Goal: Information Seeking & Learning: Learn about a topic

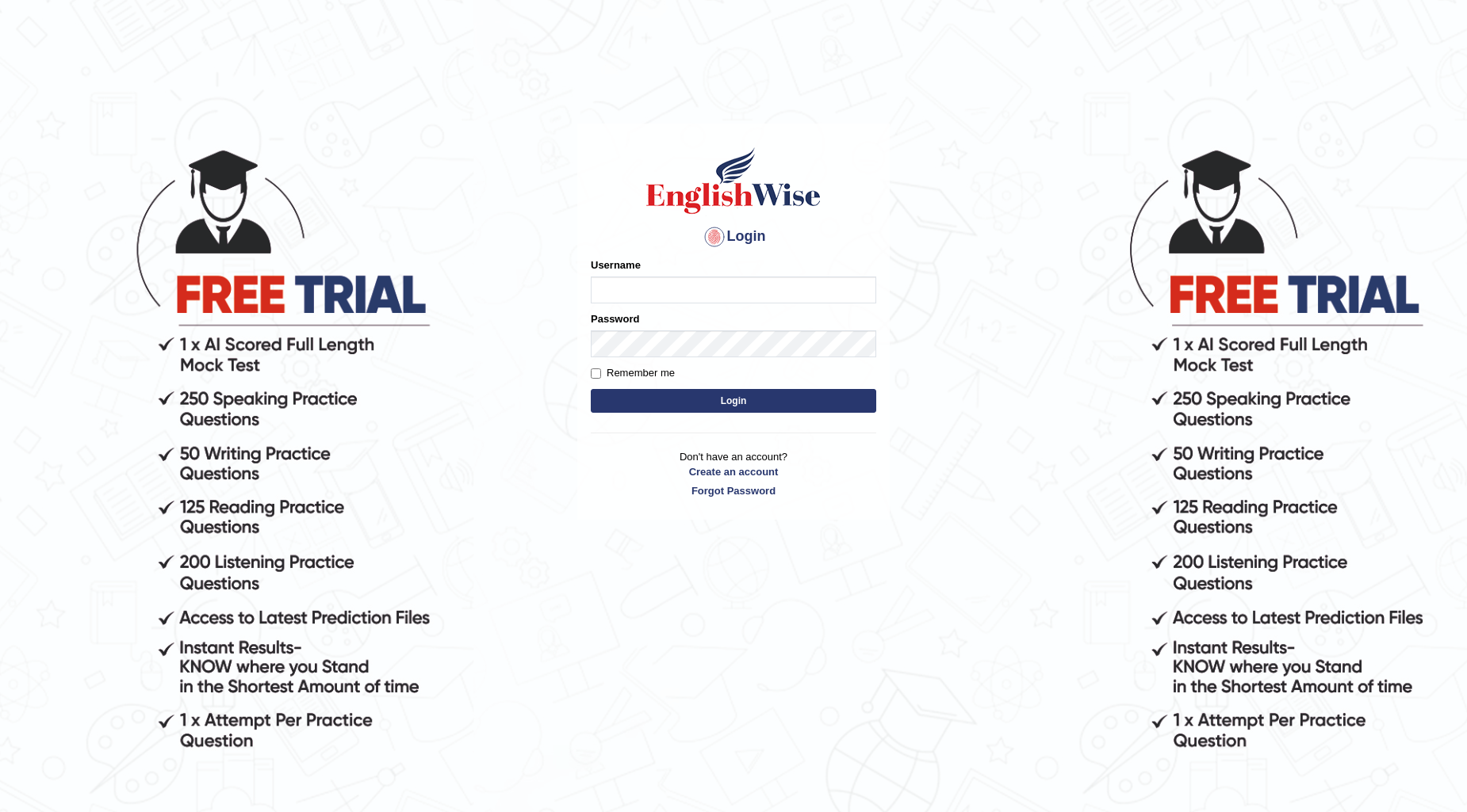
click at [722, 274] on div "Username" at bounding box center [734, 280] width 286 height 46
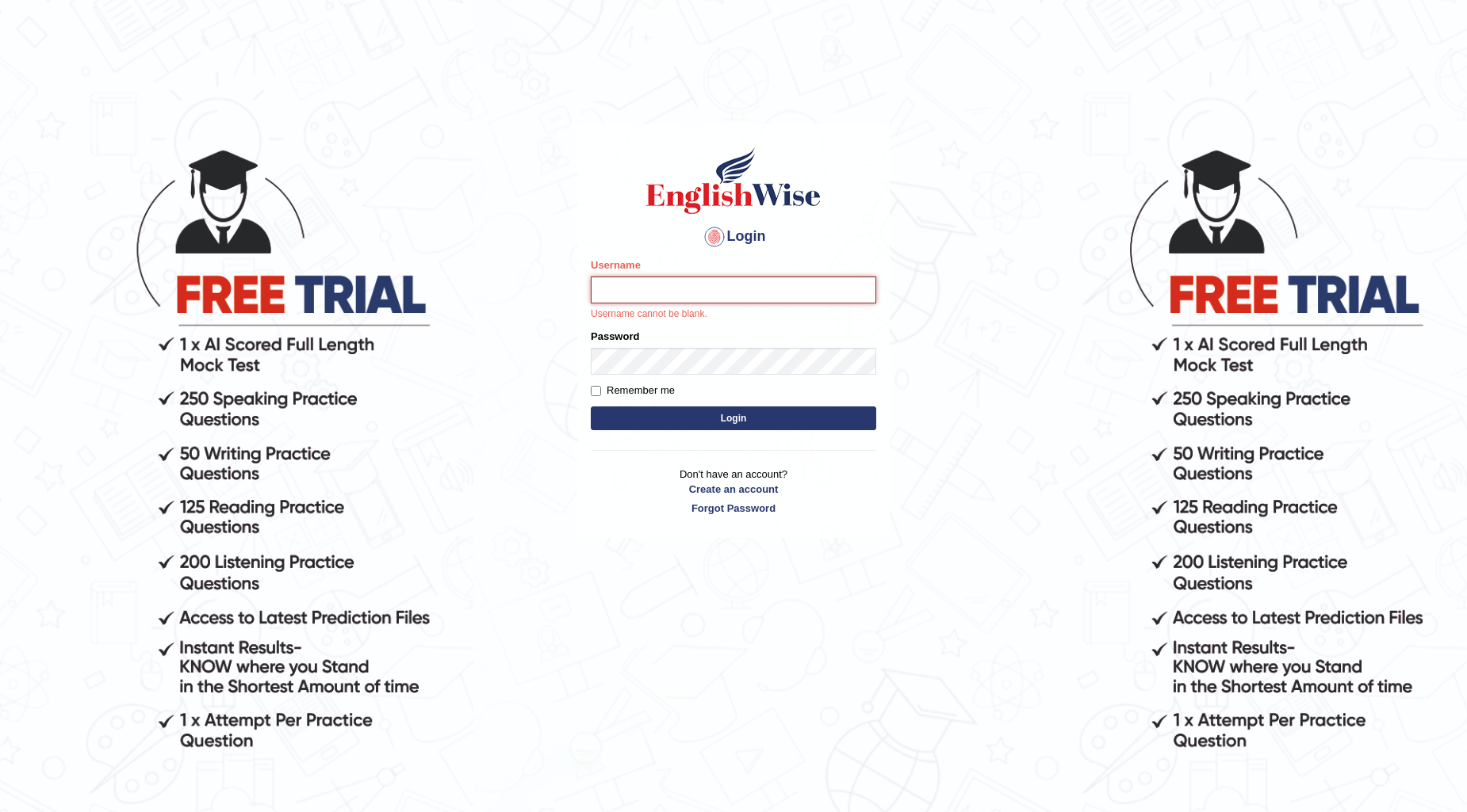
click at [718, 279] on input "Username" at bounding box center [734, 290] width 286 height 27
type input "surajshrestha100"
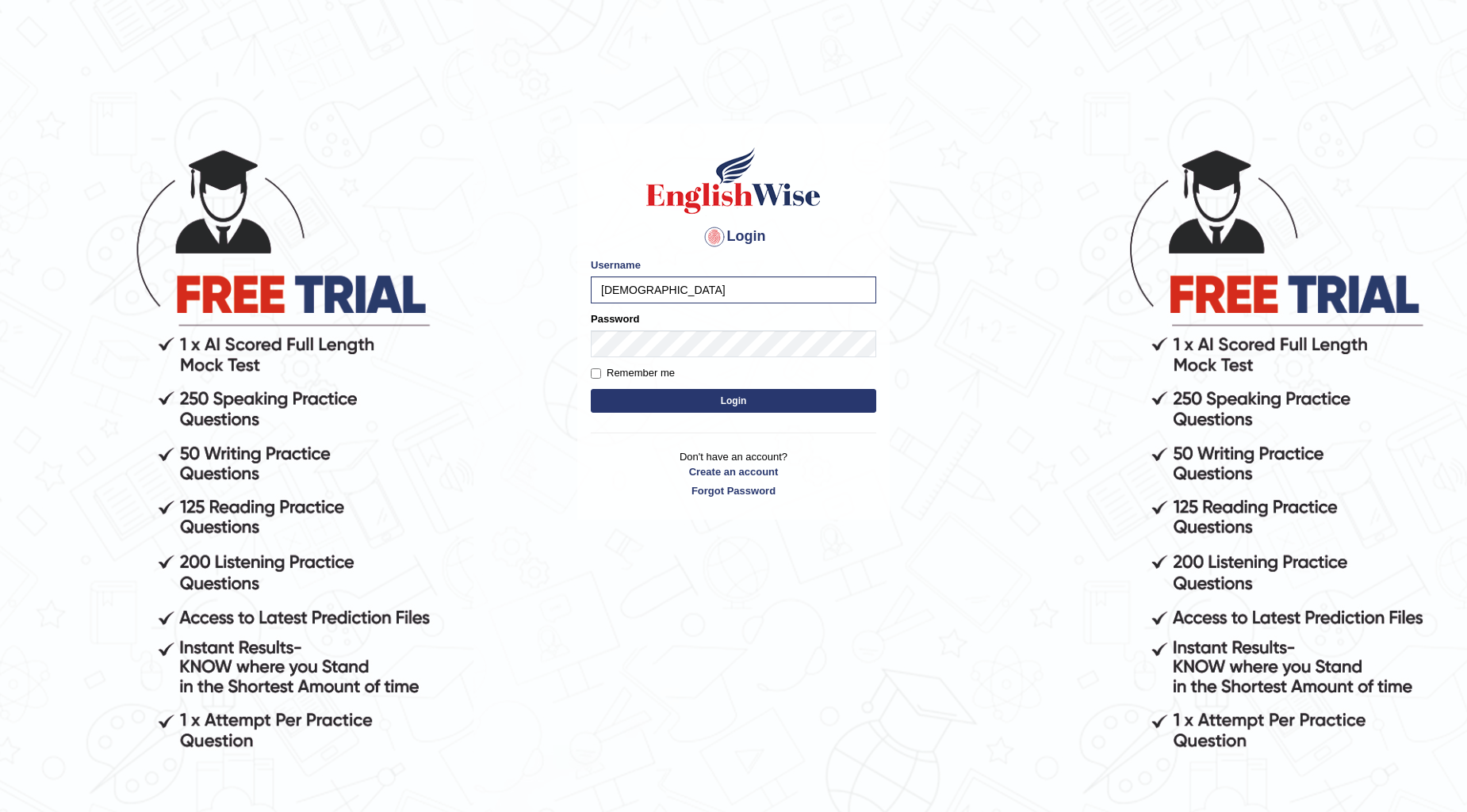
click at [753, 394] on button "Login" at bounding box center [734, 400] width 286 height 24
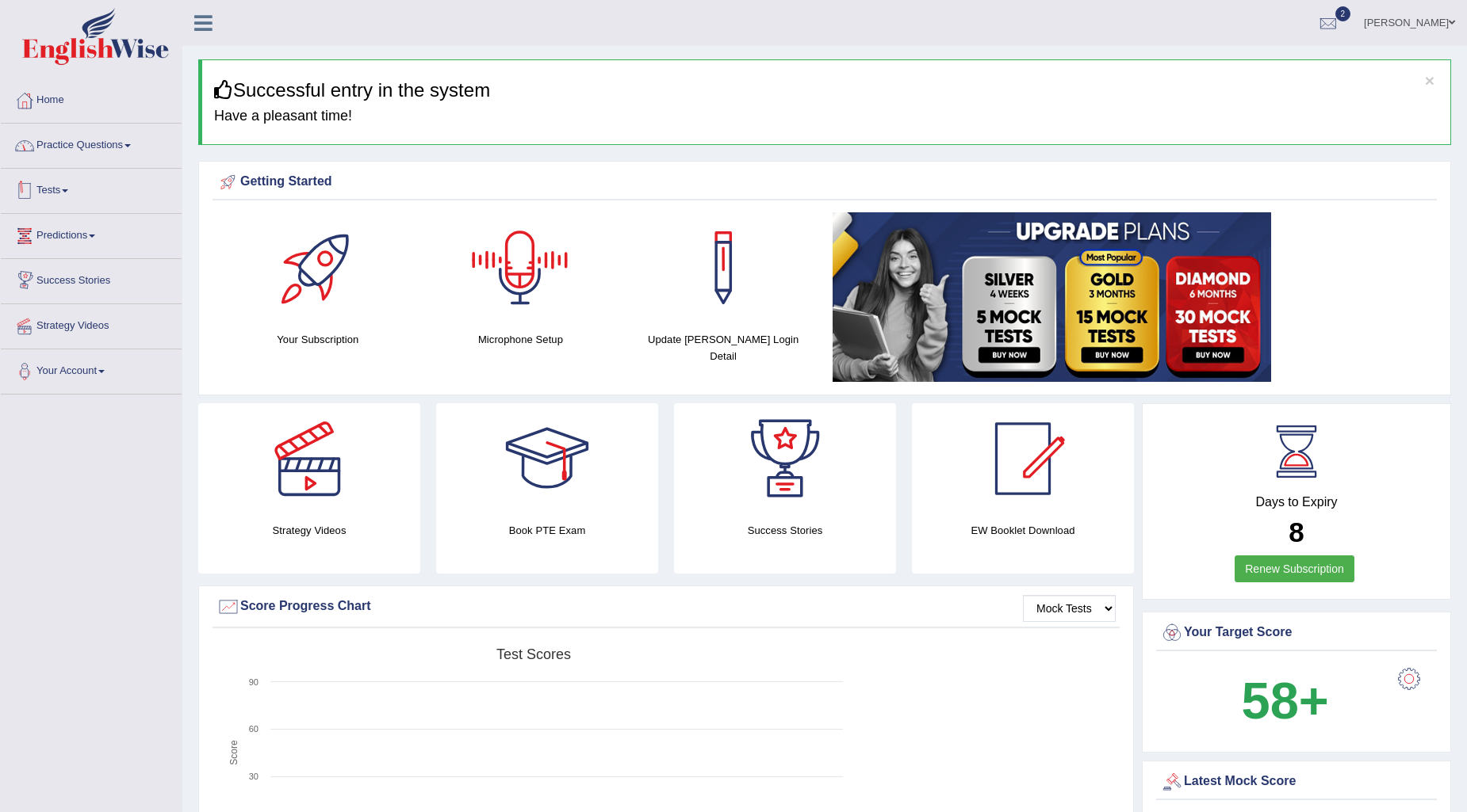
click at [116, 160] on link "Practice Questions" at bounding box center [91, 143] width 181 height 40
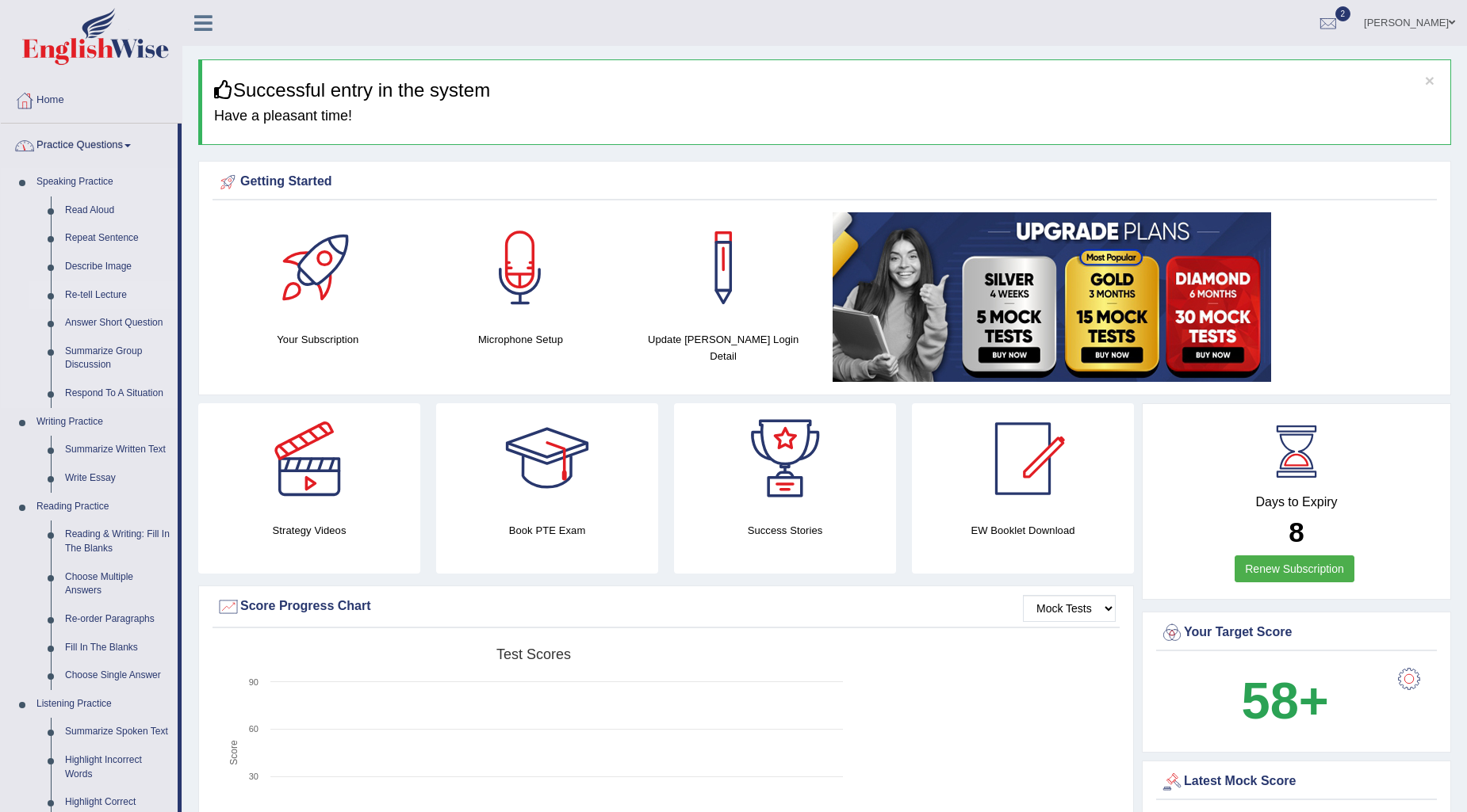
click at [101, 290] on link "Re-tell Lecture" at bounding box center [118, 295] width 120 height 28
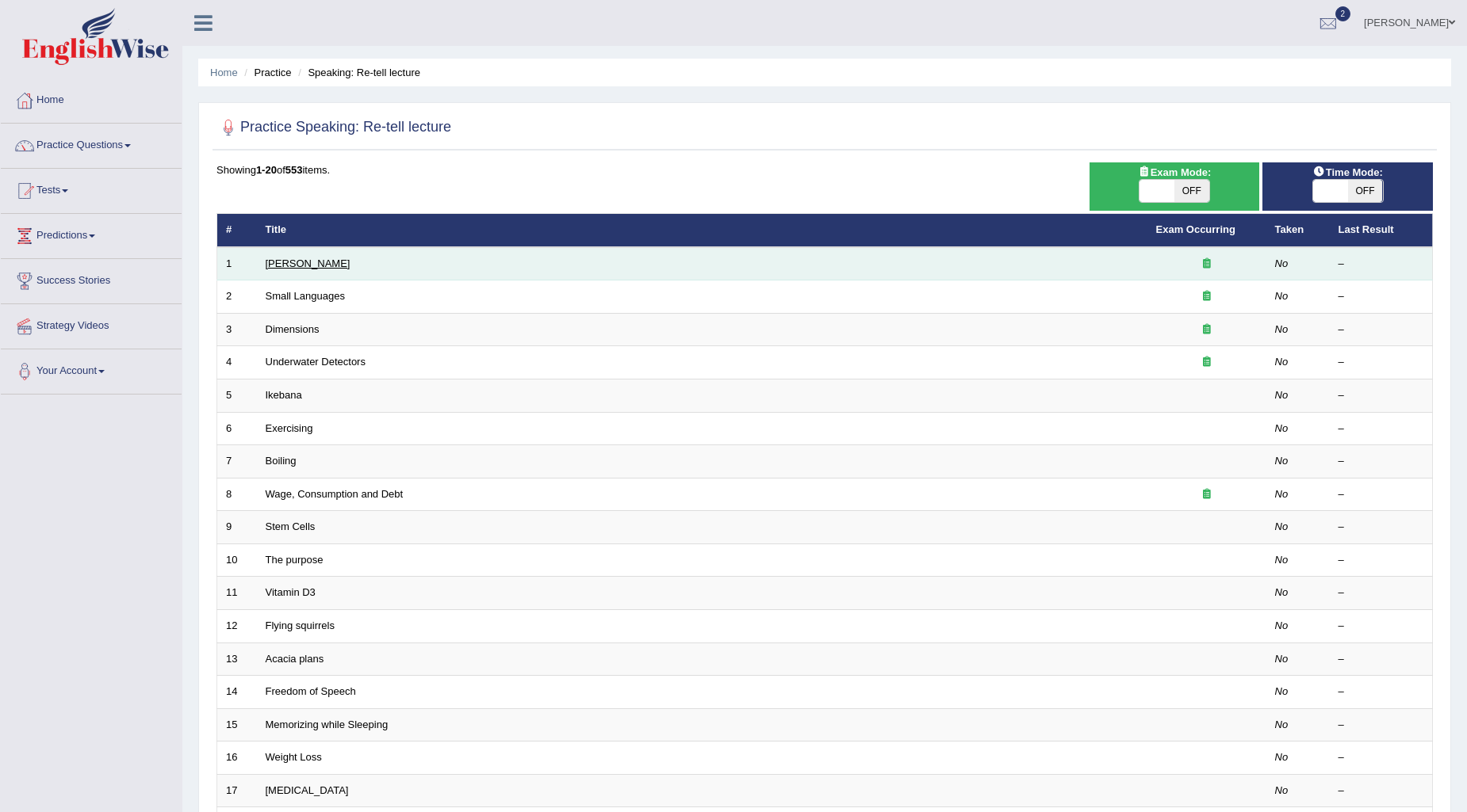
click at [306, 264] on link "Amory Lovins" at bounding box center [308, 263] width 85 height 11
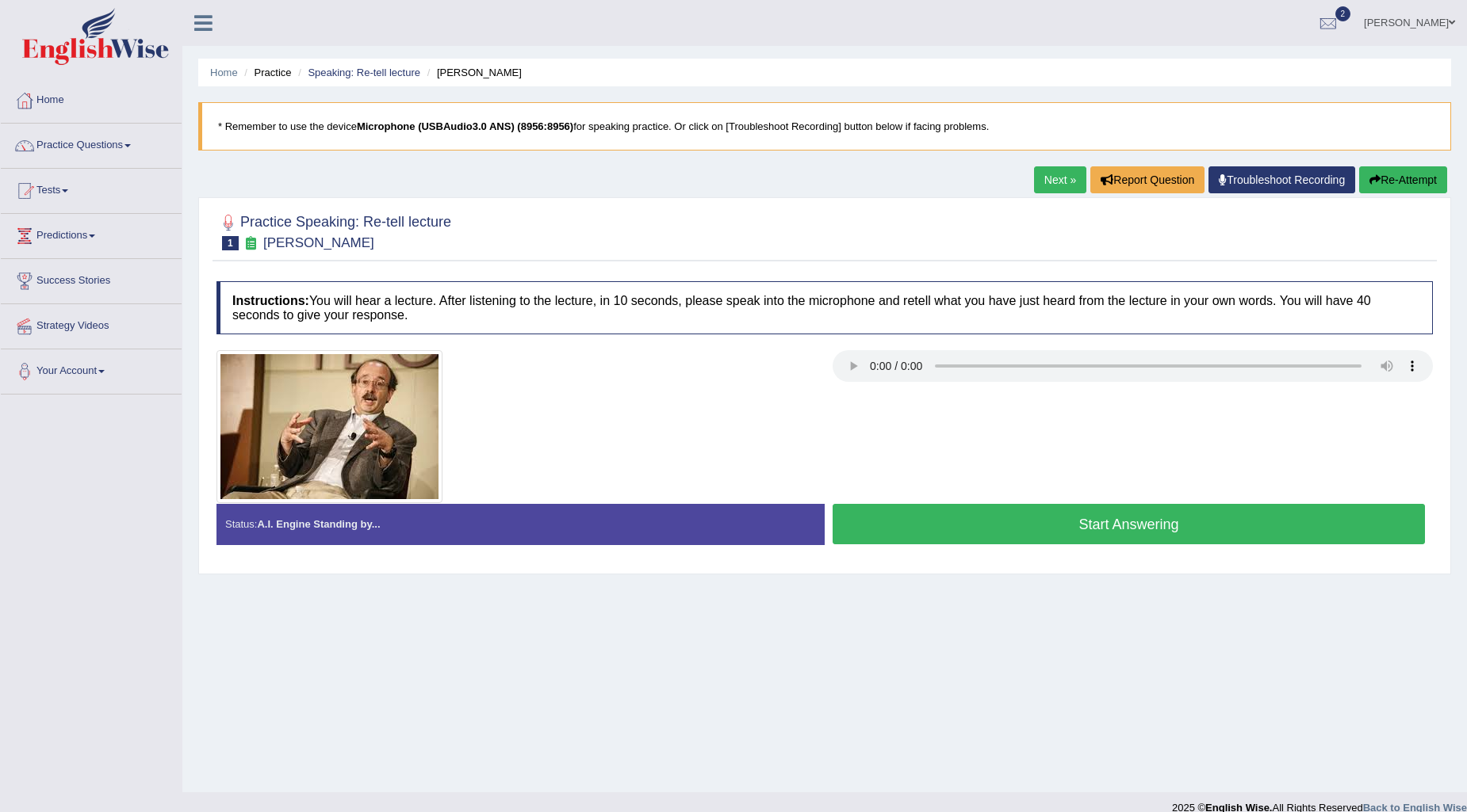
click at [900, 512] on button "Start Answering" at bounding box center [1128, 525] width 592 height 41
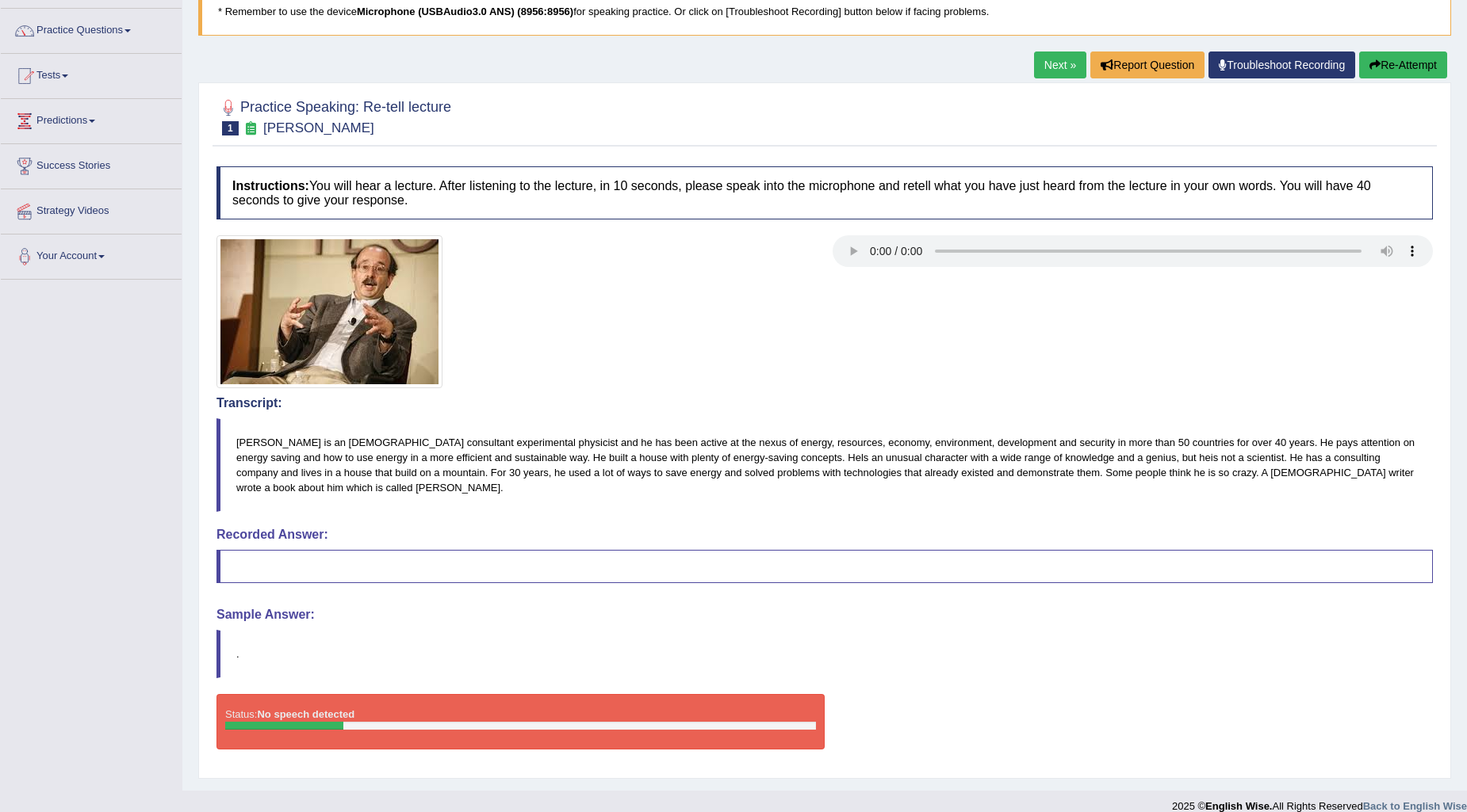
scroll to position [133, 0]
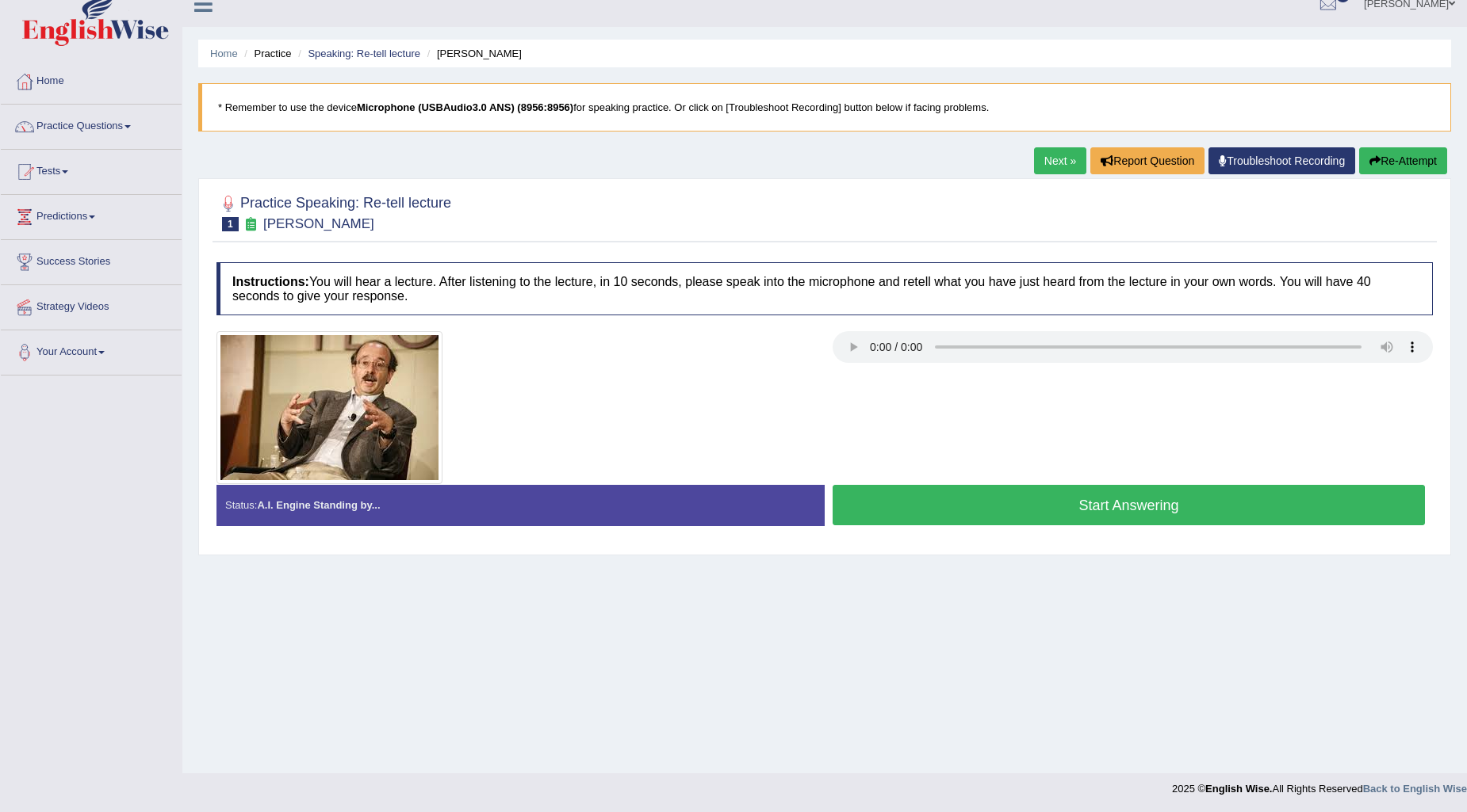
scroll to position [19, 0]
click at [914, 497] on button "Start Answering" at bounding box center [1128, 505] width 592 height 41
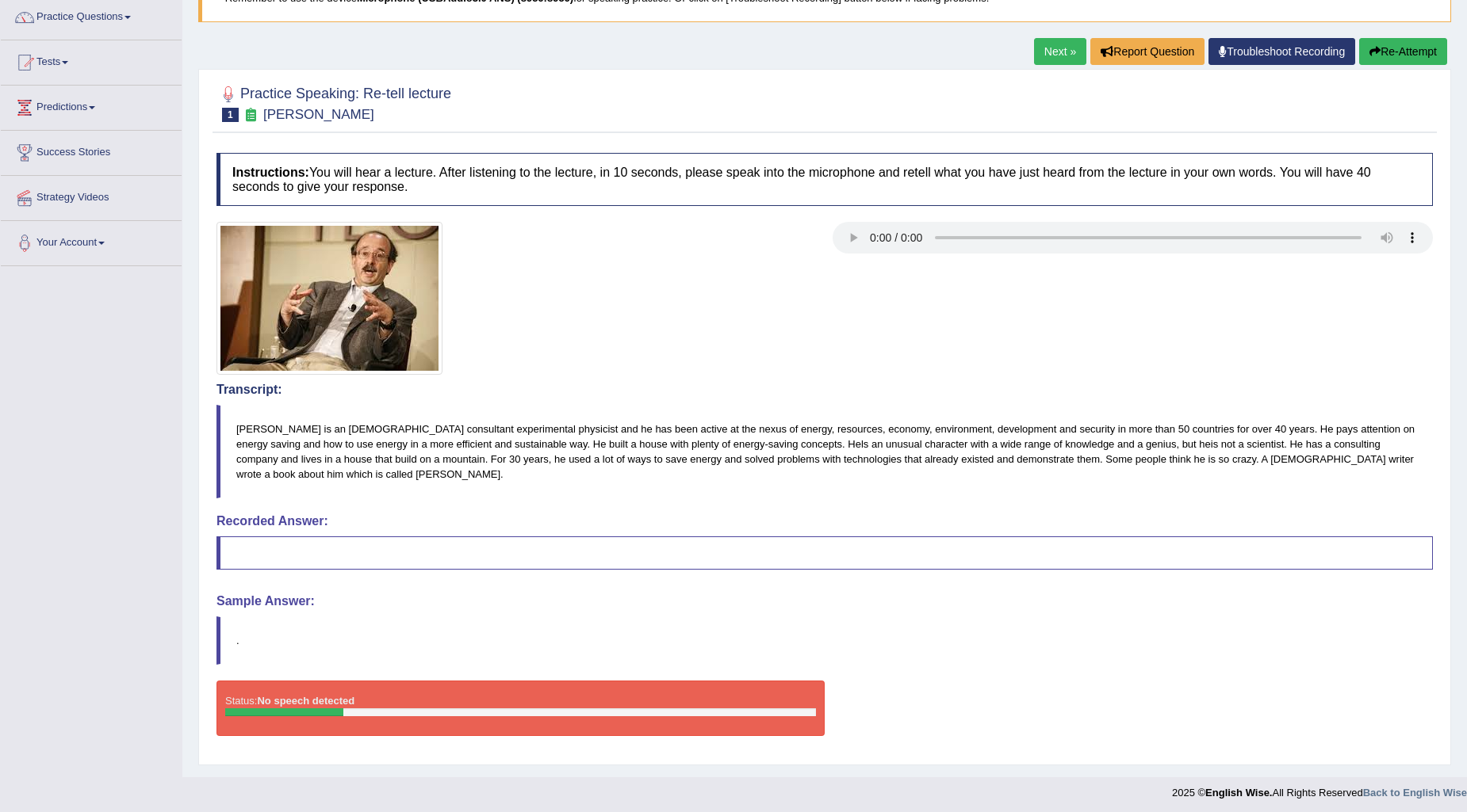
scroll to position [133, 0]
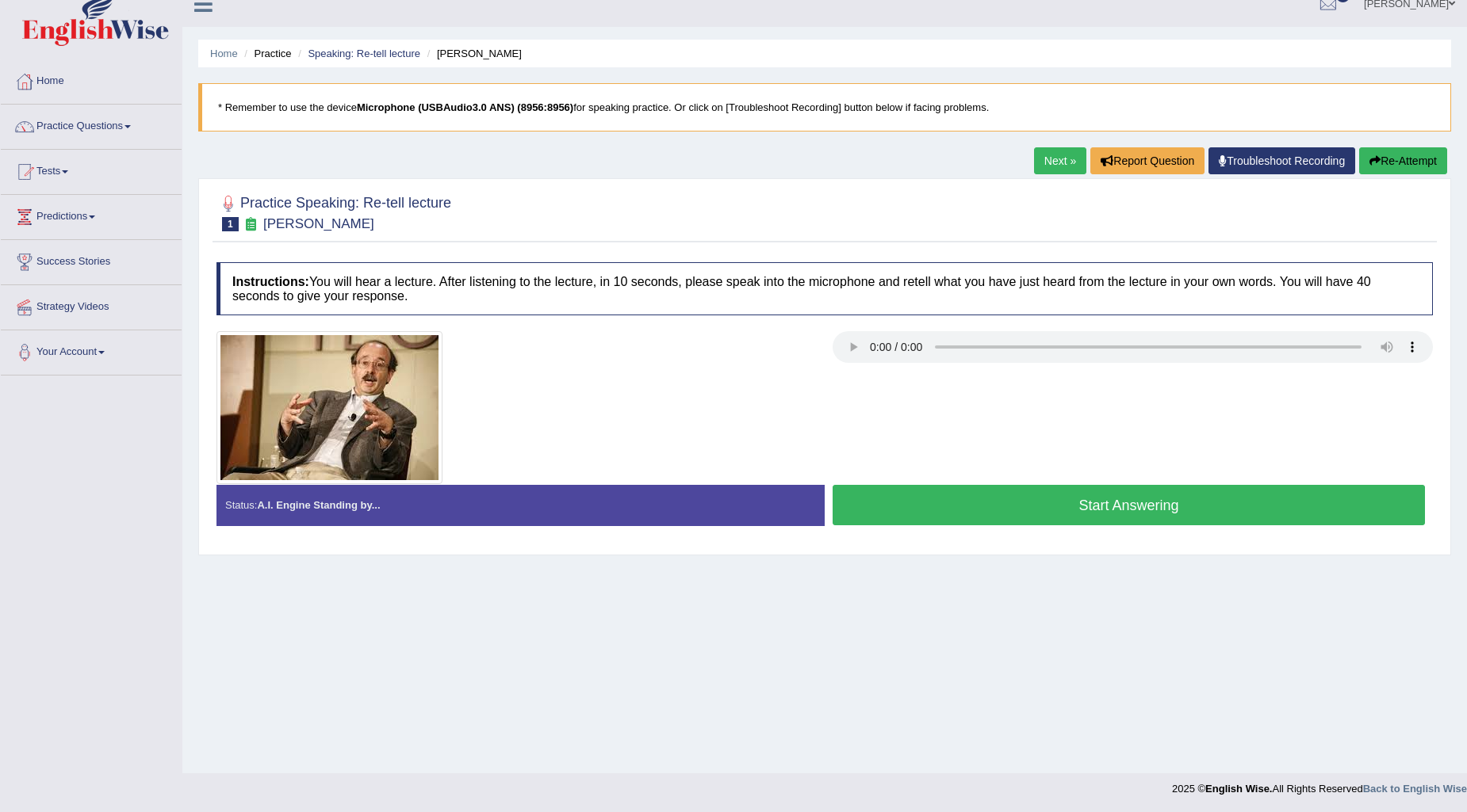
click at [942, 510] on button "Start Answering" at bounding box center [1128, 505] width 592 height 41
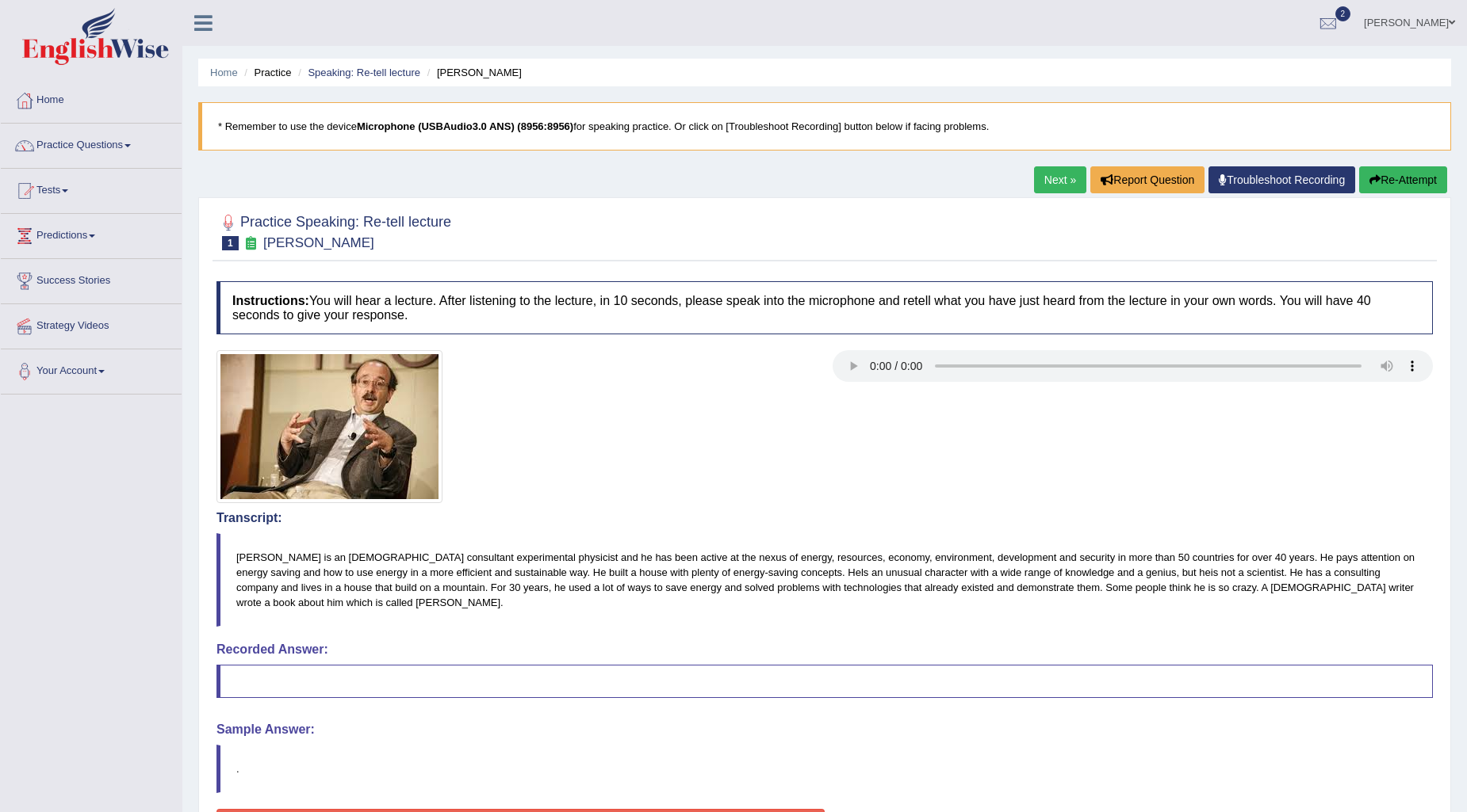
click at [1230, 184] on link "Troubleshoot Recording" at bounding box center [1282, 180] width 146 height 27
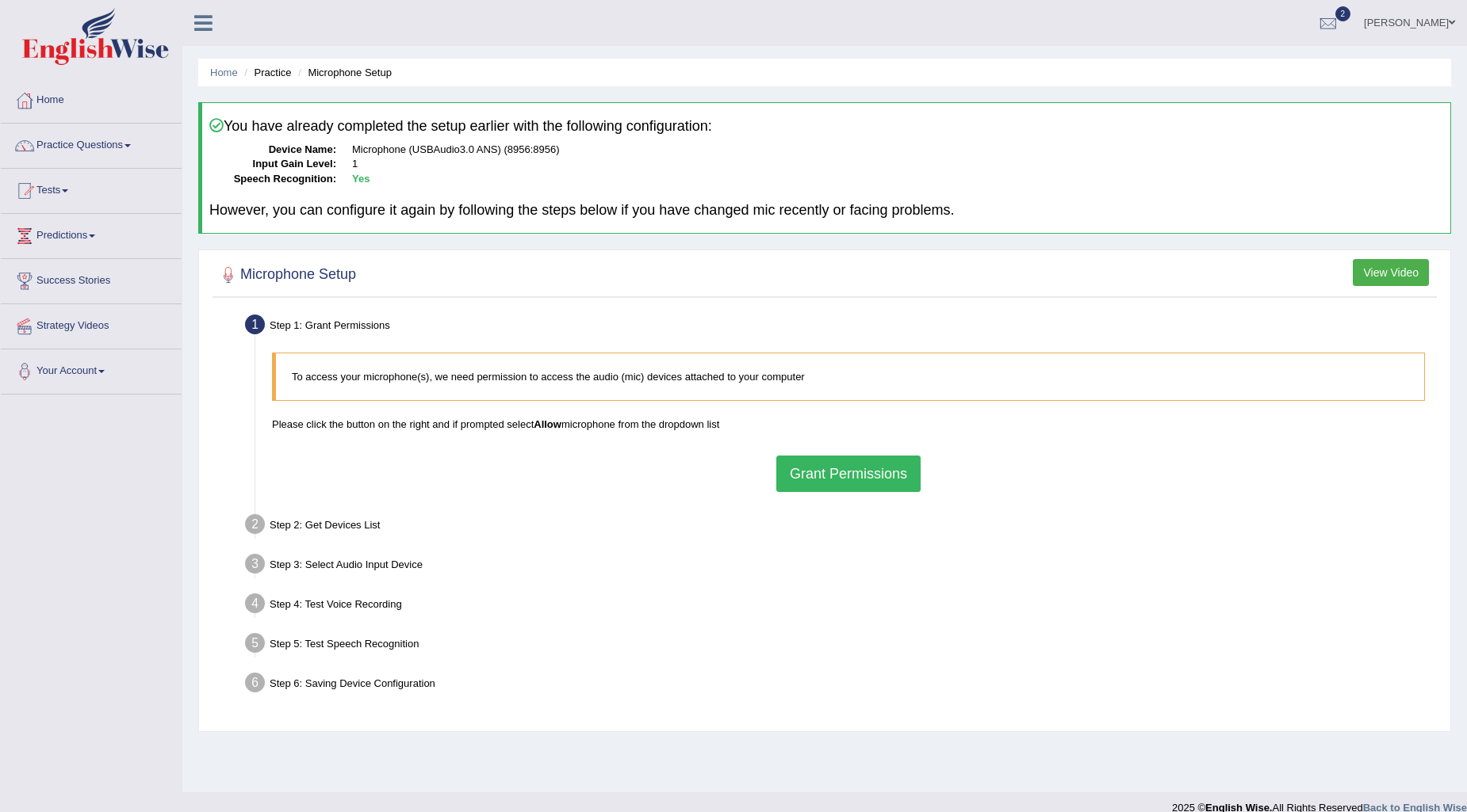
click at [835, 468] on button "Grant Permissions" at bounding box center [849, 473] width 145 height 36
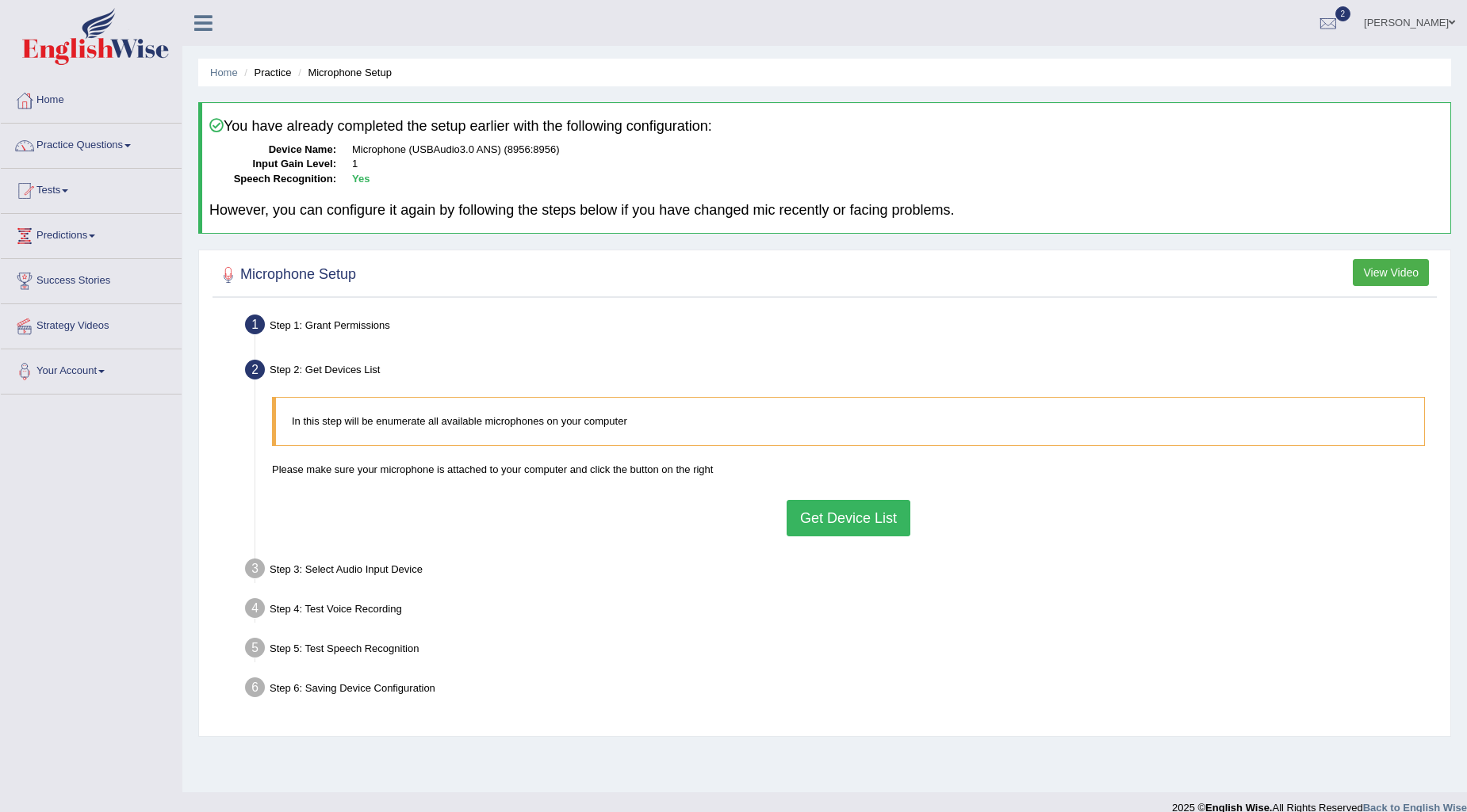
click at [868, 518] on button "Get Device List" at bounding box center [849, 518] width 123 height 36
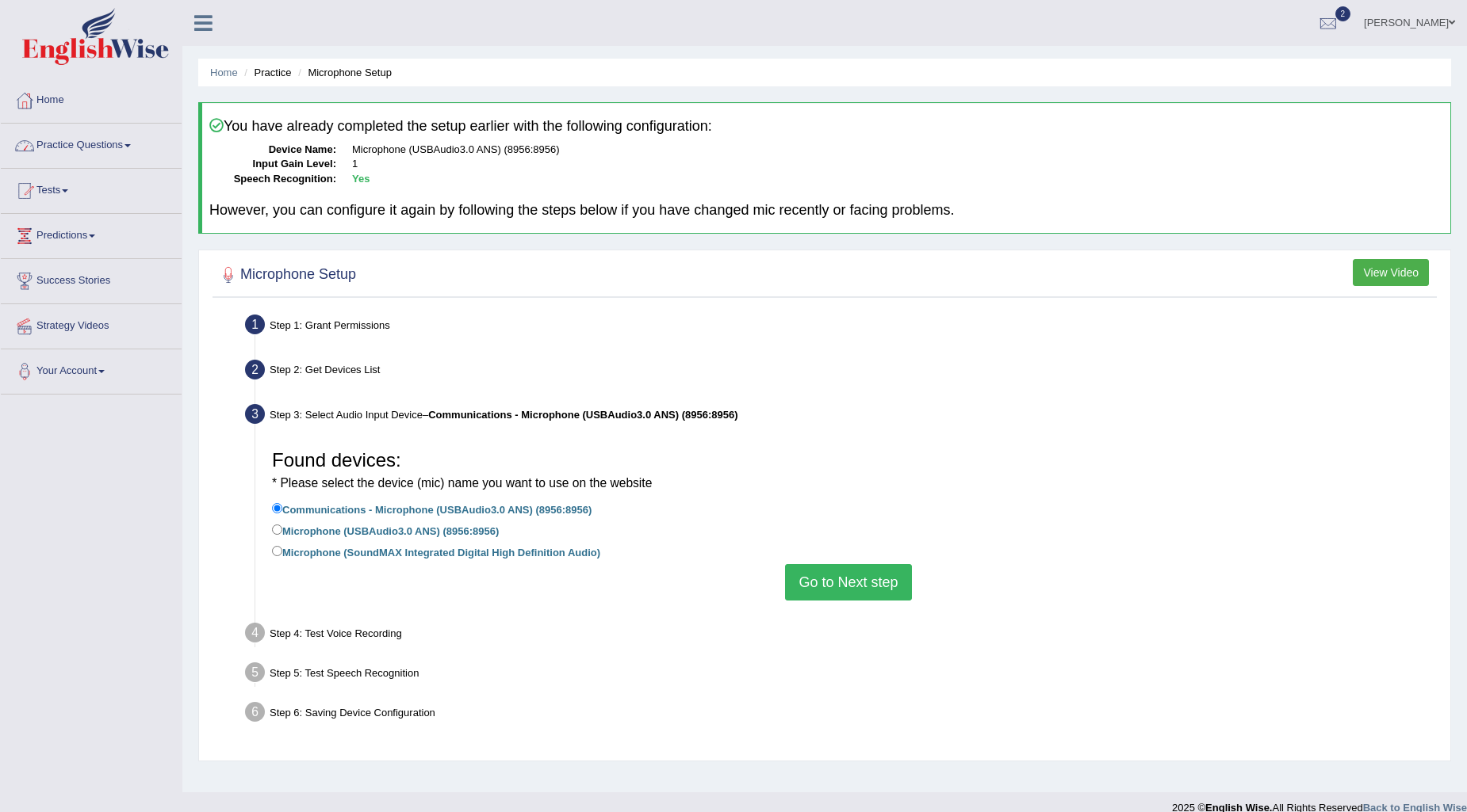
click at [88, 137] on link "Practice Questions" at bounding box center [91, 143] width 181 height 40
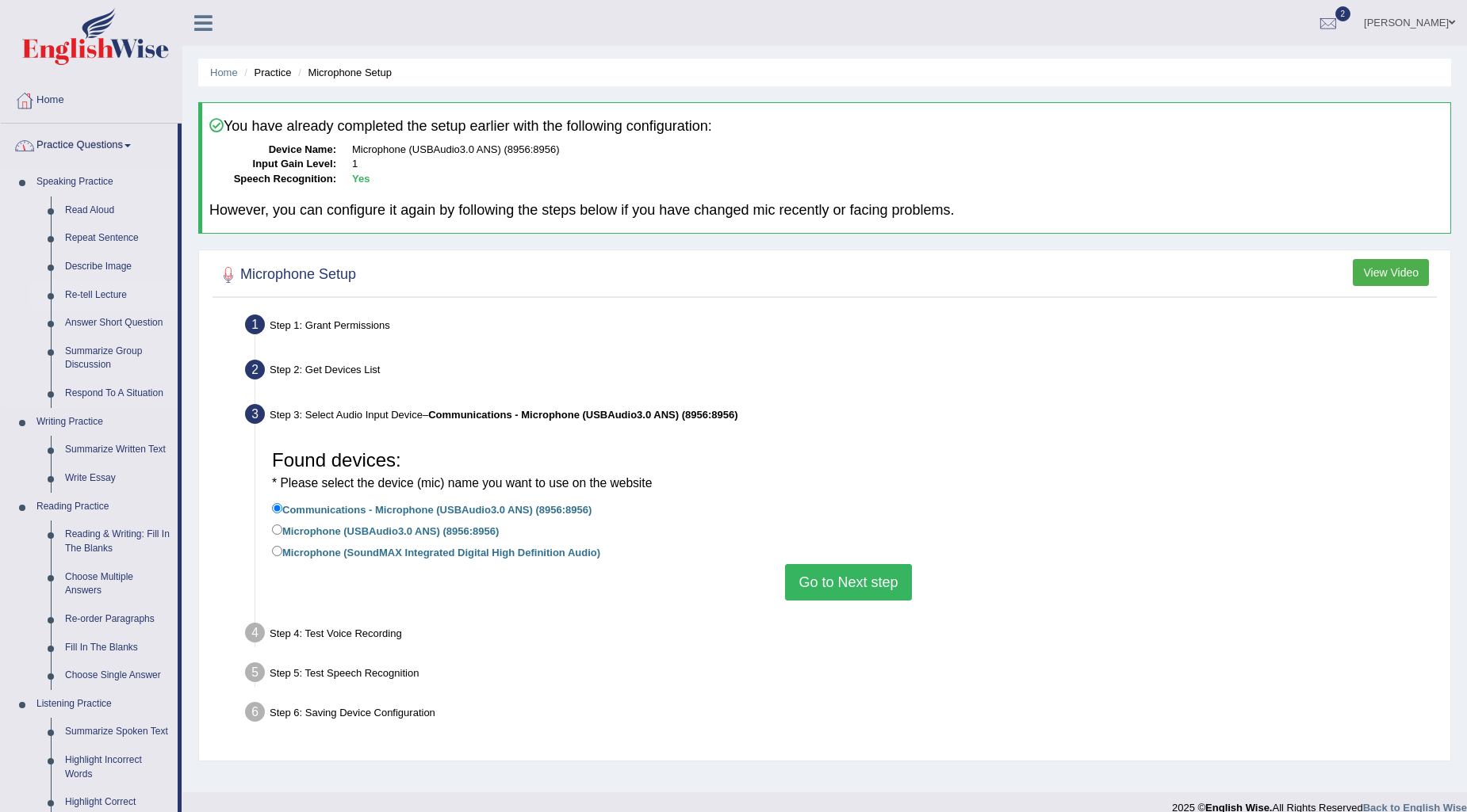
click at [99, 292] on link "Re-tell Lecture" at bounding box center [118, 295] width 120 height 28
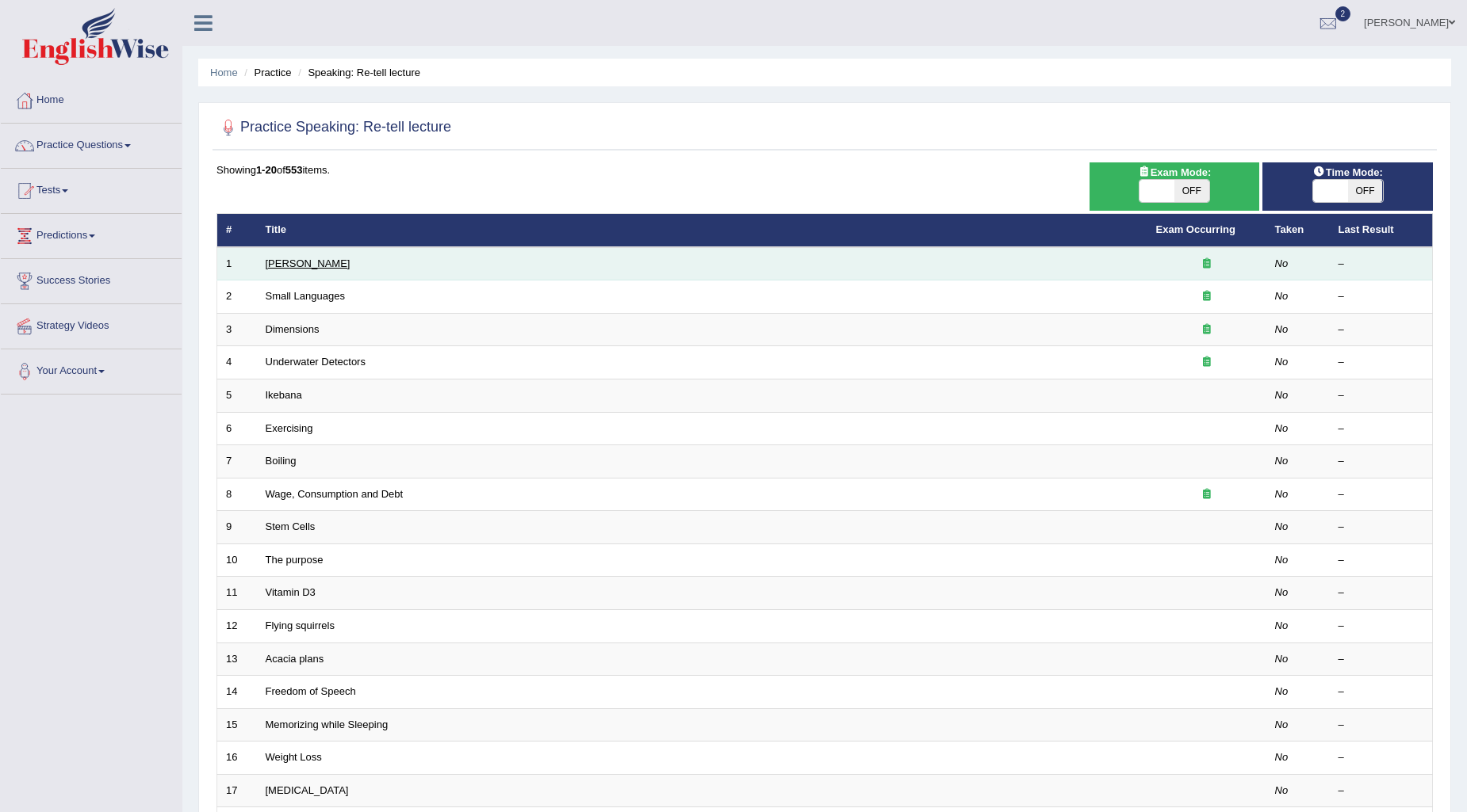
click at [279, 264] on link "Amory Lovins" at bounding box center [308, 263] width 85 height 11
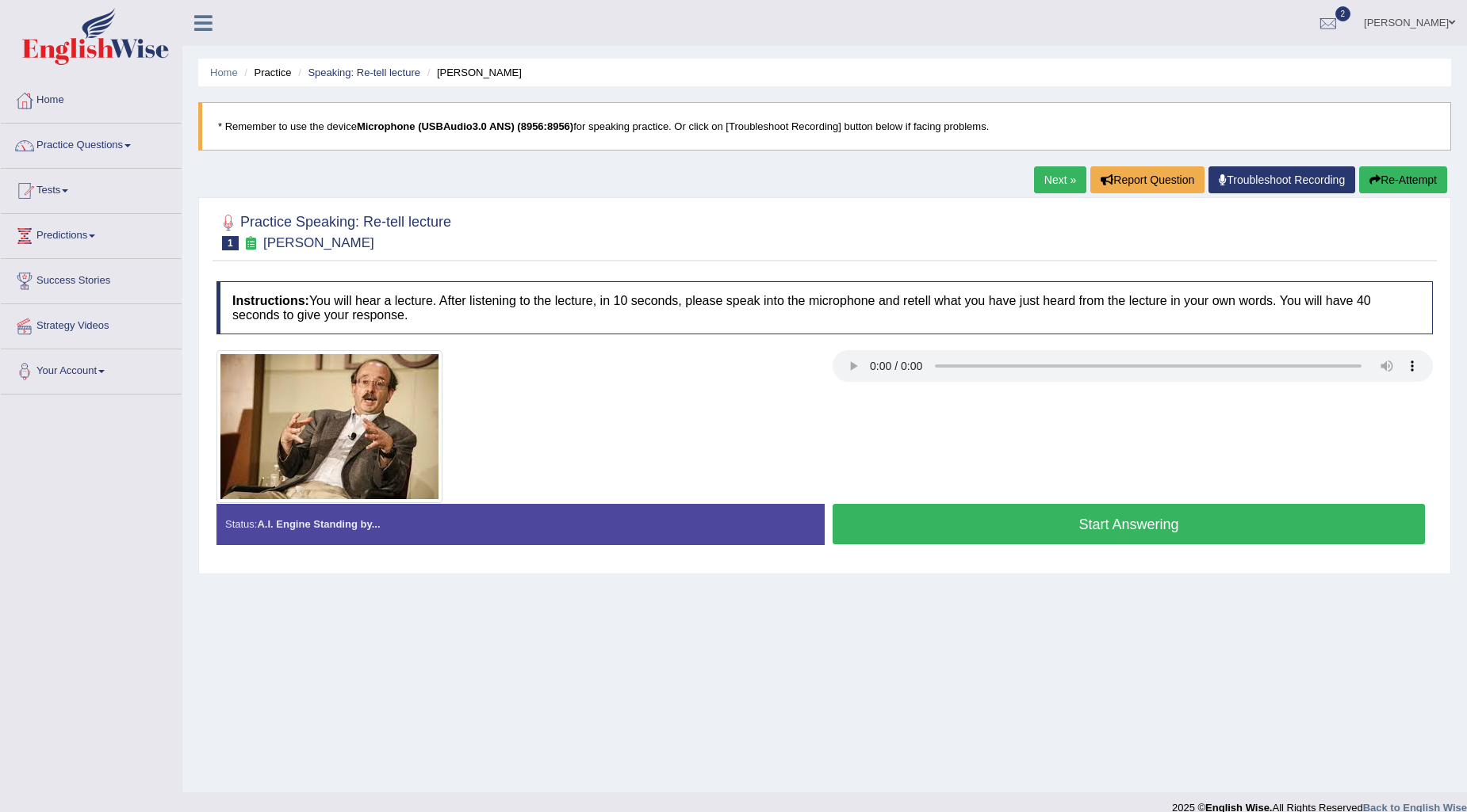
click at [936, 518] on button "Start Answering" at bounding box center [1128, 525] width 592 height 41
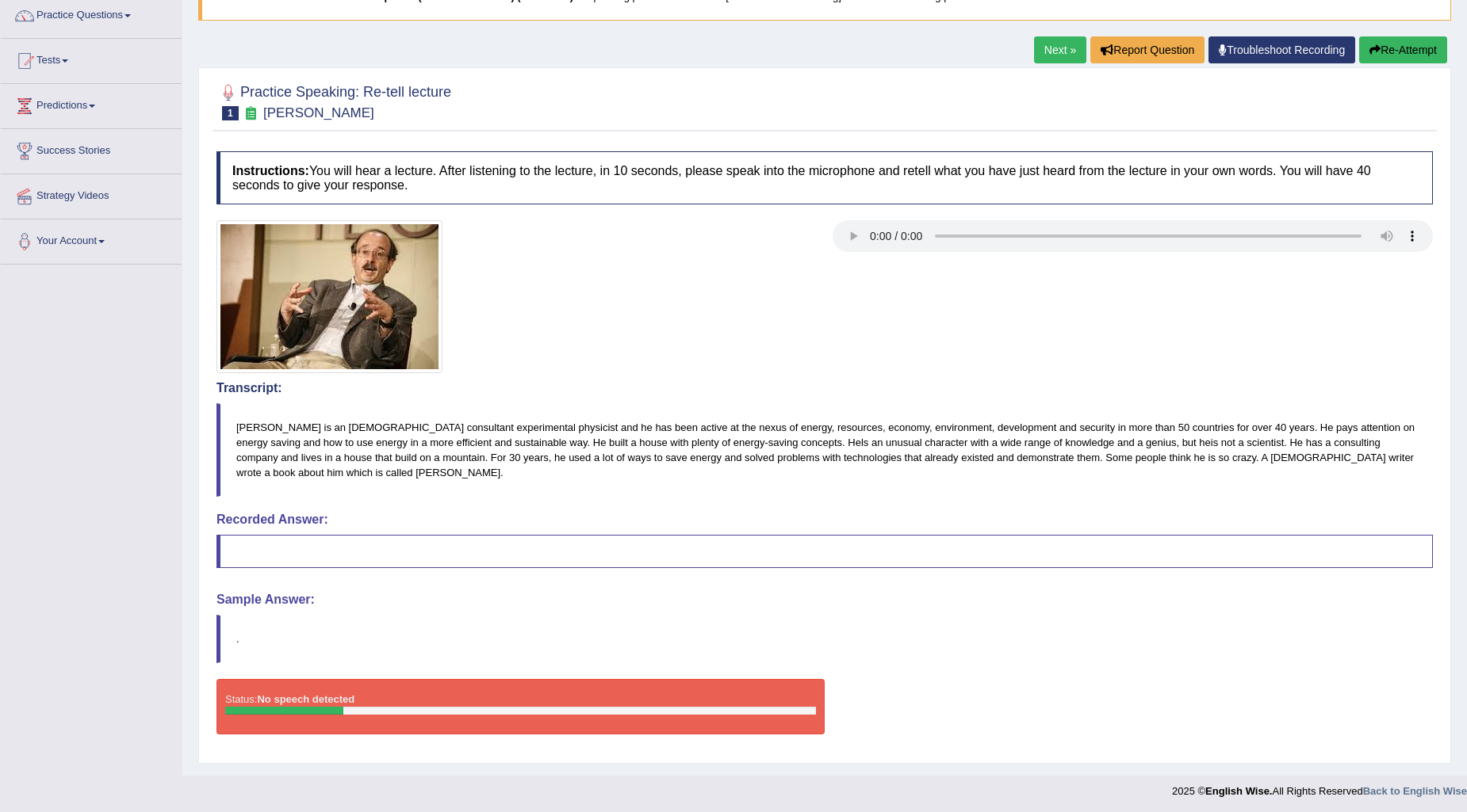
scroll to position [133, 0]
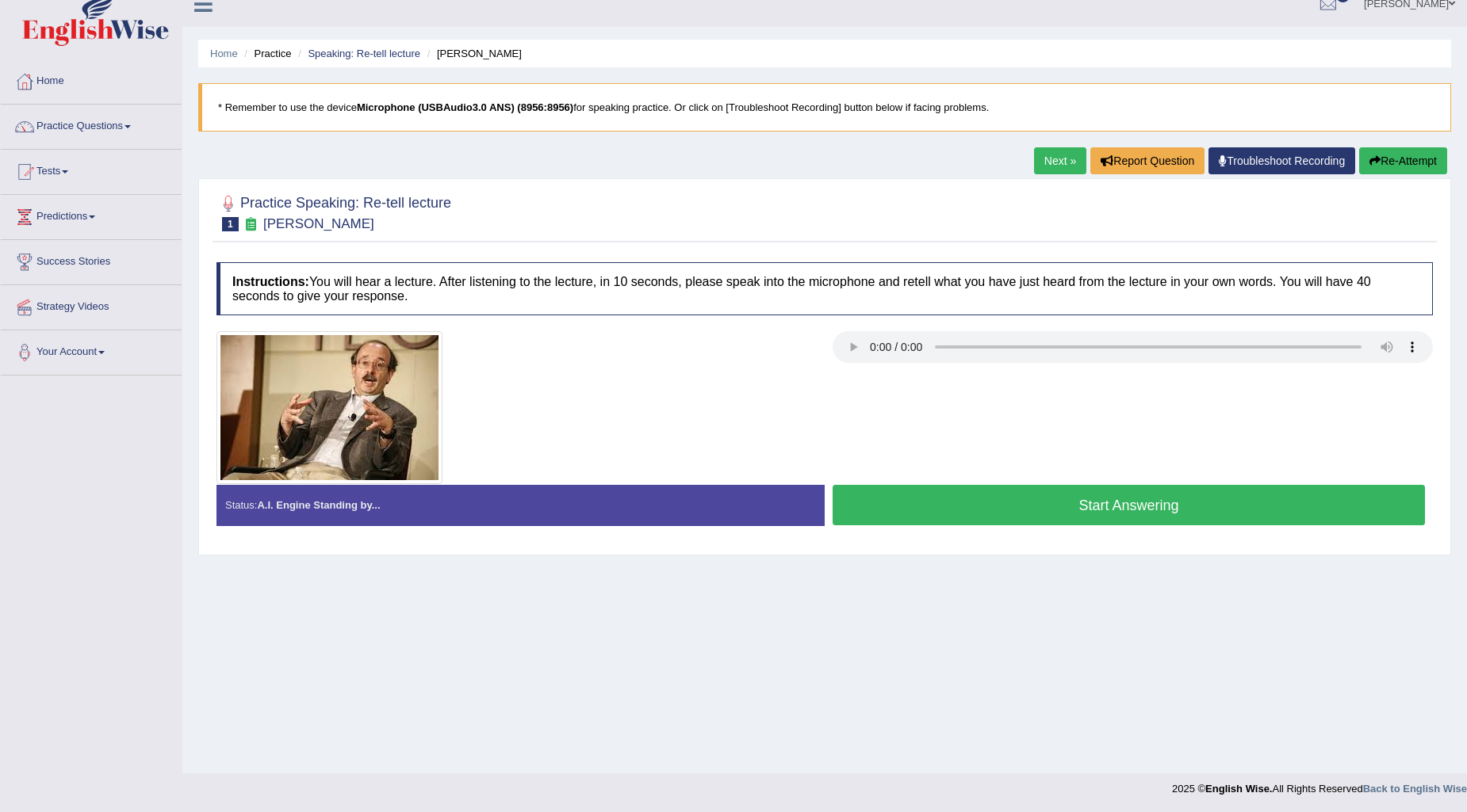
click at [947, 500] on button "Start Answering" at bounding box center [1128, 505] width 592 height 41
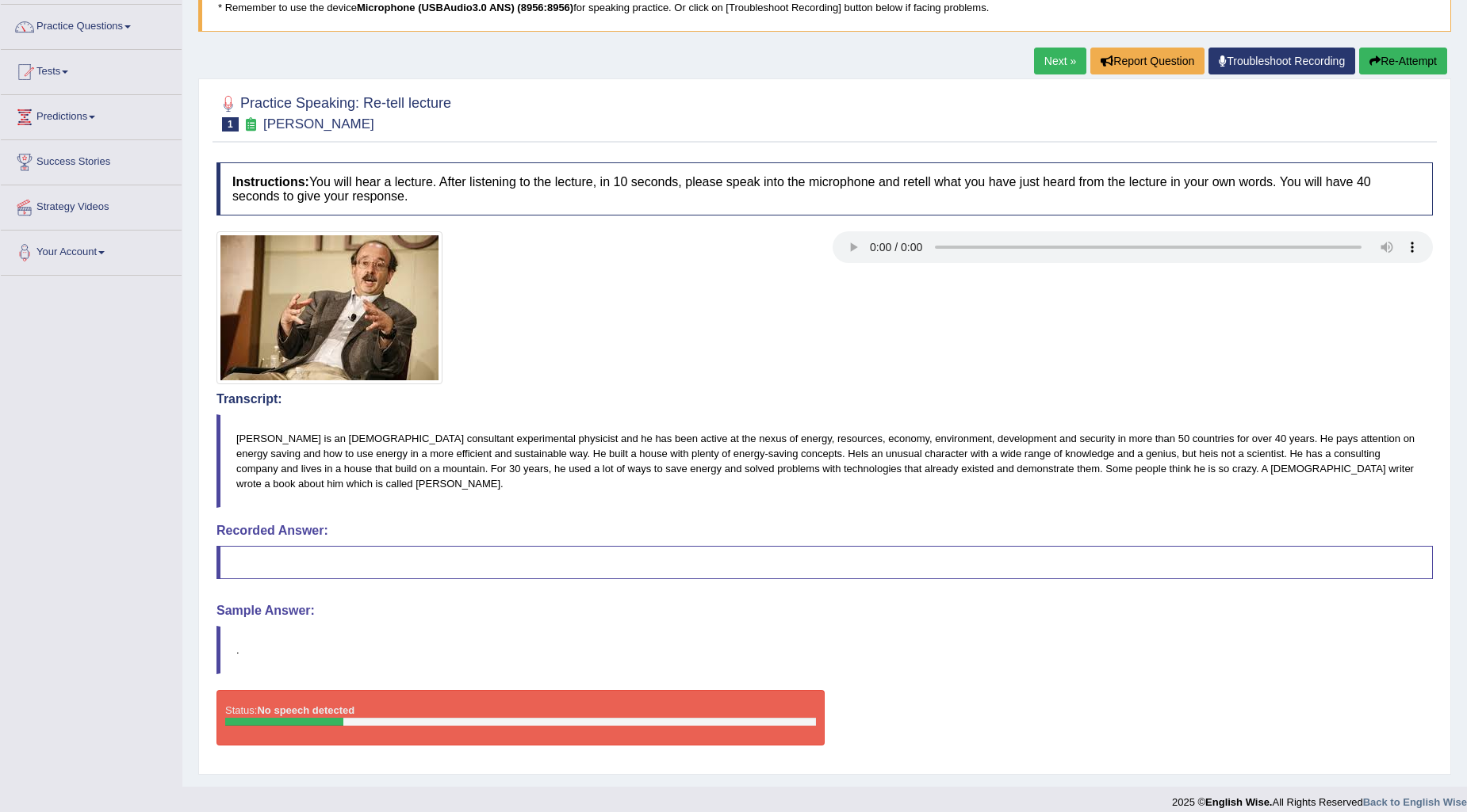
scroll to position [133, 0]
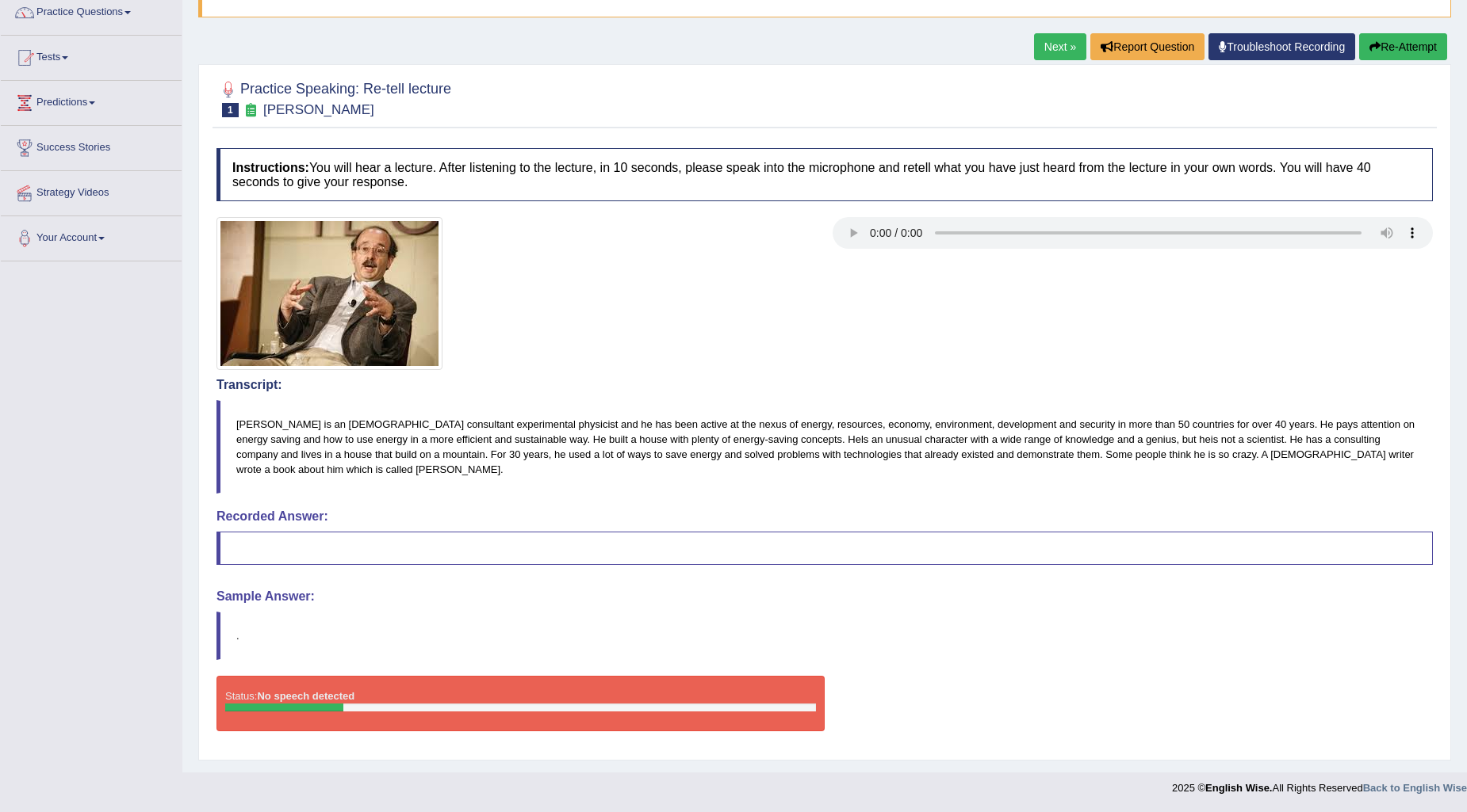
click at [1386, 38] on button "Re-Attempt" at bounding box center [1403, 47] width 88 height 27
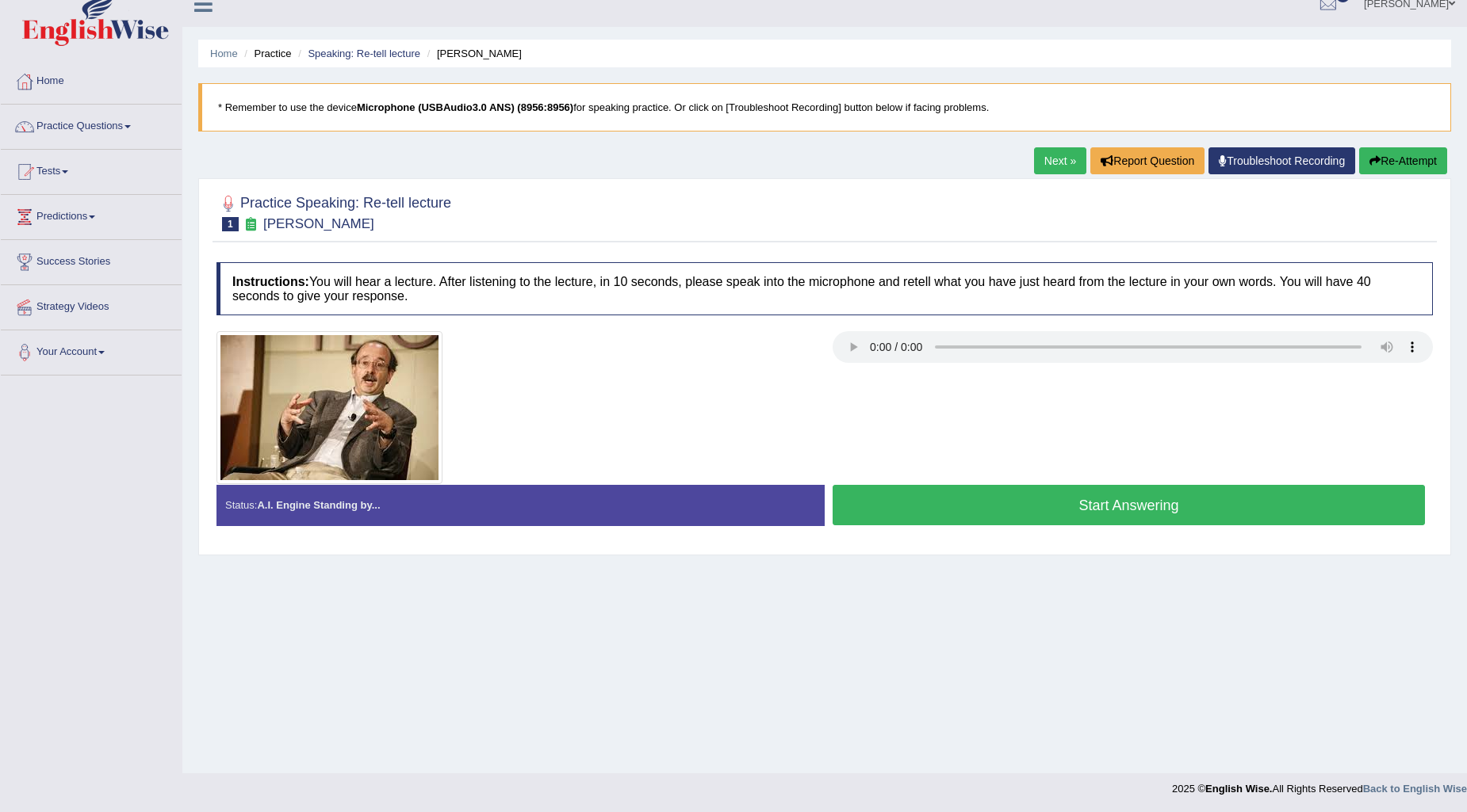
click at [928, 502] on button "Start Answering" at bounding box center [1128, 505] width 592 height 41
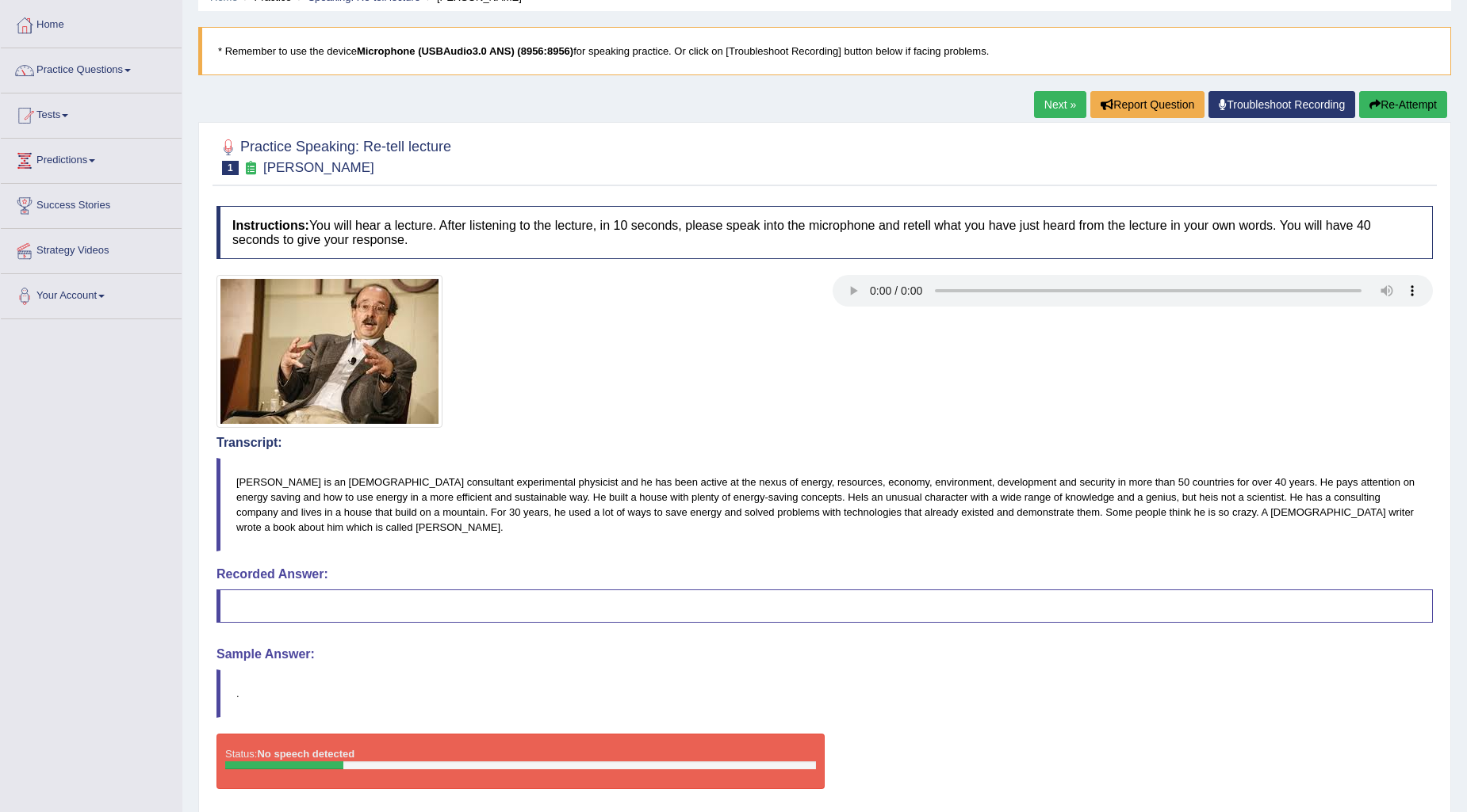
scroll to position [107, 0]
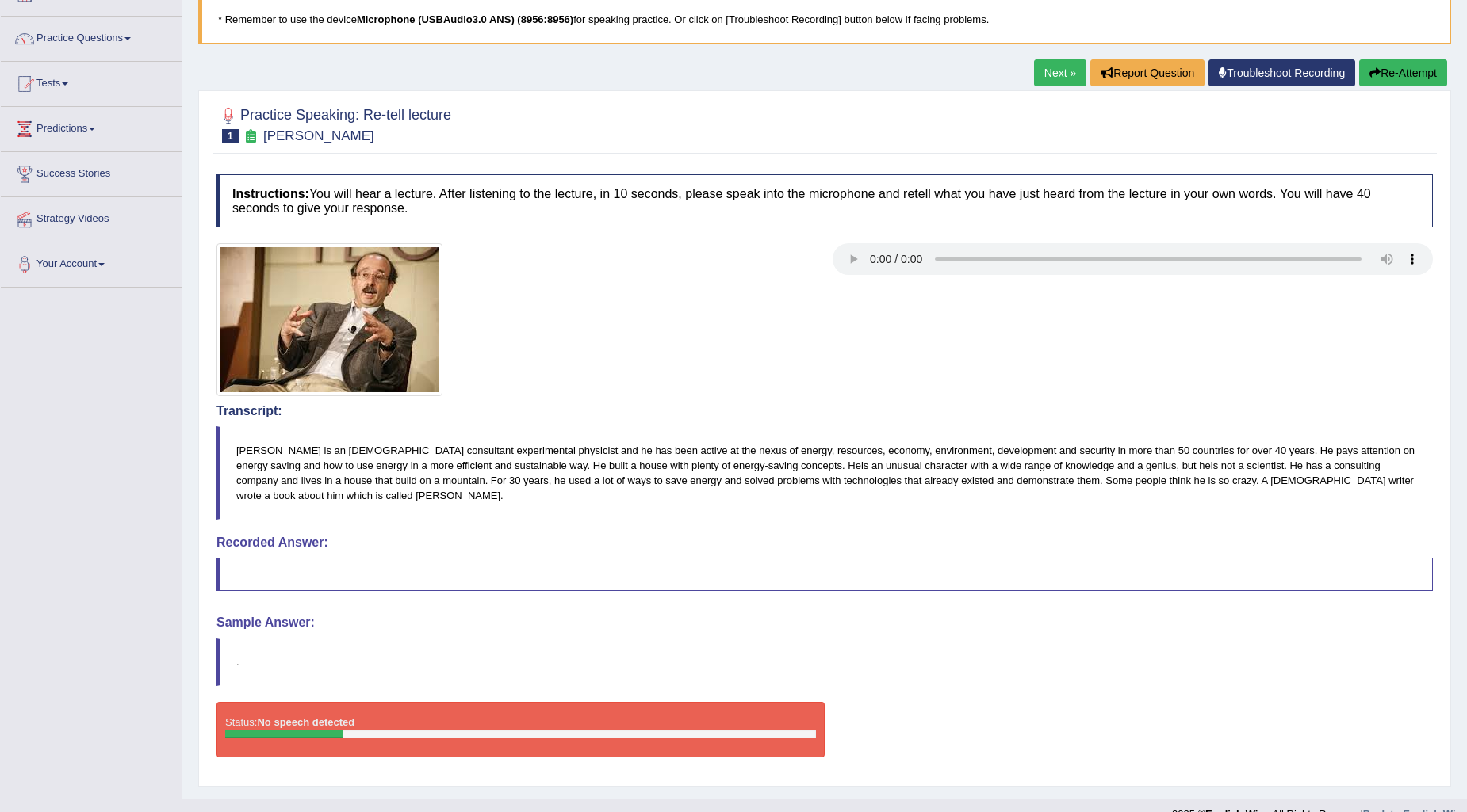
click at [1381, 82] on button "Re-Attempt" at bounding box center [1403, 72] width 88 height 27
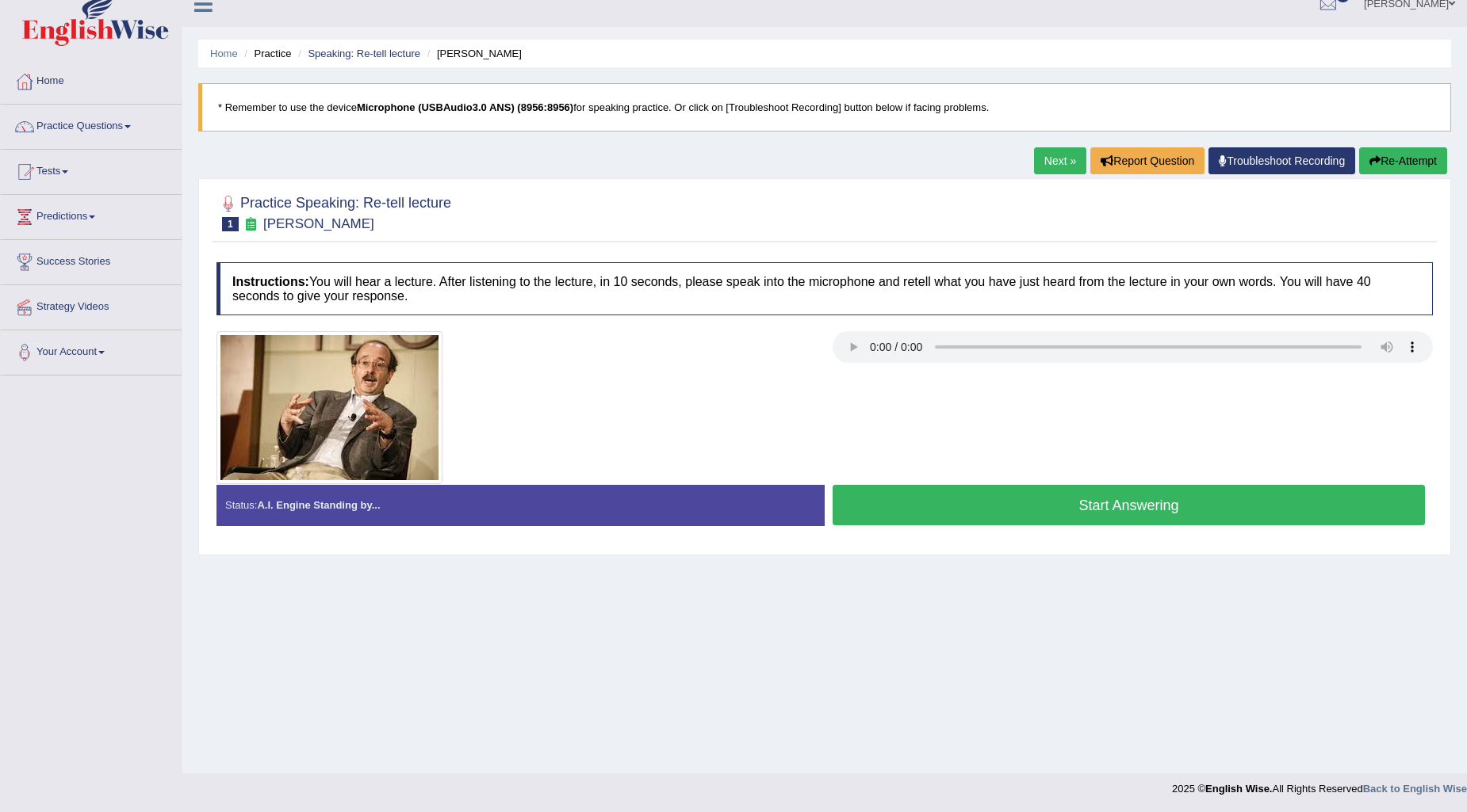
click at [936, 503] on button "Start Answering" at bounding box center [1128, 505] width 592 height 41
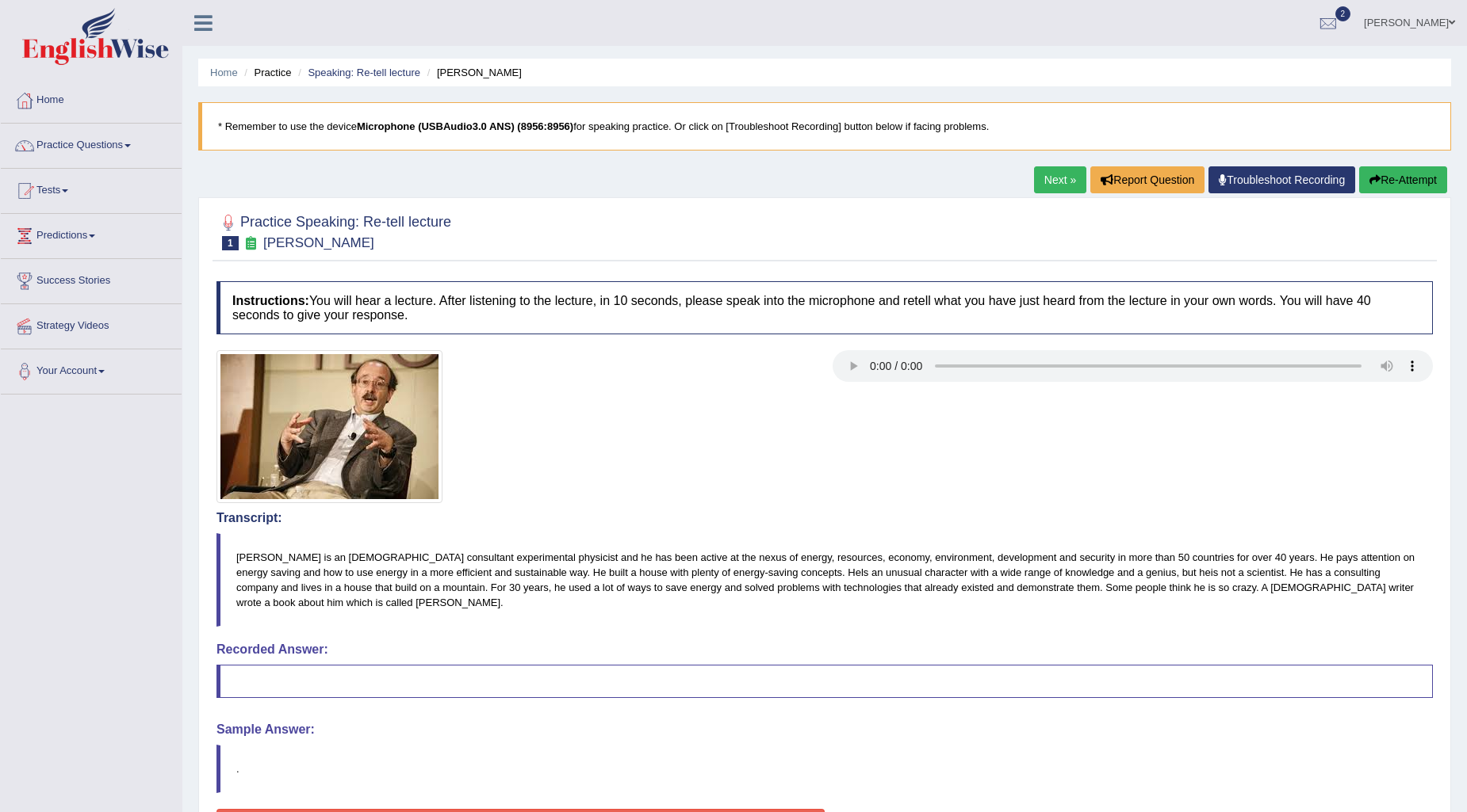
click at [1385, 179] on button "Re-Attempt" at bounding box center [1403, 180] width 88 height 27
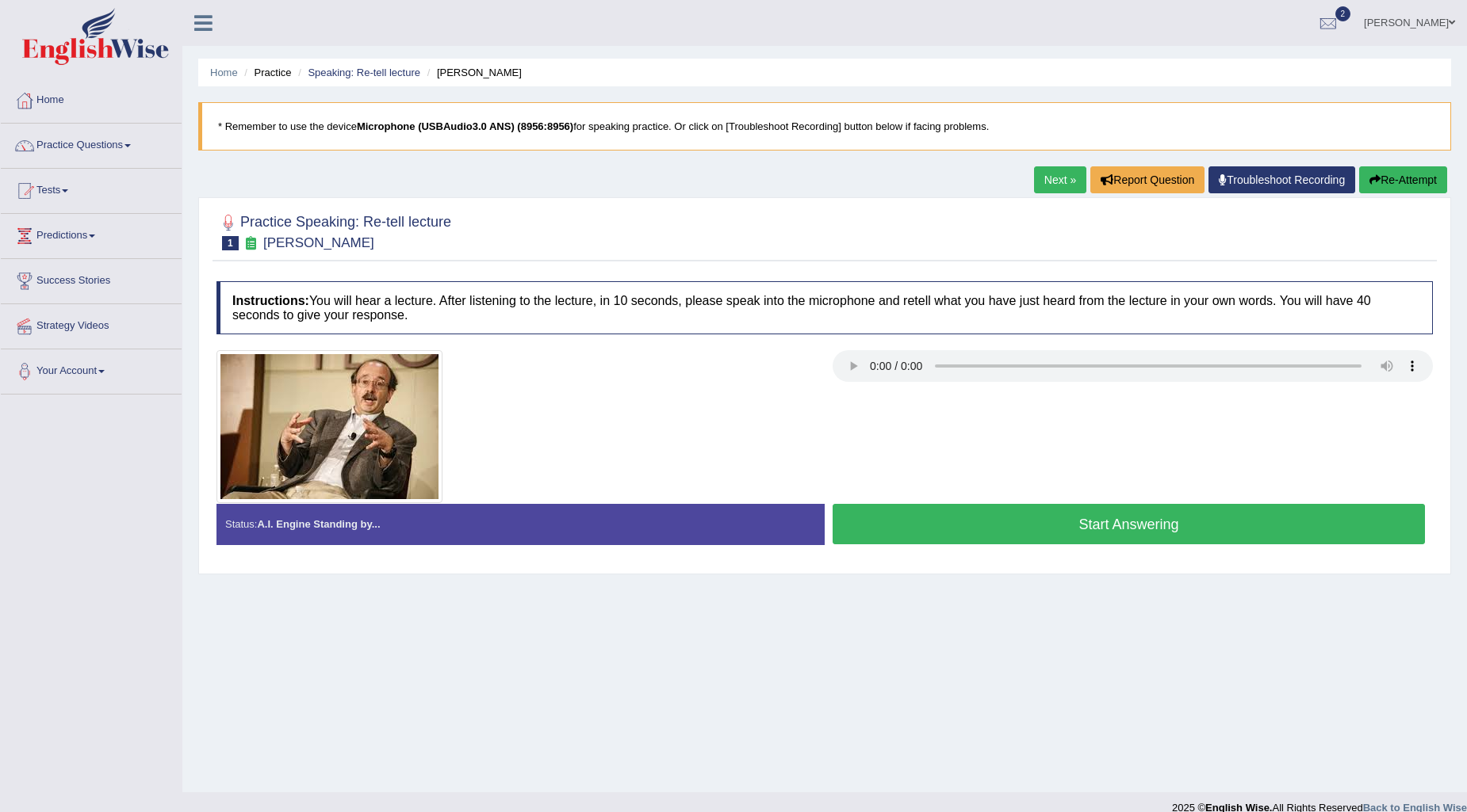
click at [1015, 517] on button "Start Answering" at bounding box center [1128, 525] width 592 height 41
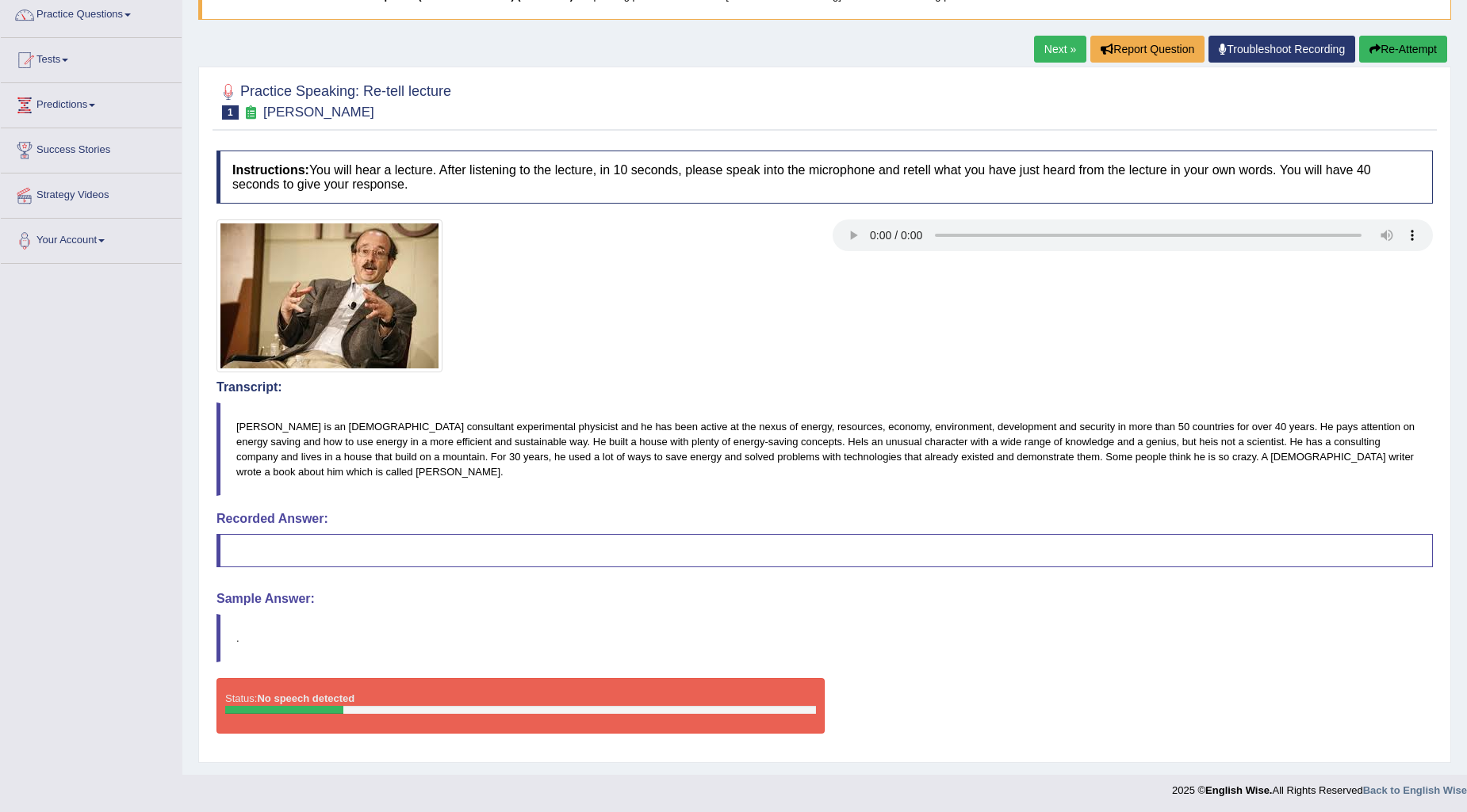
scroll to position [133, 0]
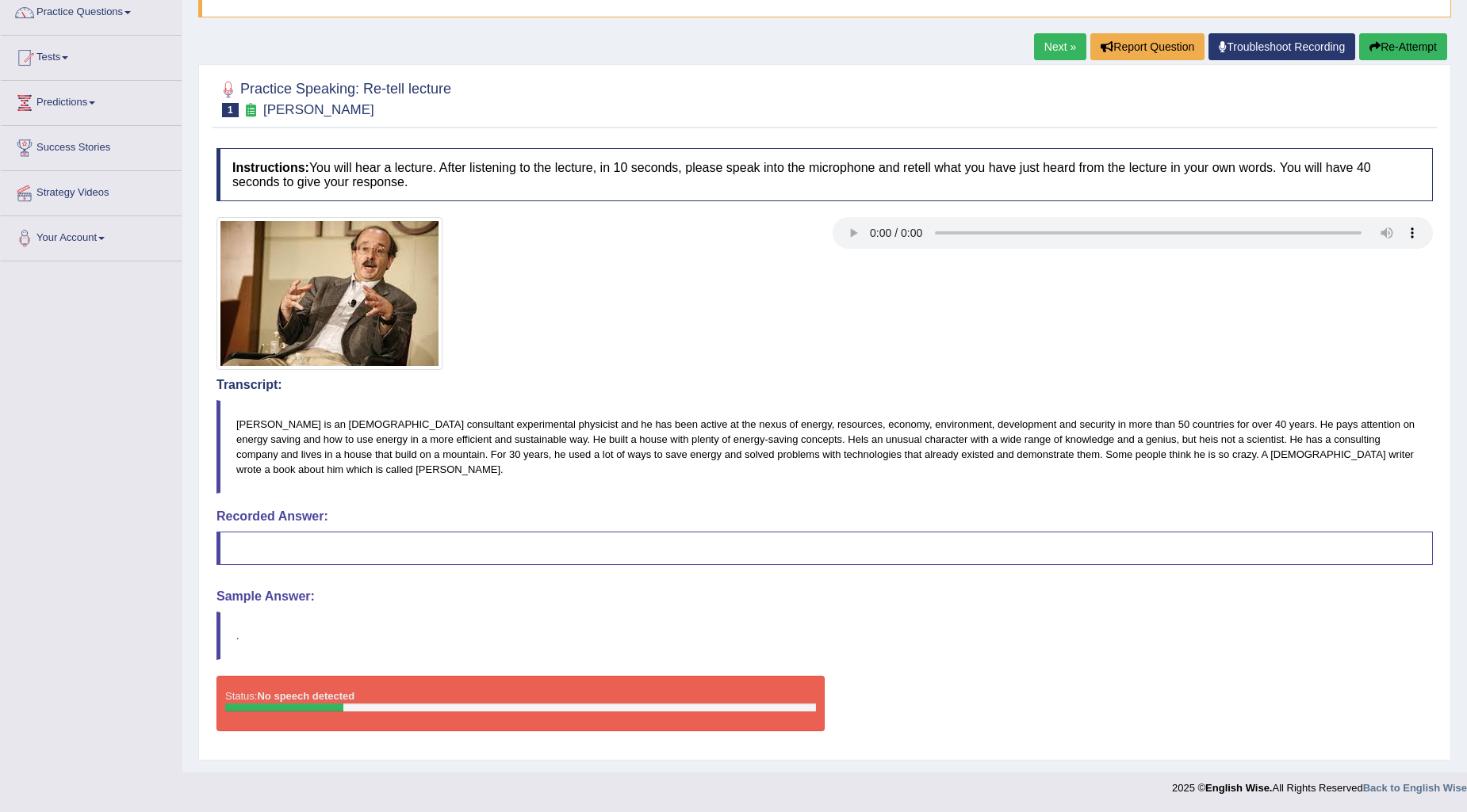
click at [1409, 34] on button "Re-Attempt" at bounding box center [1403, 47] width 88 height 27
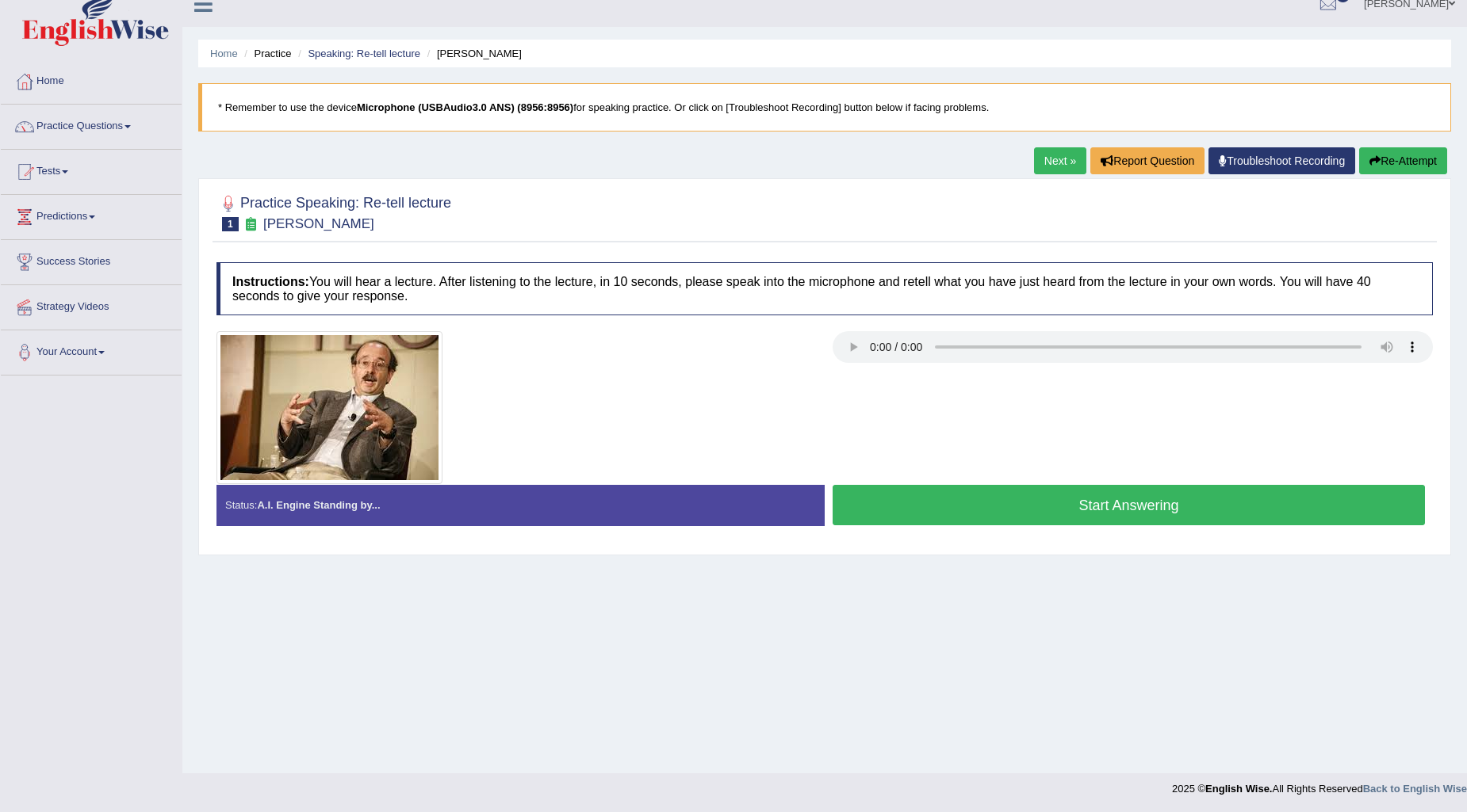
click at [995, 510] on button "Start Answering" at bounding box center [1128, 505] width 592 height 41
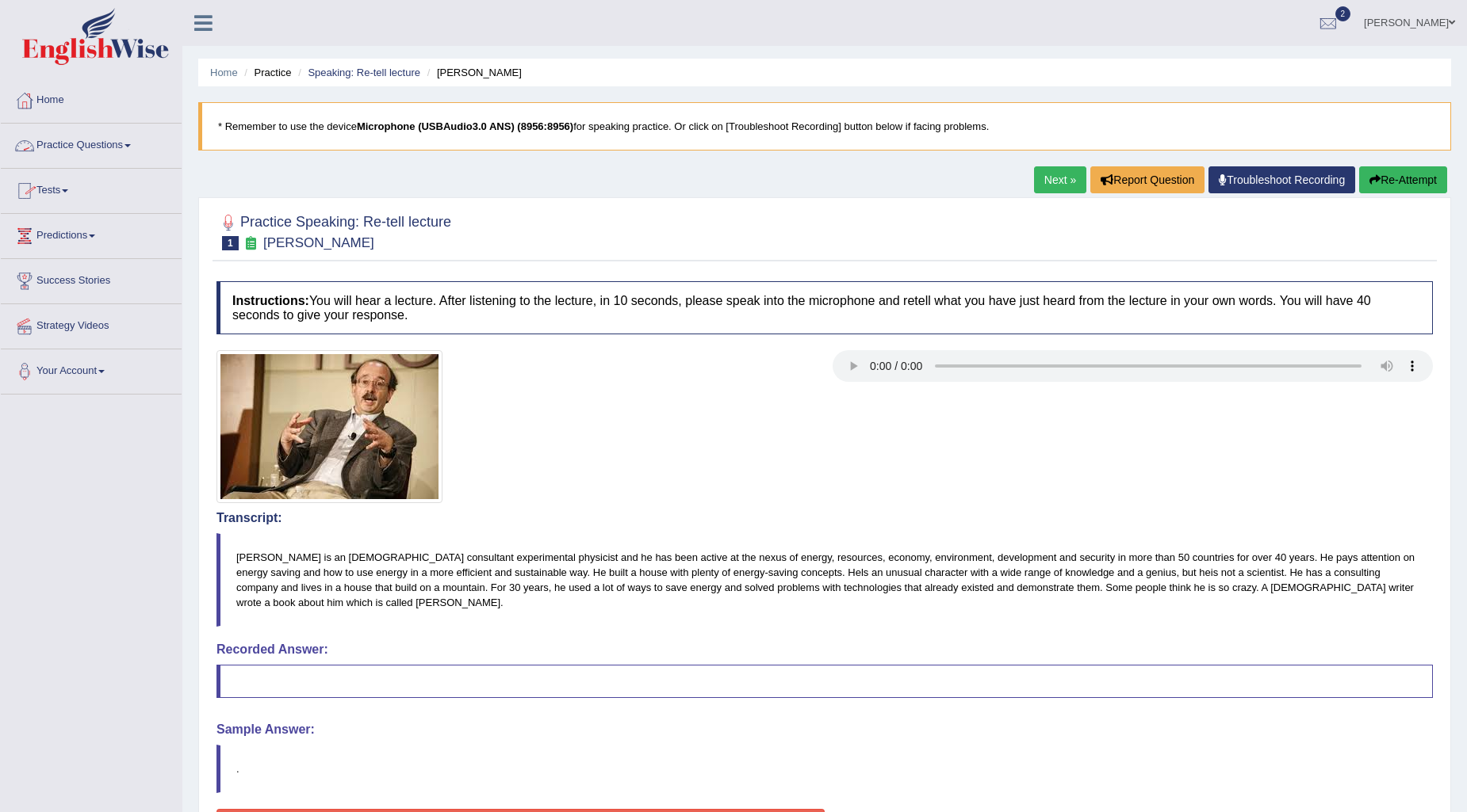
click at [56, 145] on link "Practice Questions" at bounding box center [91, 143] width 181 height 40
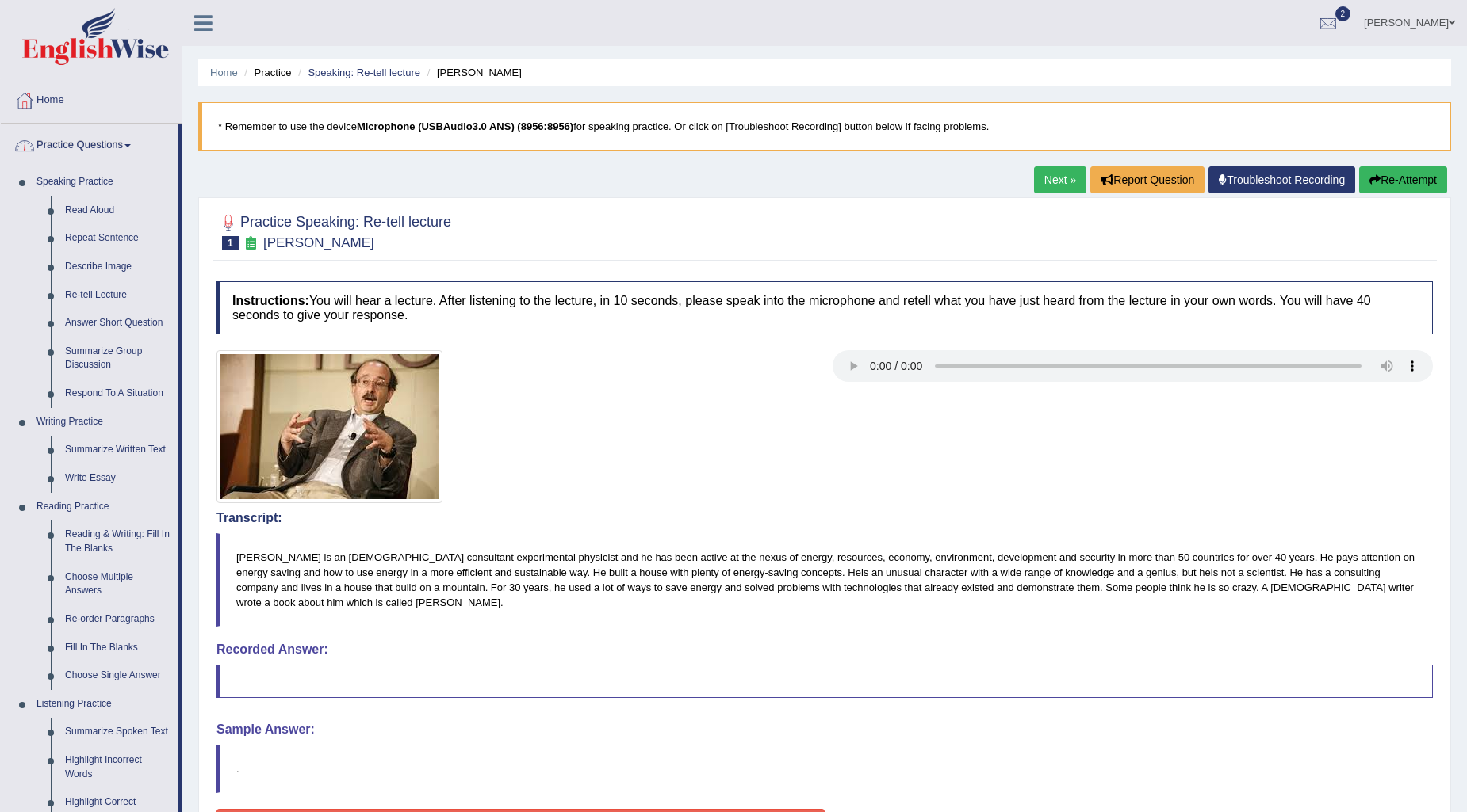
click at [97, 145] on link "Practice Questions" at bounding box center [89, 143] width 176 height 40
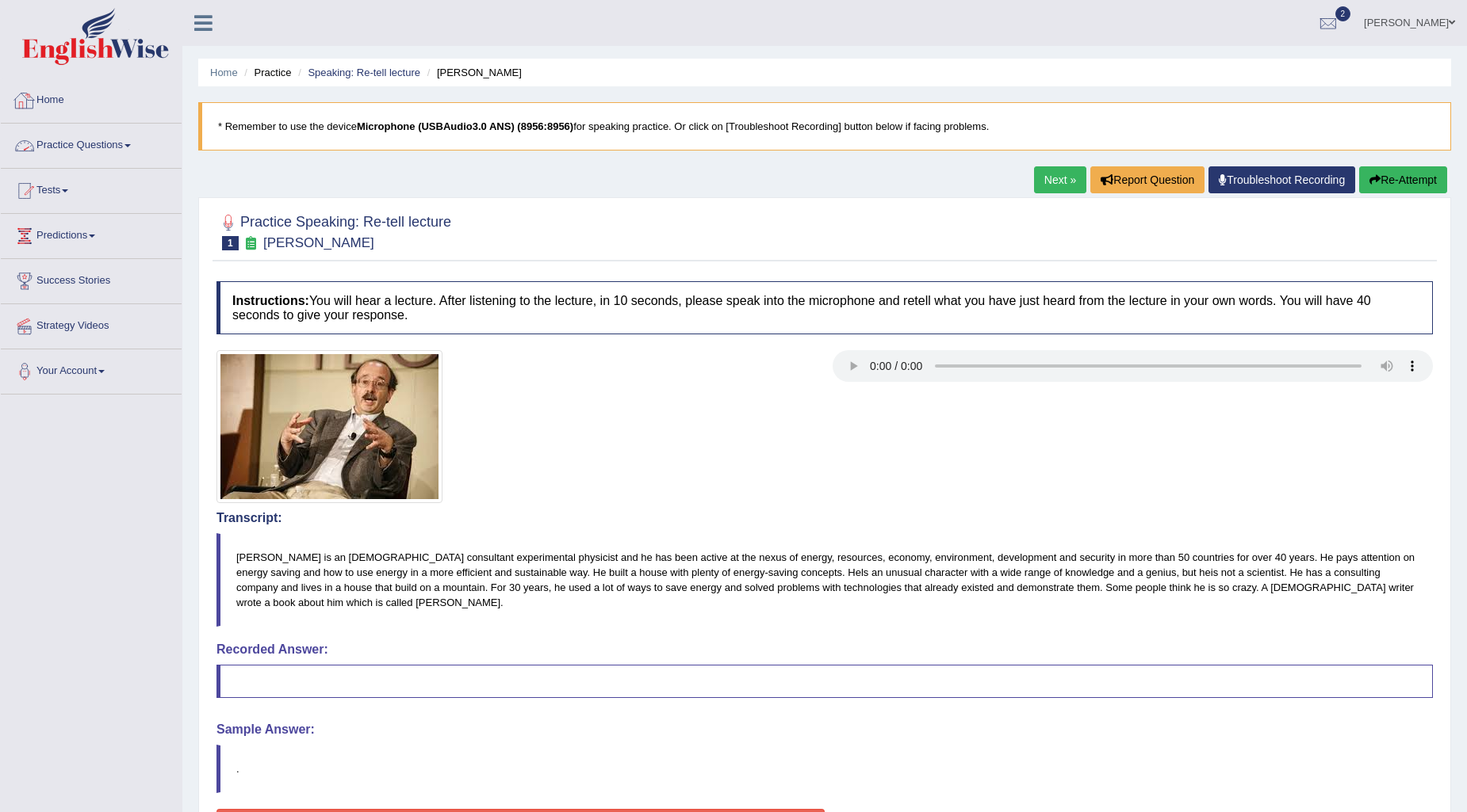
click at [74, 115] on link "Home" at bounding box center [91, 98] width 181 height 40
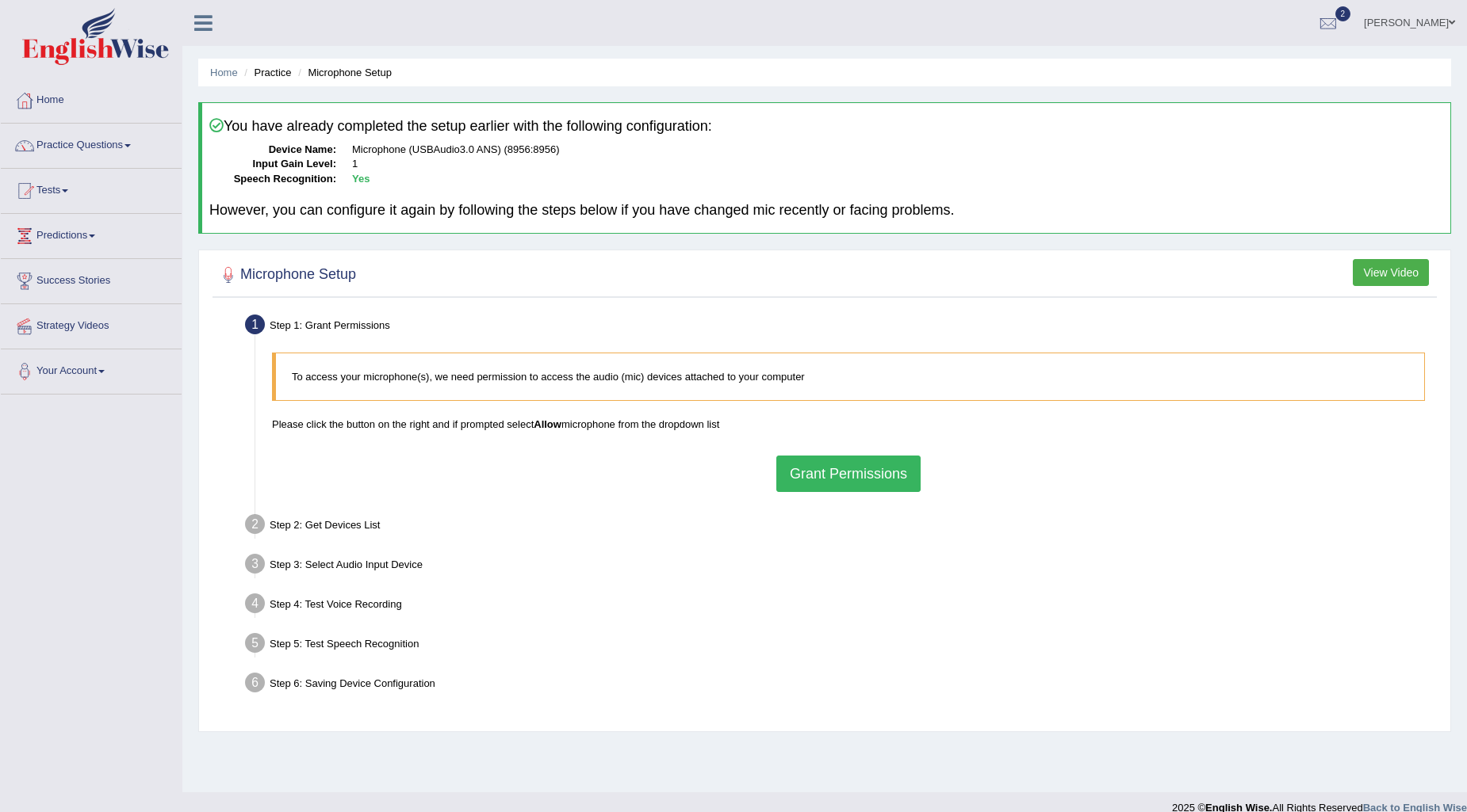
click at [879, 458] on button "Grant Permissions" at bounding box center [849, 473] width 145 height 36
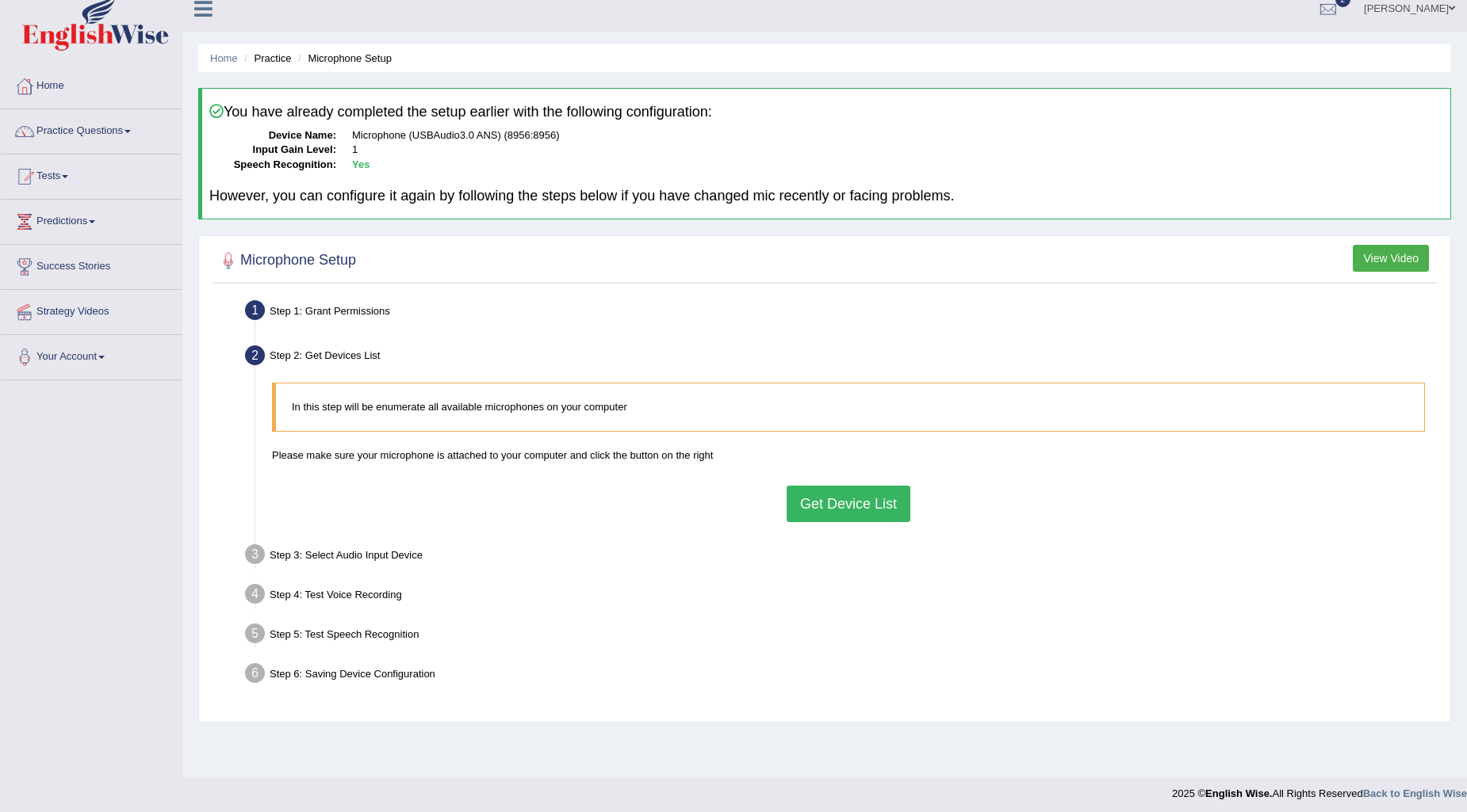
scroll to position [19, 0]
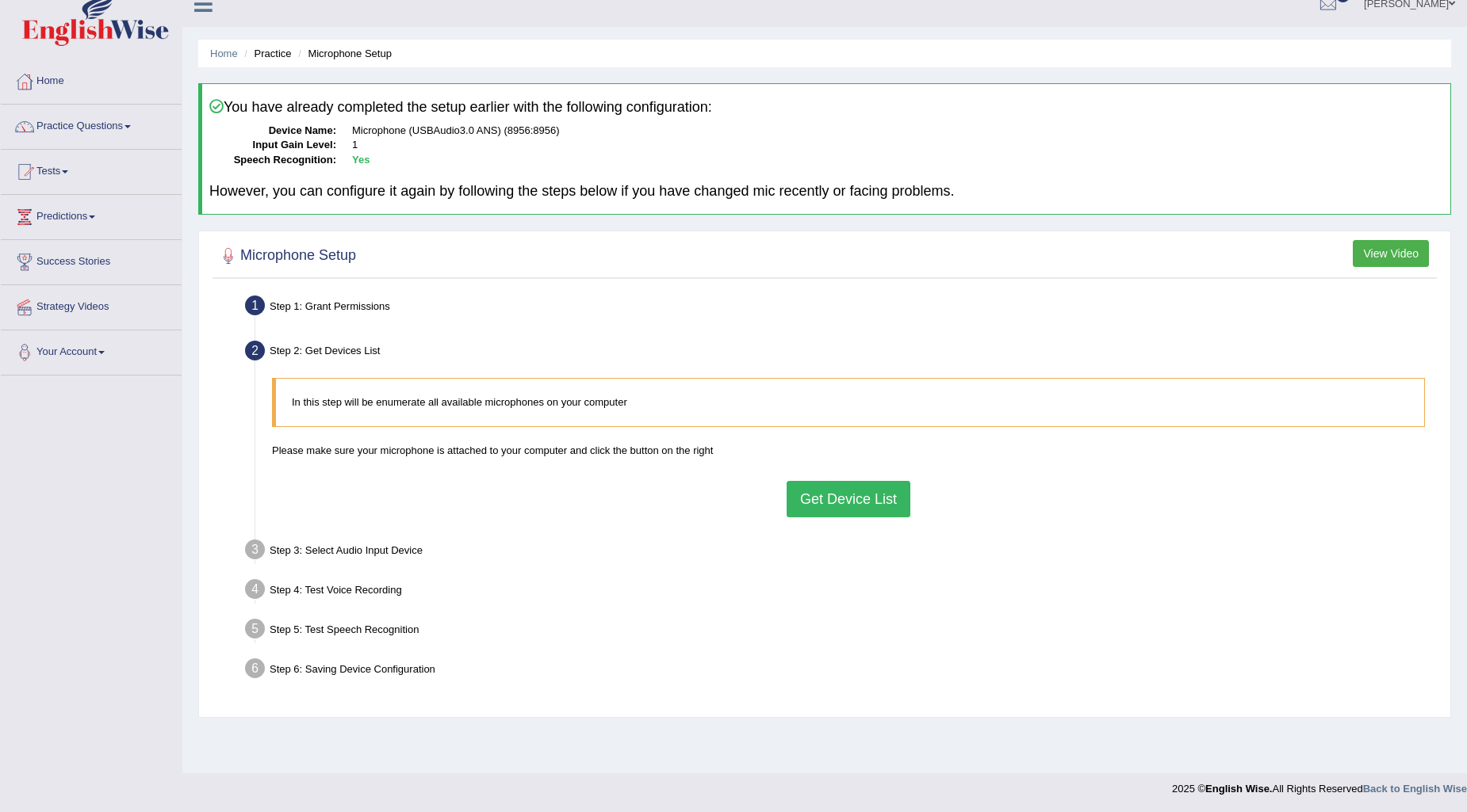
click at [878, 485] on button "Get Device List" at bounding box center [849, 499] width 123 height 36
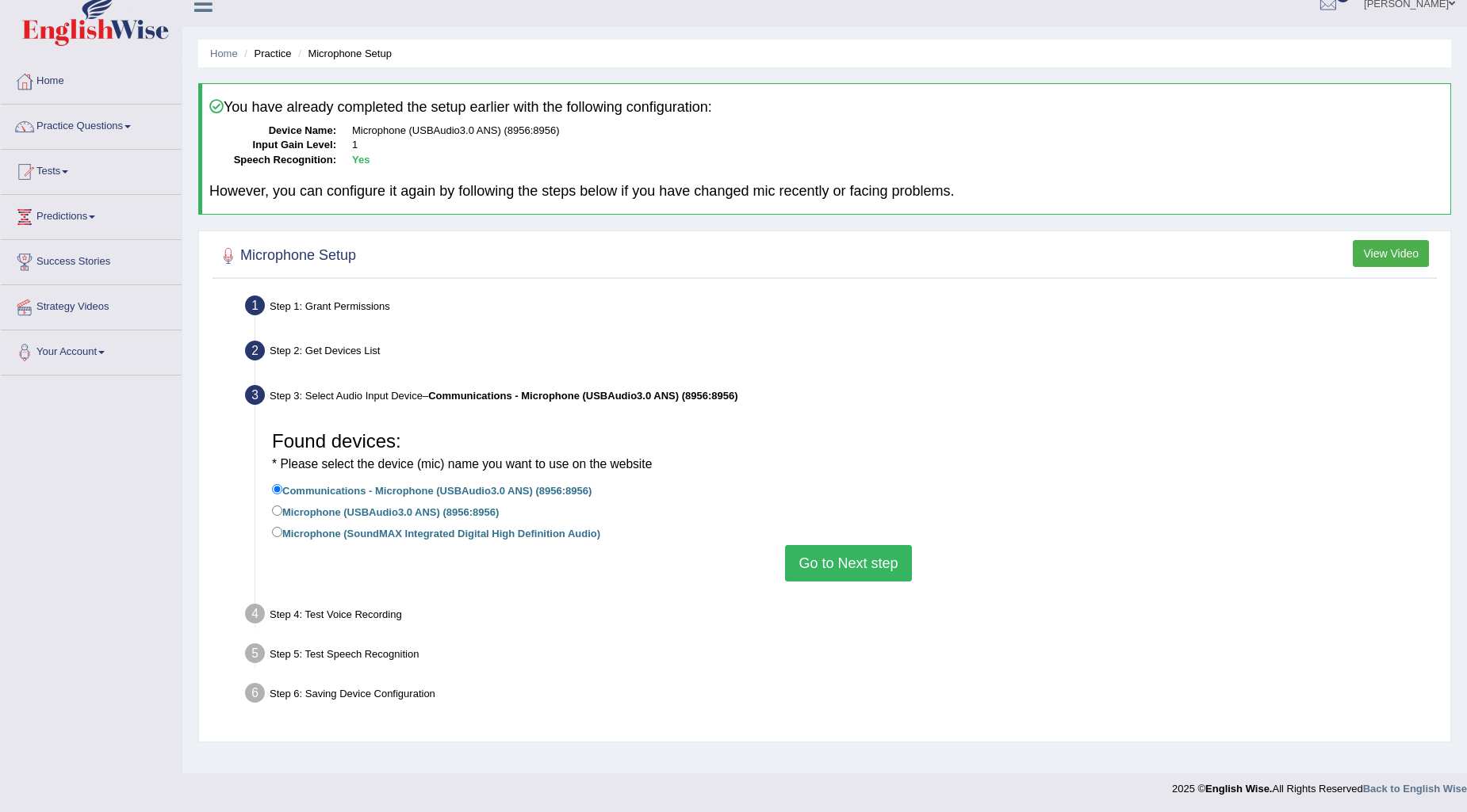
click at [853, 558] on button "Go to Next step" at bounding box center [848, 562] width 126 height 36
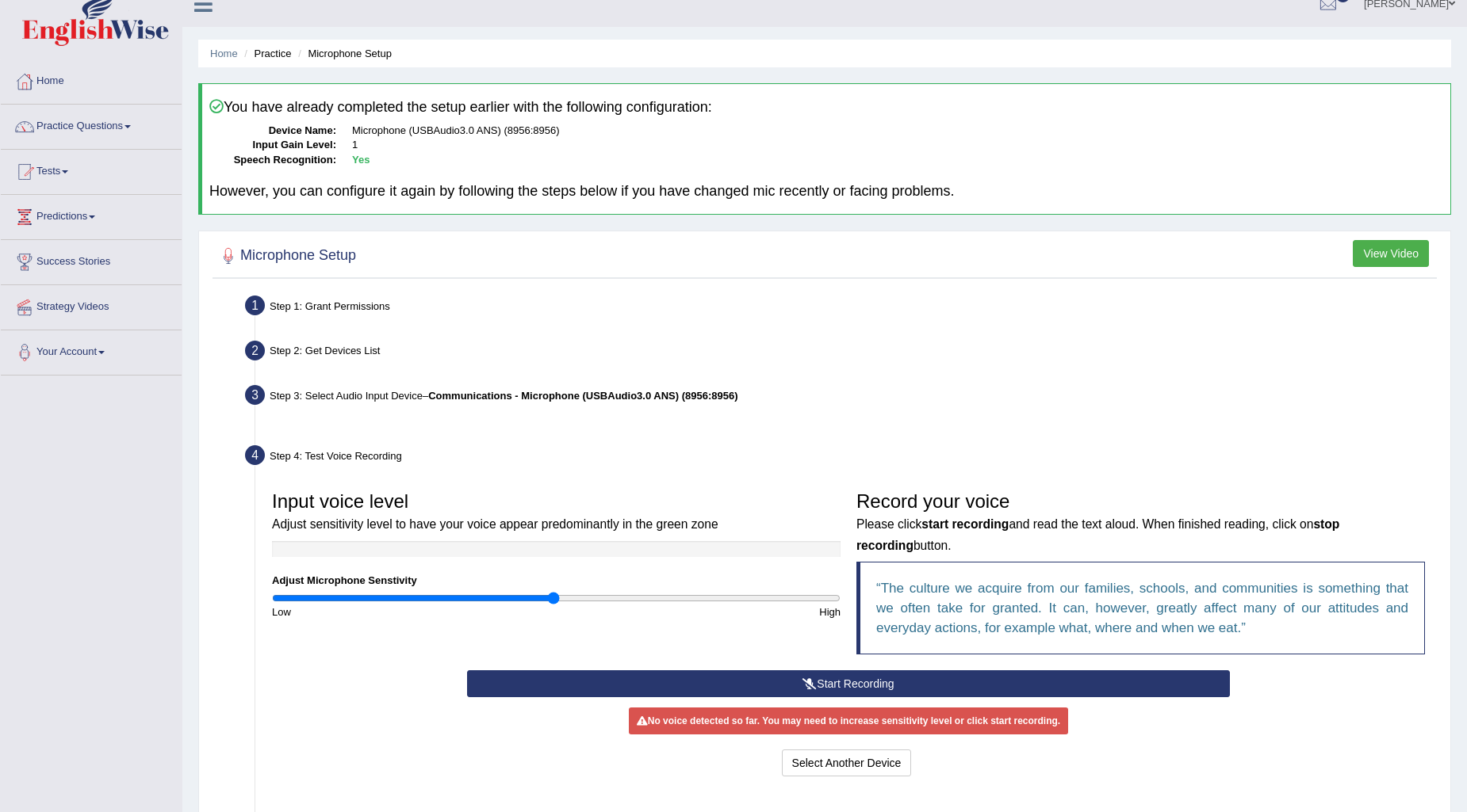
scroll to position [144, 0]
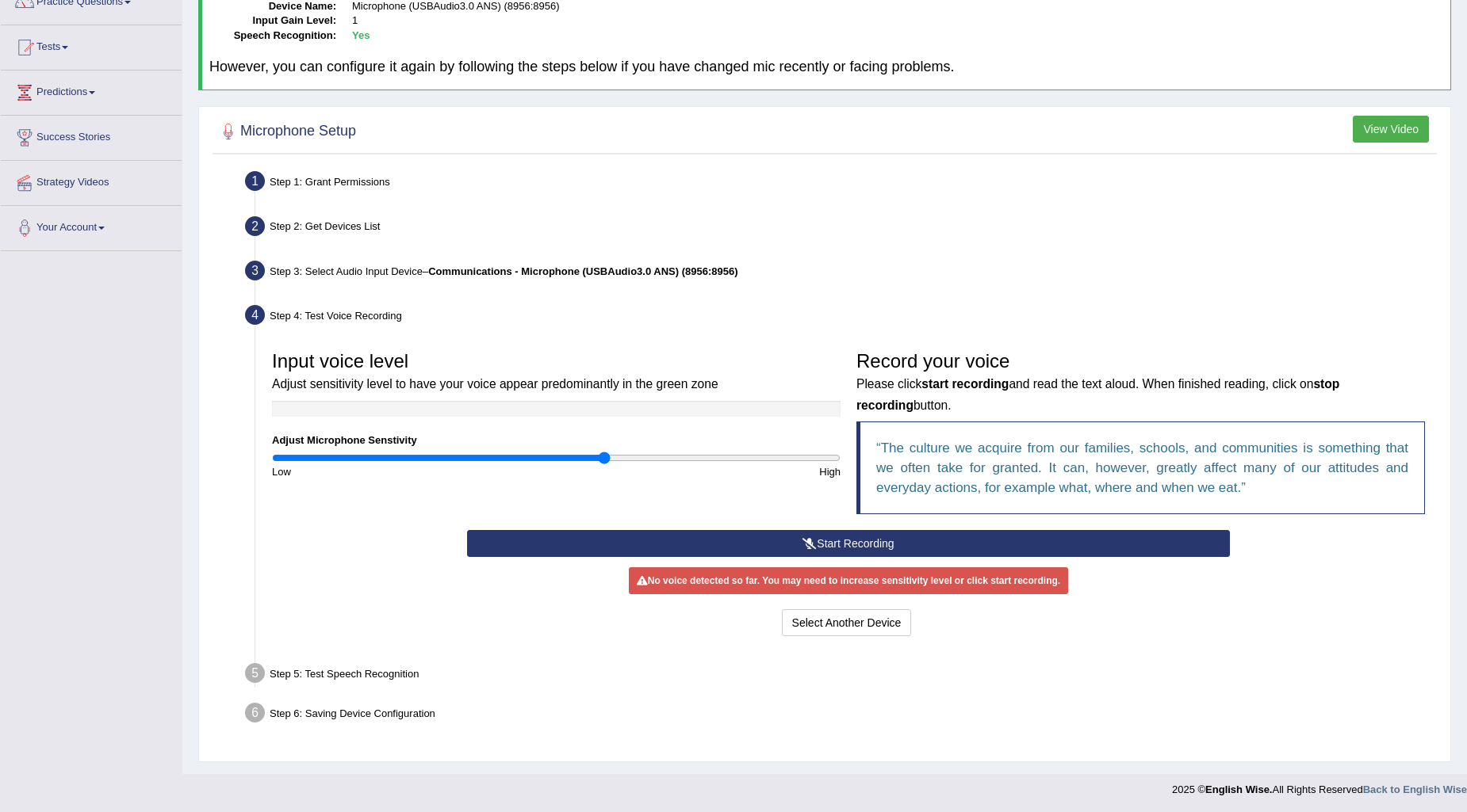
type input "1.18"
click at [604, 460] on input "range" at bounding box center [556, 458] width 568 height 12
click at [662, 535] on button "Start Recording" at bounding box center [849, 543] width 764 height 27
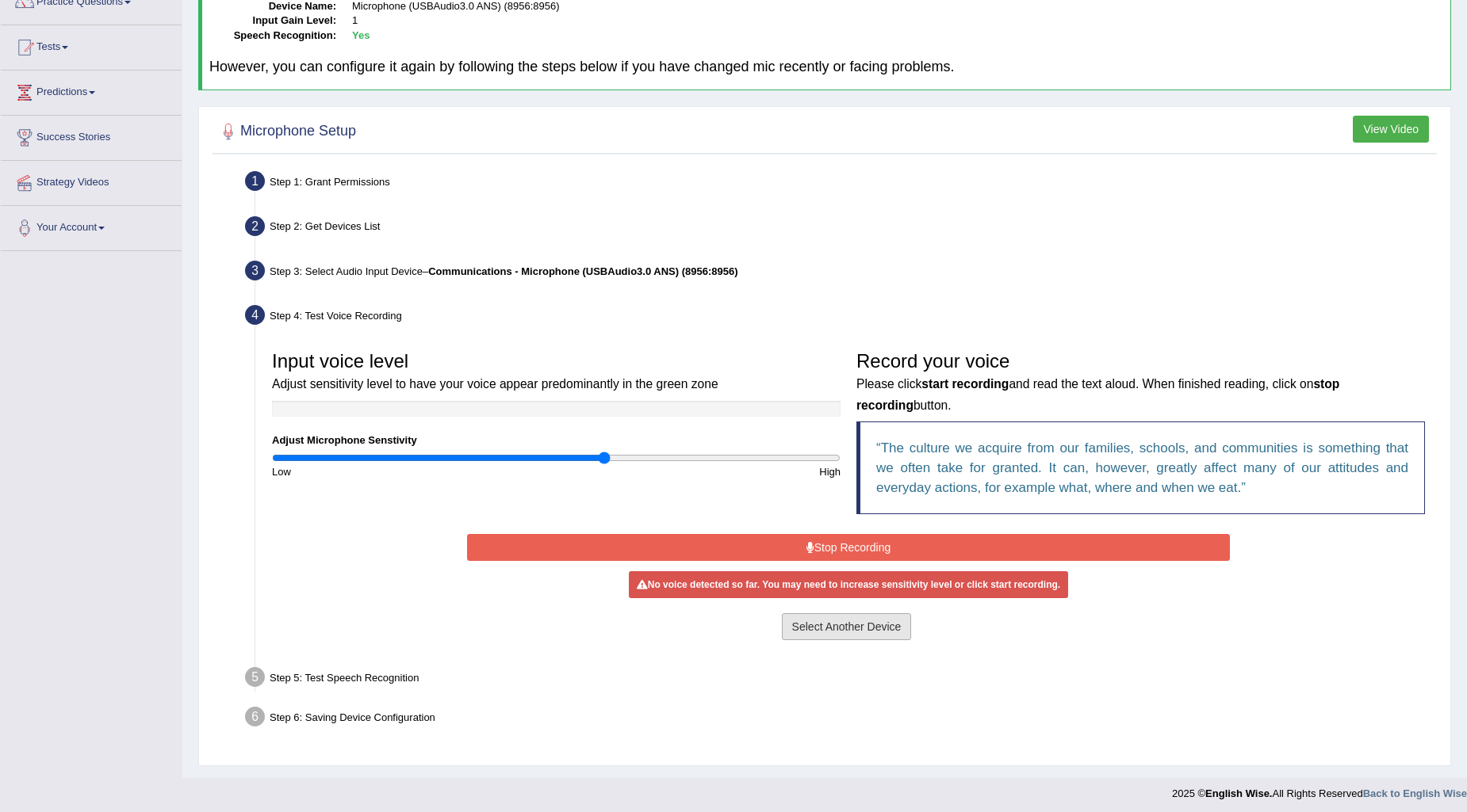
click at [869, 630] on button "Select Another Device" at bounding box center [846, 627] width 130 height 27
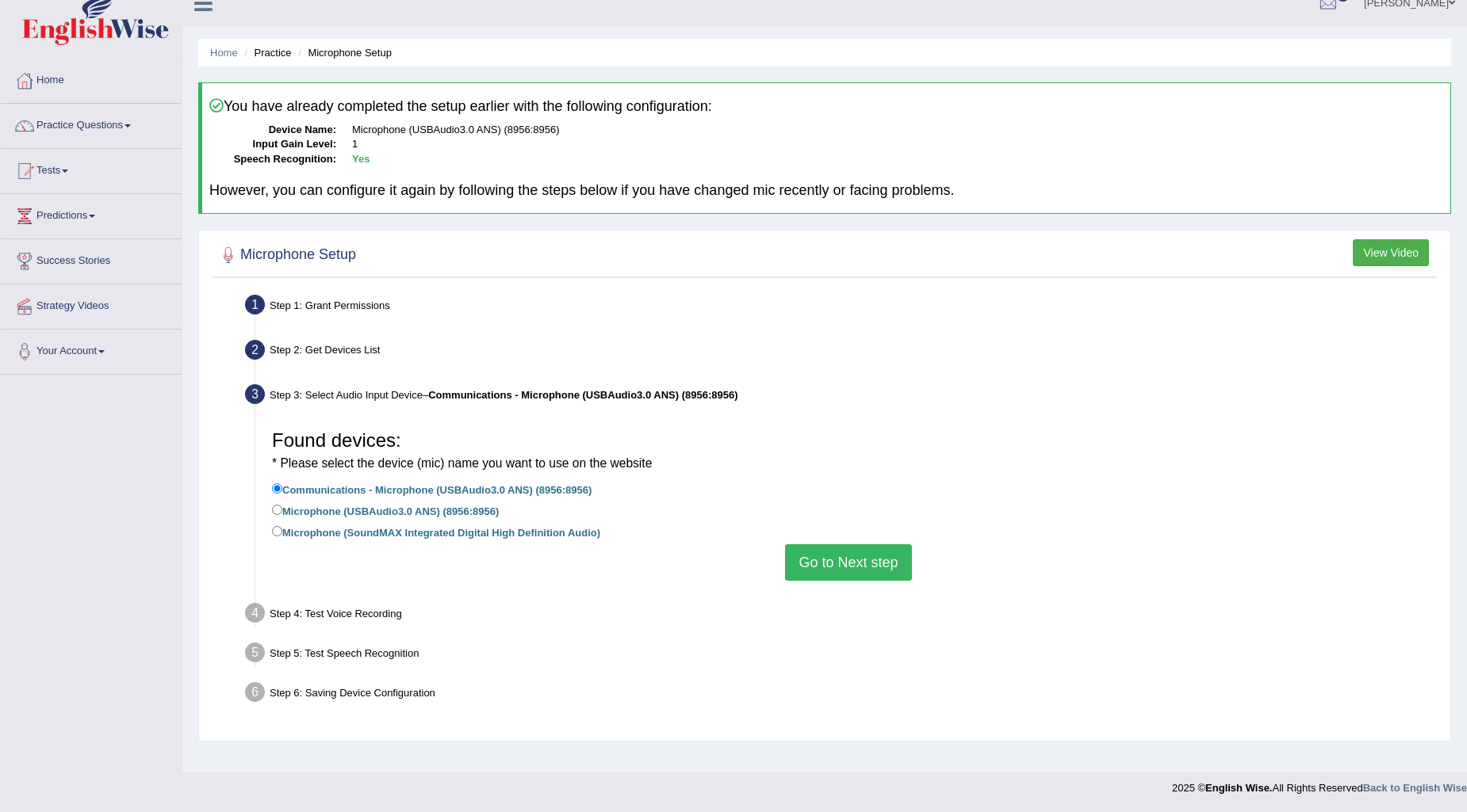
scroll to position [19, 0]
click at [475, 505] on label "Microphone (USBAudio3.0 ANS) (8956:8956)" at bounding box center [385, 511] width 227 height 18
click at [282, 505] on input "Microphone (USBAudio3.0 ANS) (8956:8956)" at bounding box center [277, 510] width 11 height 11
radio input "true"
click at [872, 550] on button "Go to Next step" at bounding box center [848, 562] width 126 height 36
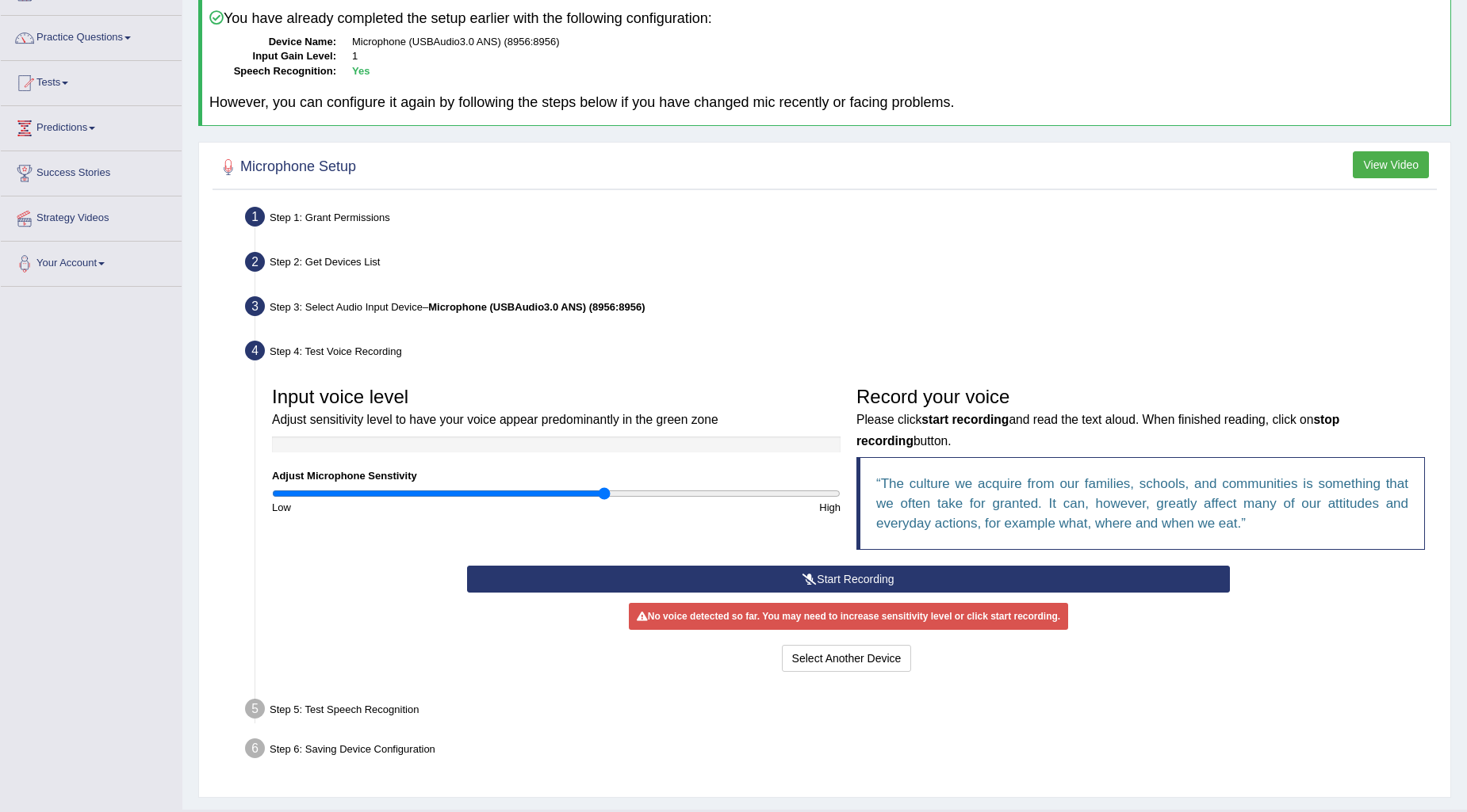
scroll to position [144, 0]
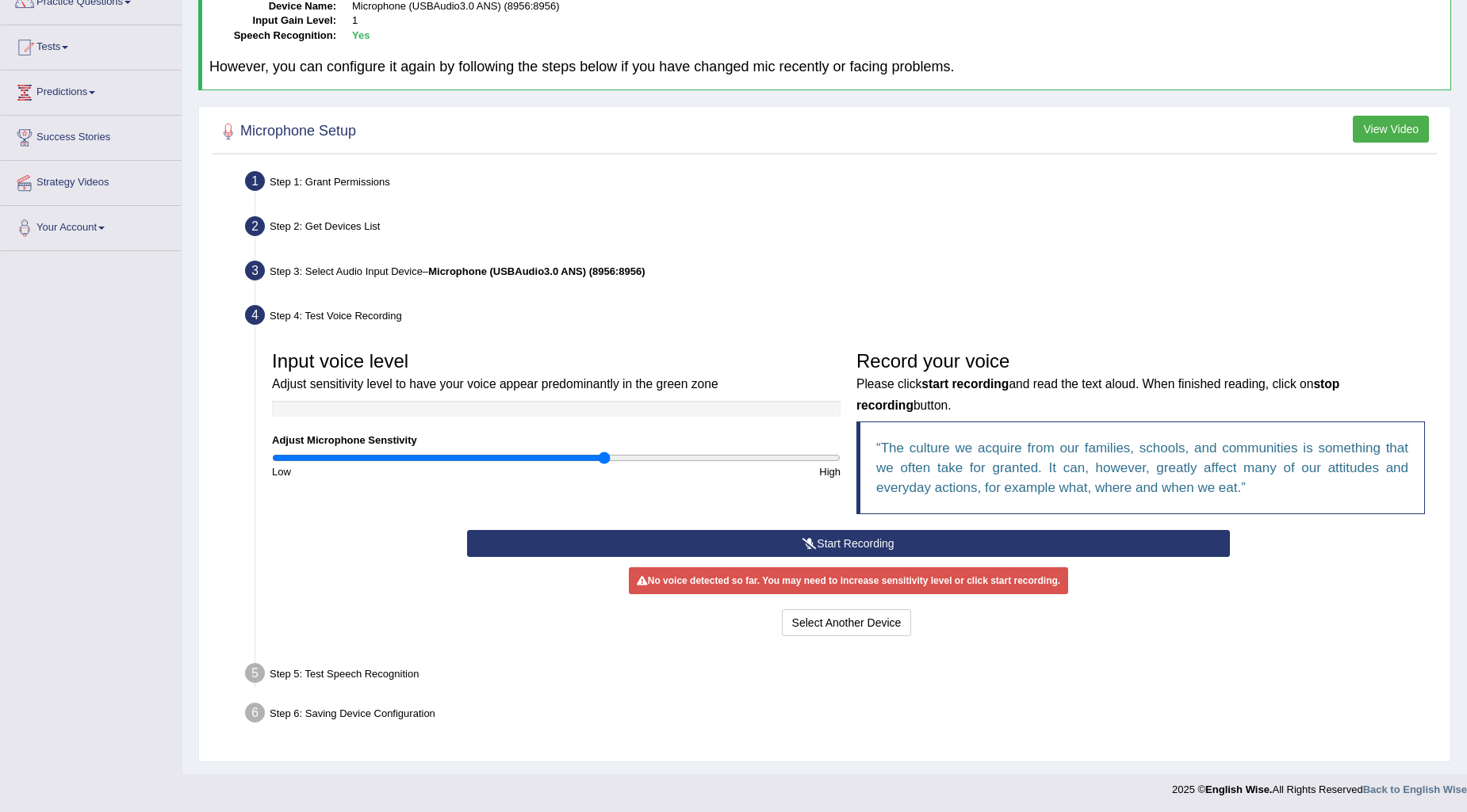
click at [885, 548] on button "Start Recording" at bounding box center [849, 543] width 764 height 27
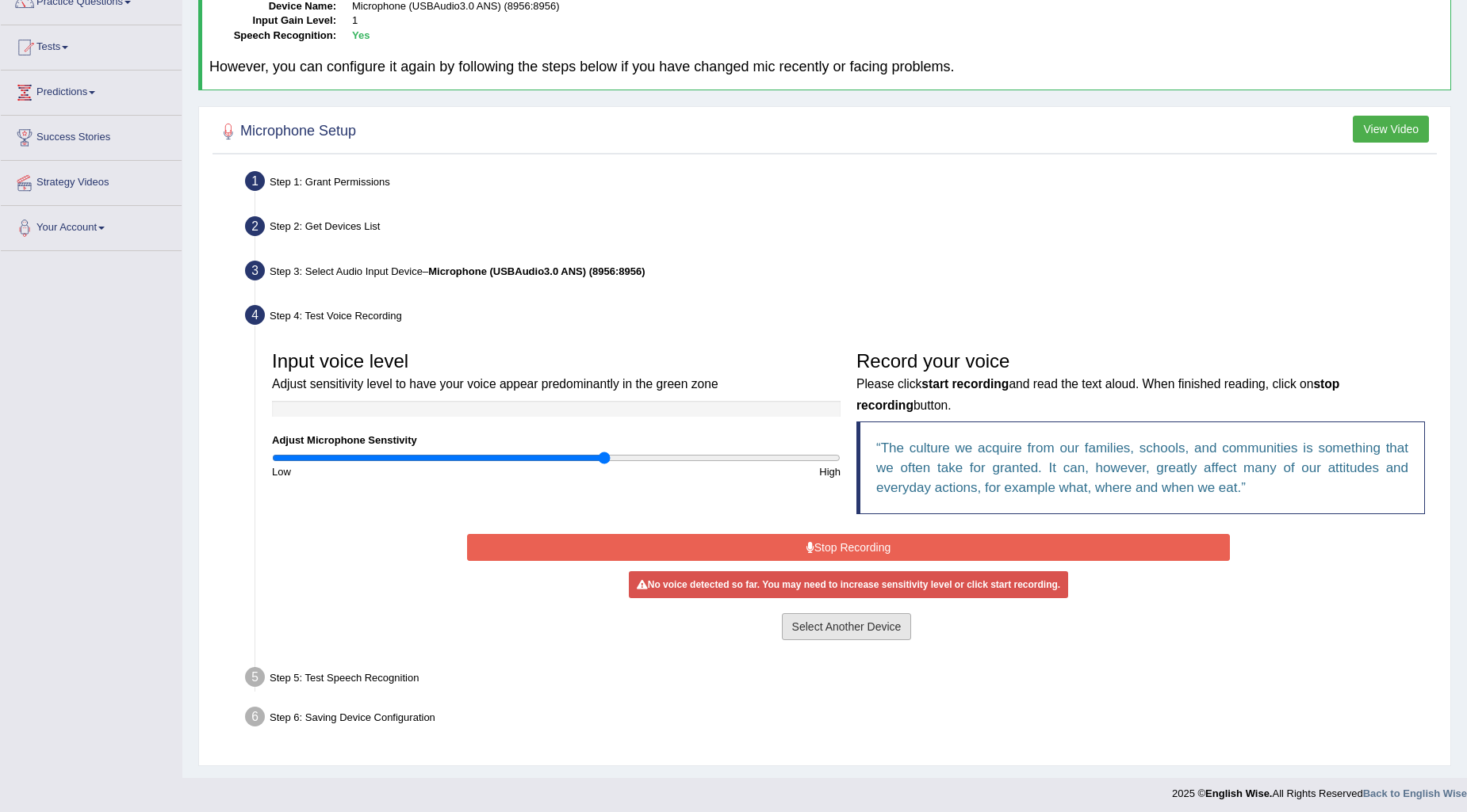
click at [875, 629] on button "Select Another Device" at bounding box center [846, 627] width 130 height 27
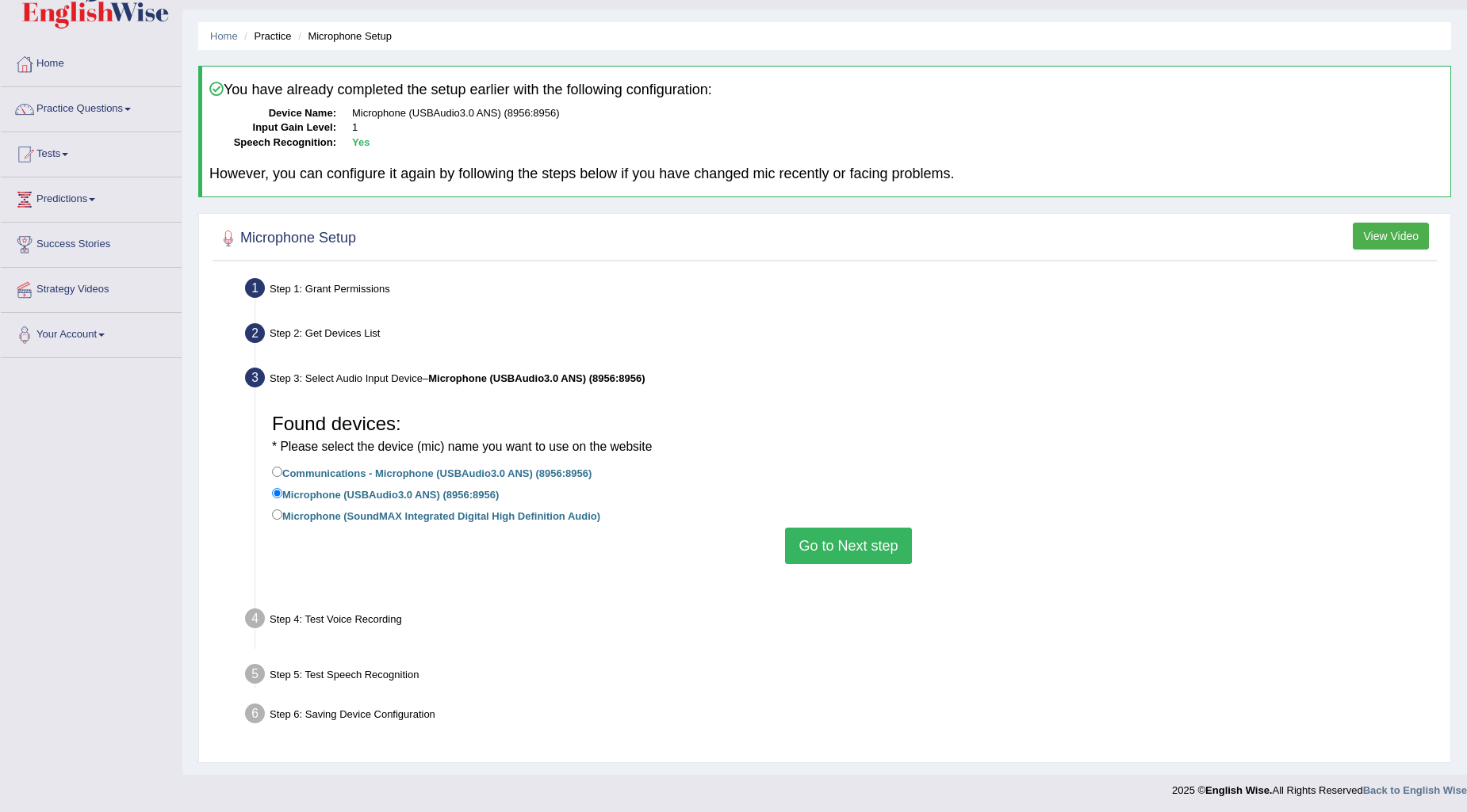
scroll to position [19, 0]
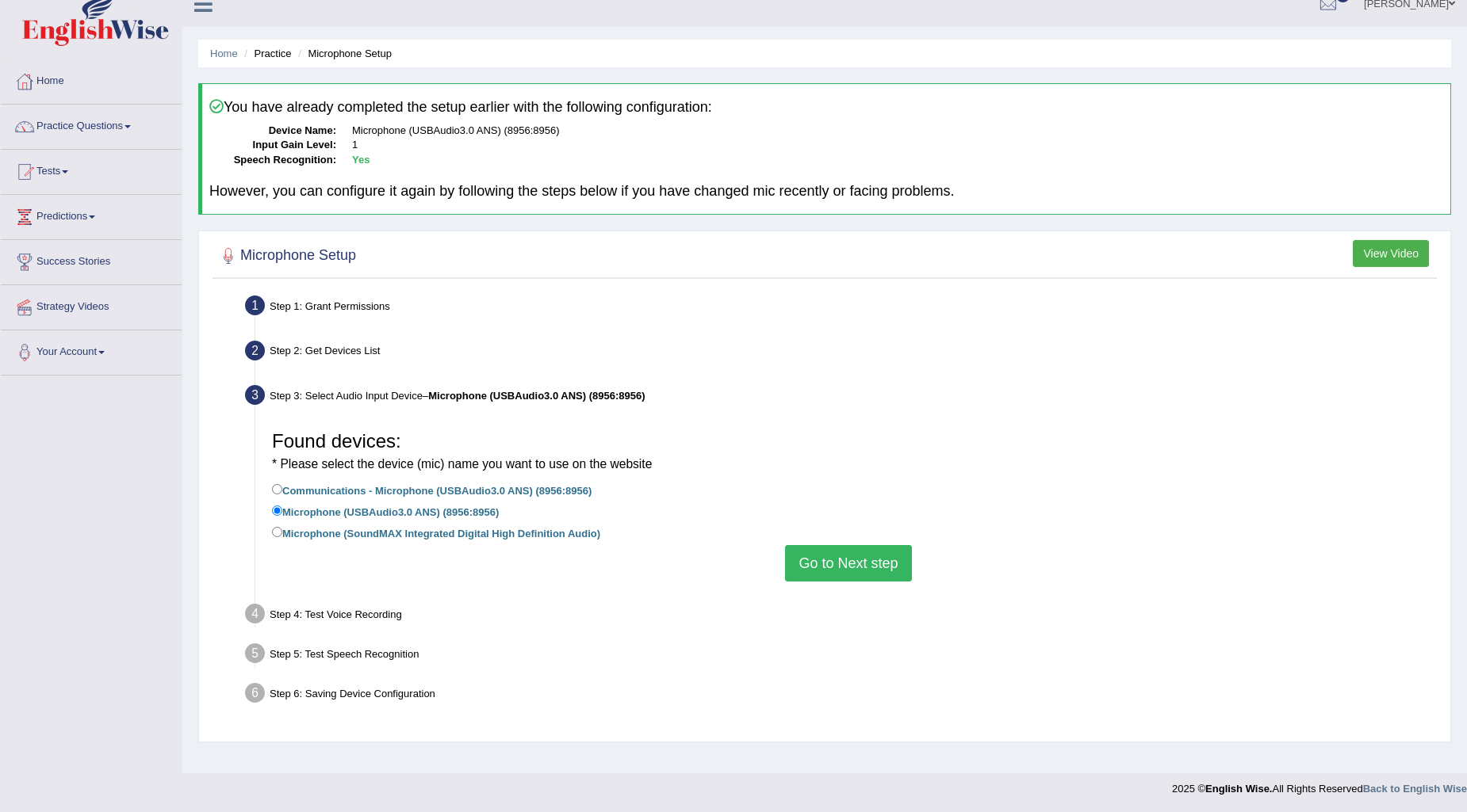
click at [495, 536] on label "Microphone (SoundMAX Integrated Digital High Definition Audio)" at bounding box center [436, 533] width 328 height 18
click at [282, 536] on input "Microphone (SoundMAX Integrated Digital High Definition Audio)" at bounding box center [277, 533] width 11 height 11
radio input "true"
click at [806, 556] on button "Go to Next step" at bounding box center [848, 562] width 126 height 36
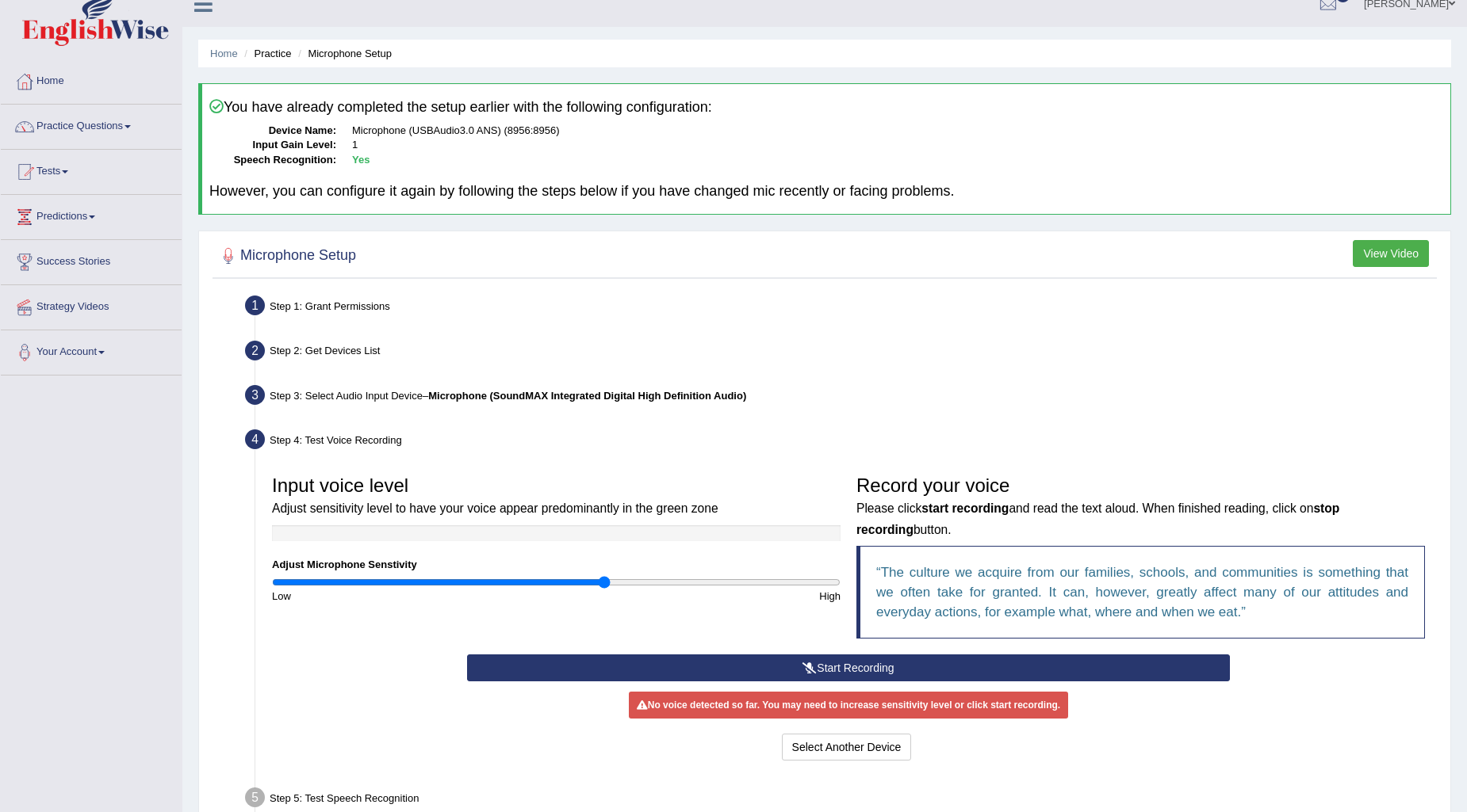
click at [881, 666] on button "Start Recording" at bounding box center [849, 667] width 764 height 27
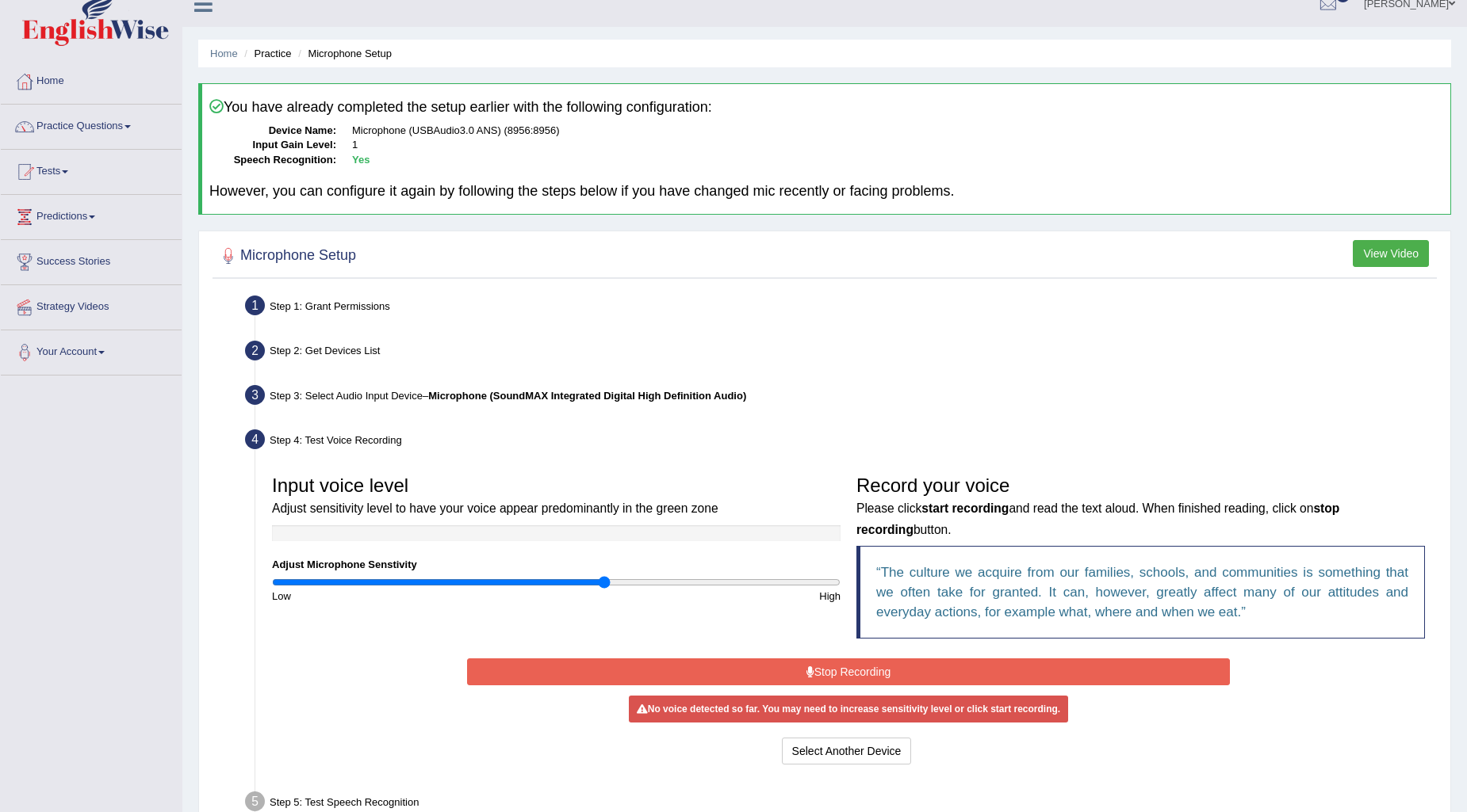
click at [881, 666] on button "Stop Recording" at bounding box center [849, 672] width 764 height 27
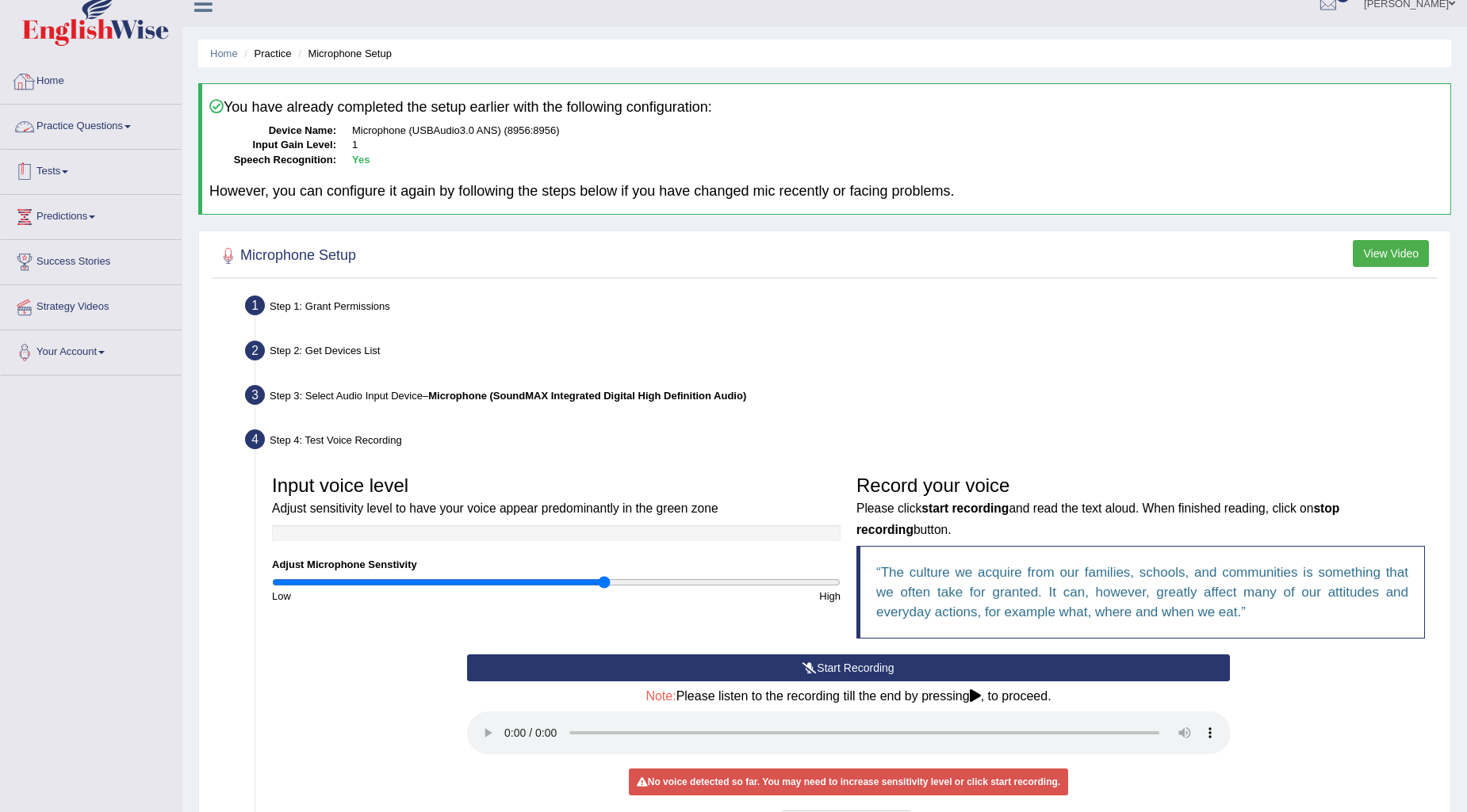
click at [79, 128] on link "Practice Questions" at bounding box center [91, 124] width 181 height 40
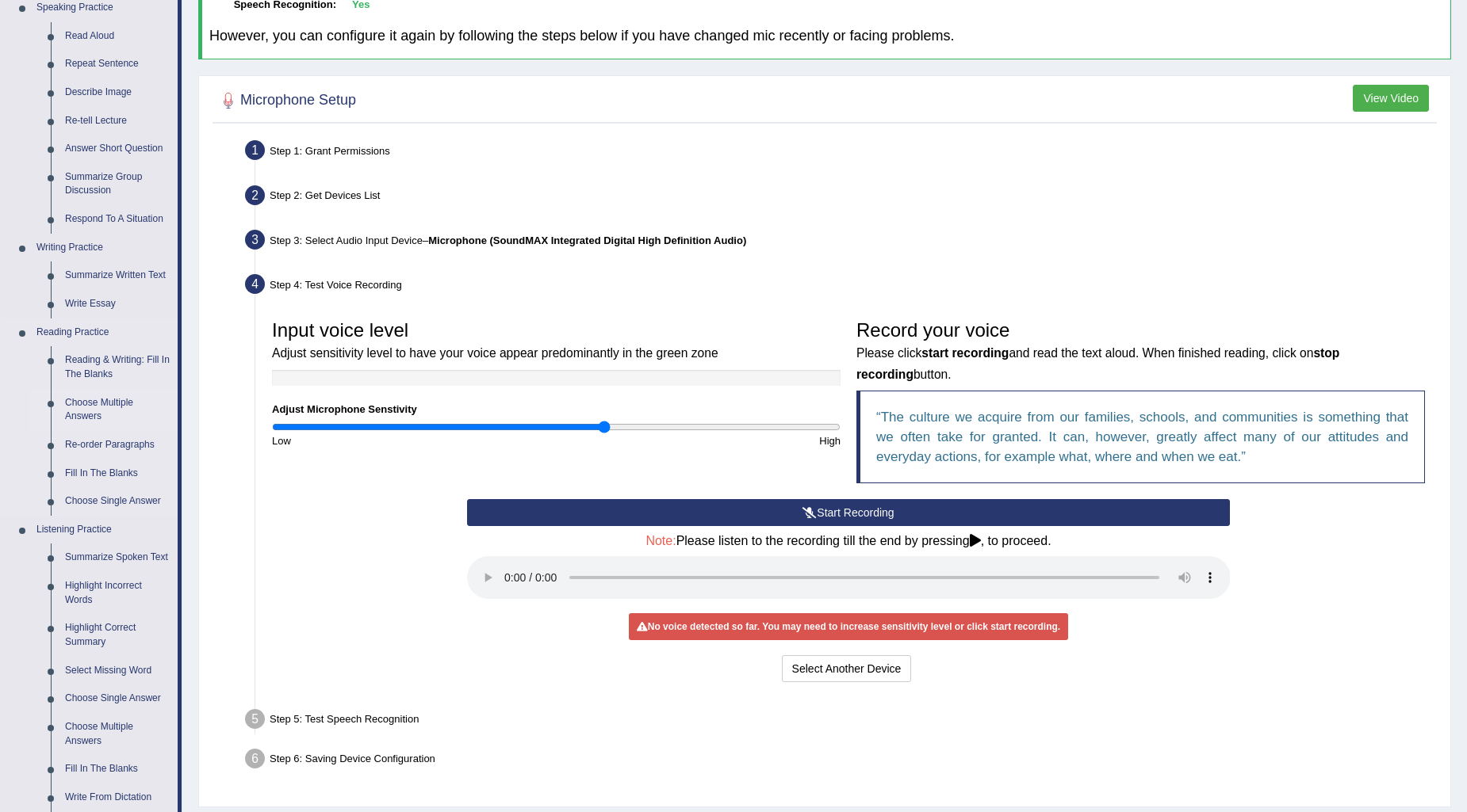
scroll to position [176, 0]
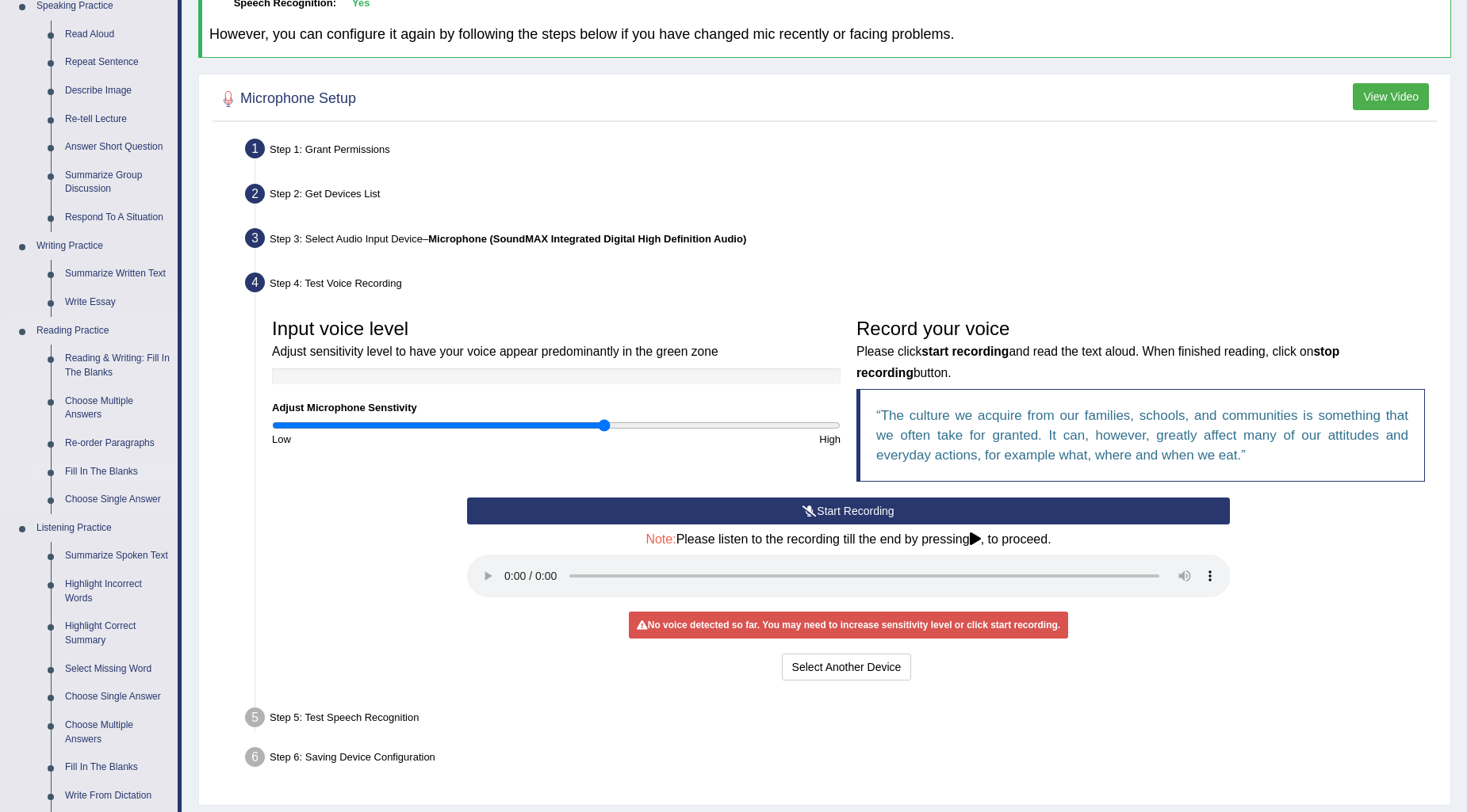
click at [103, 463] on link "Fill In The Blanks" at bounding box center [118, 472] width 120 height 28
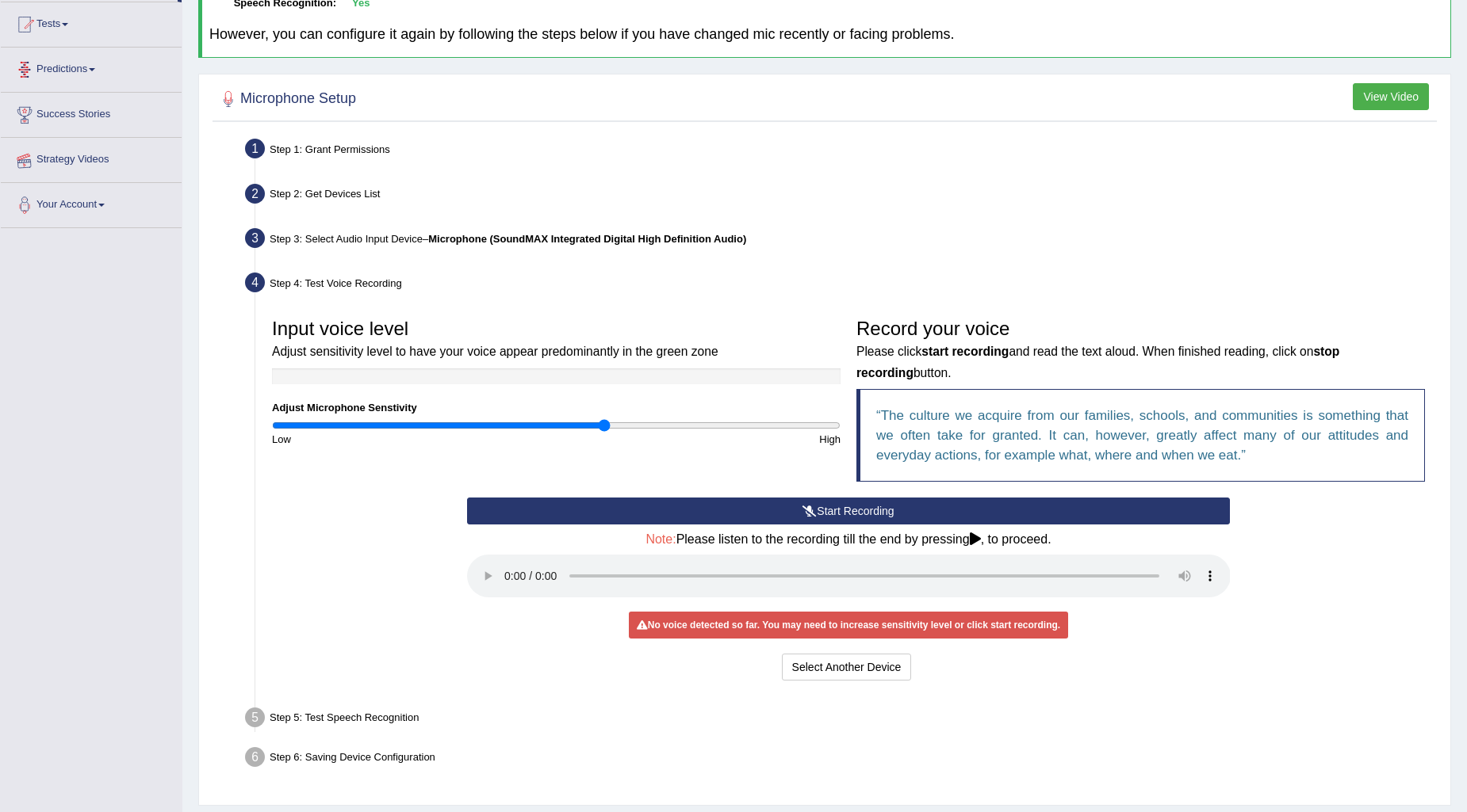
scroll to position [219, 0]
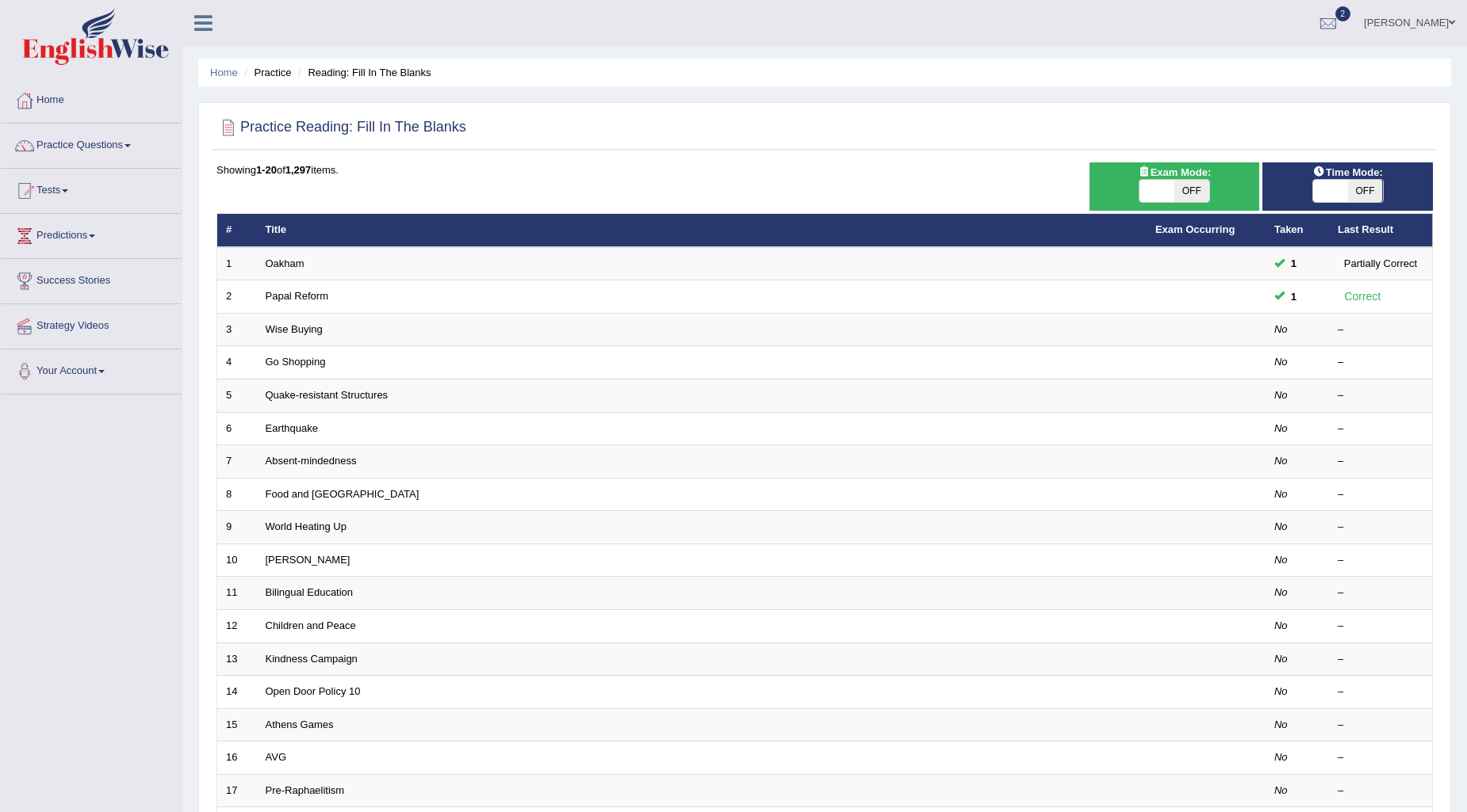
click at [1150, 186] on span at bounding box center [1157, 190] width 35 height 22
checkbox input "true"
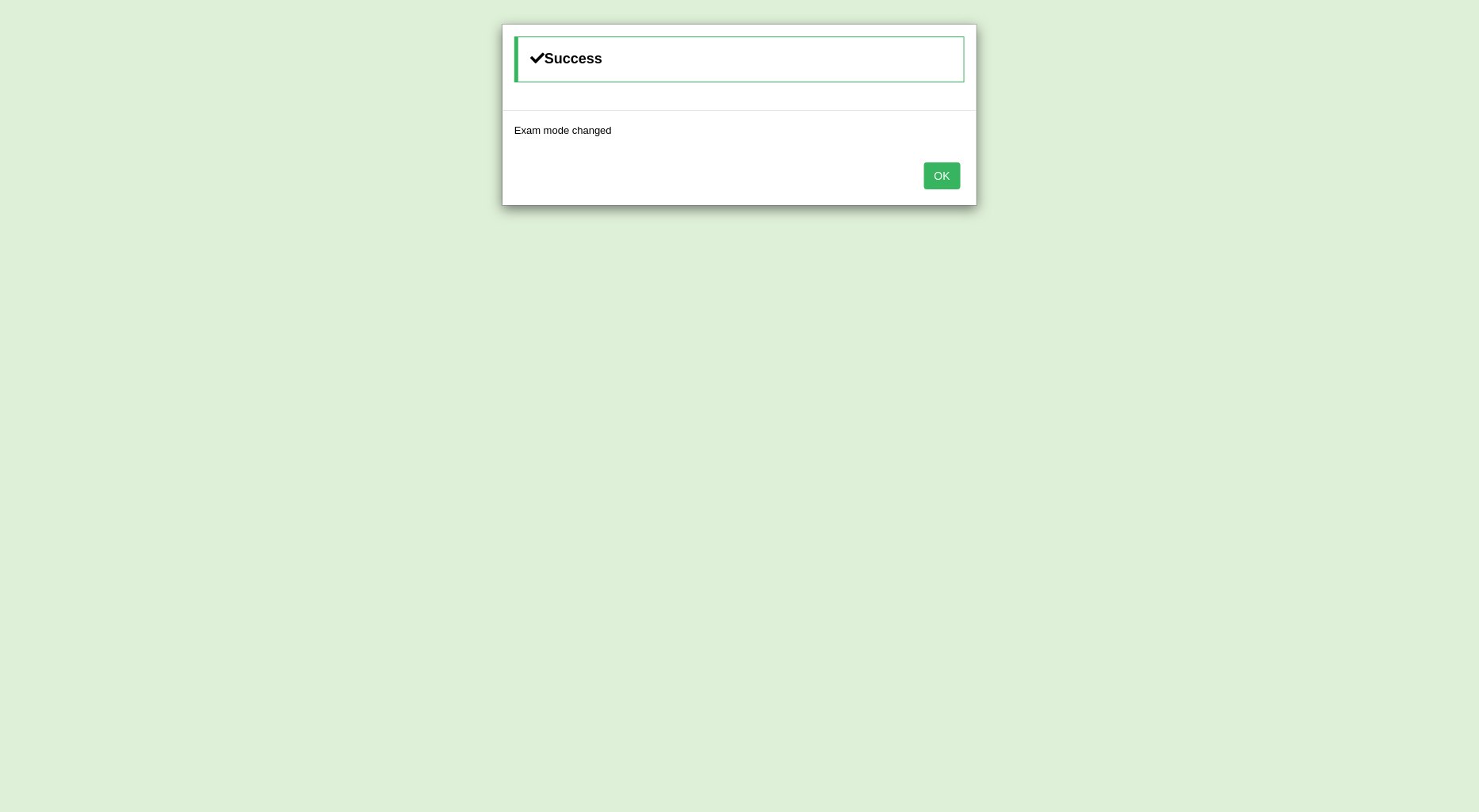
click at [961, 168] on div "OK" at bounding box center [739, 177] width 474 height 56
click at [937, 188] on button "OK" at bounding box center [942, 175] width 36 height 27
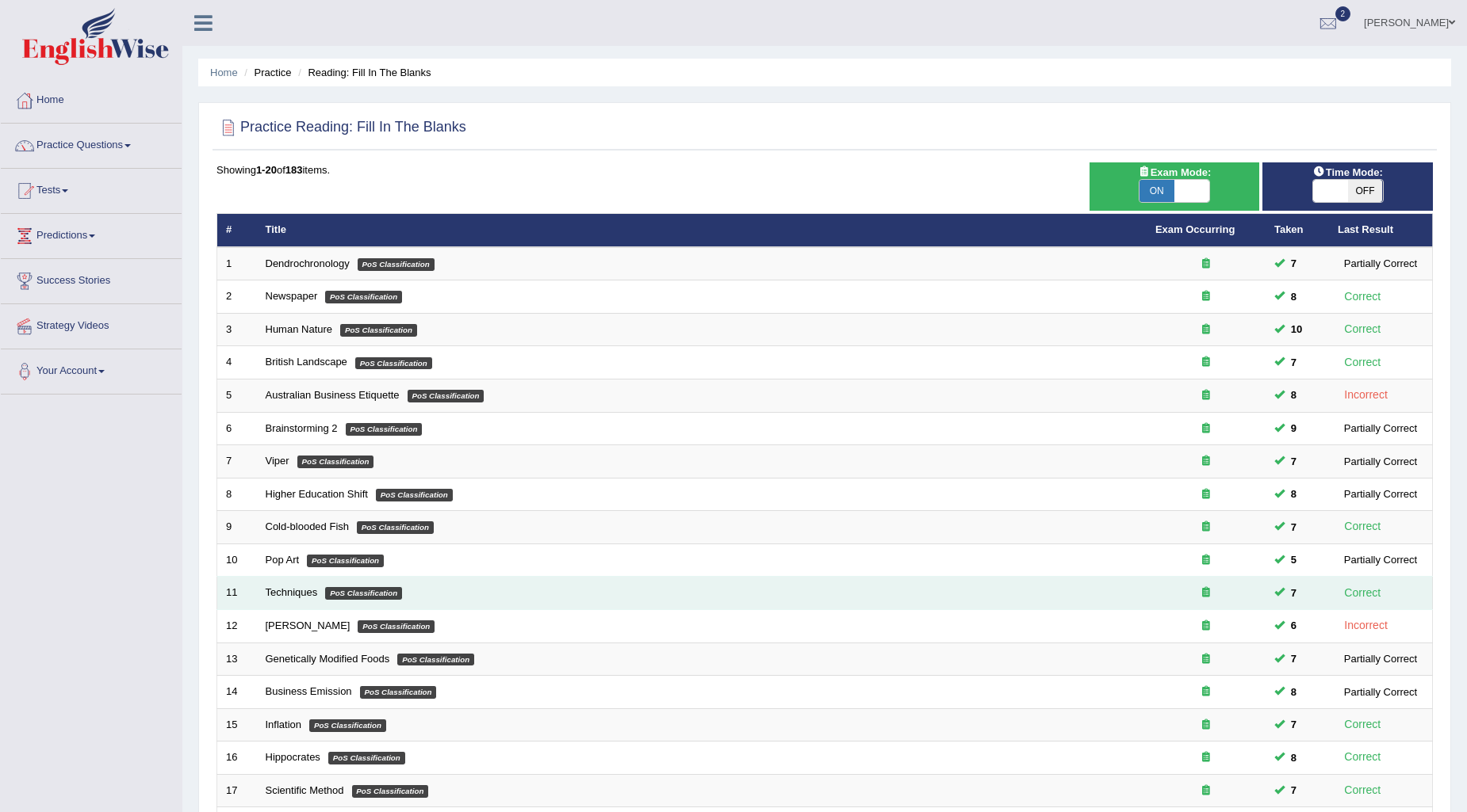
scroll to position [236, 0]
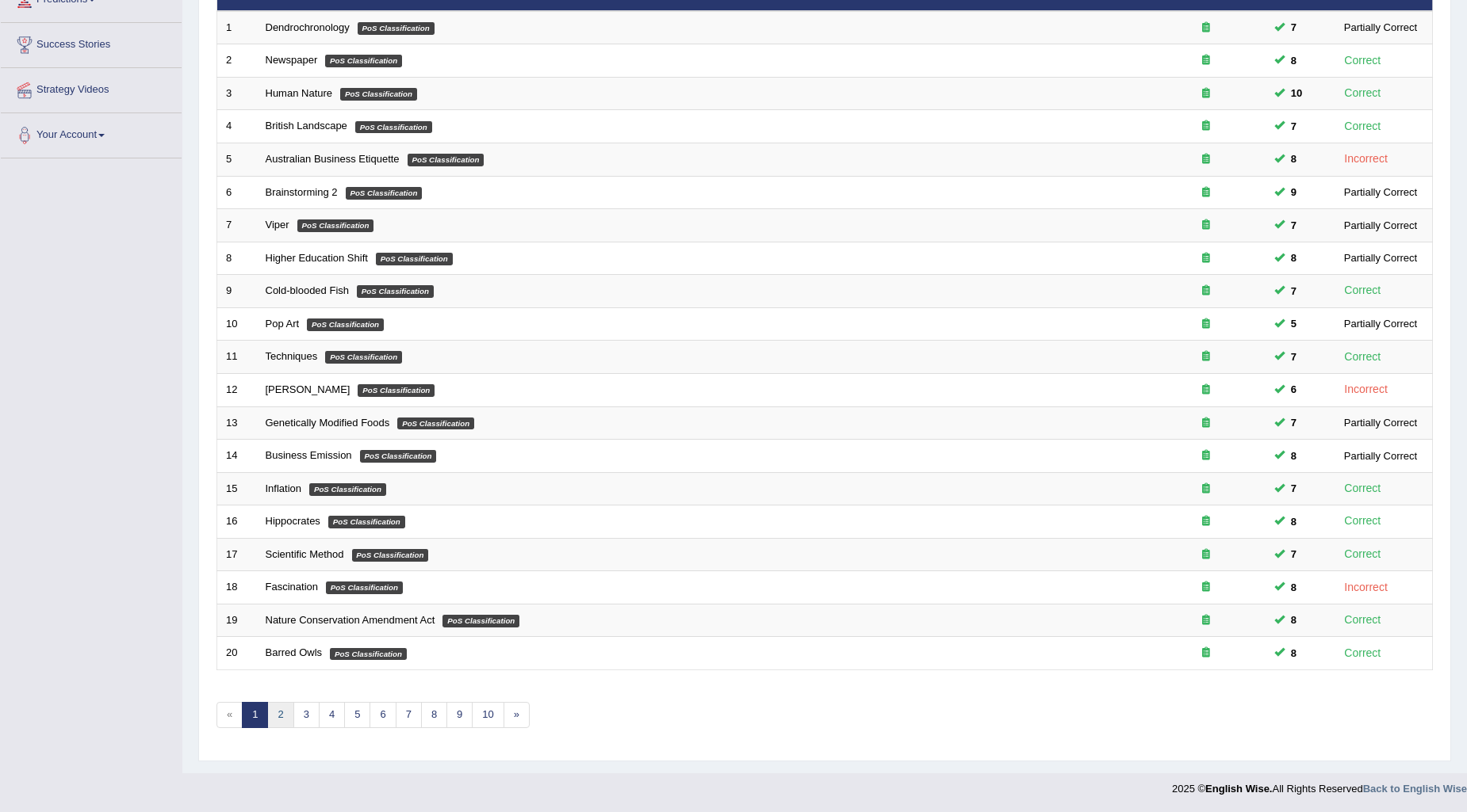
click at [286, 711] on link "2" at bounding box center [281, 715] width 26 height 26
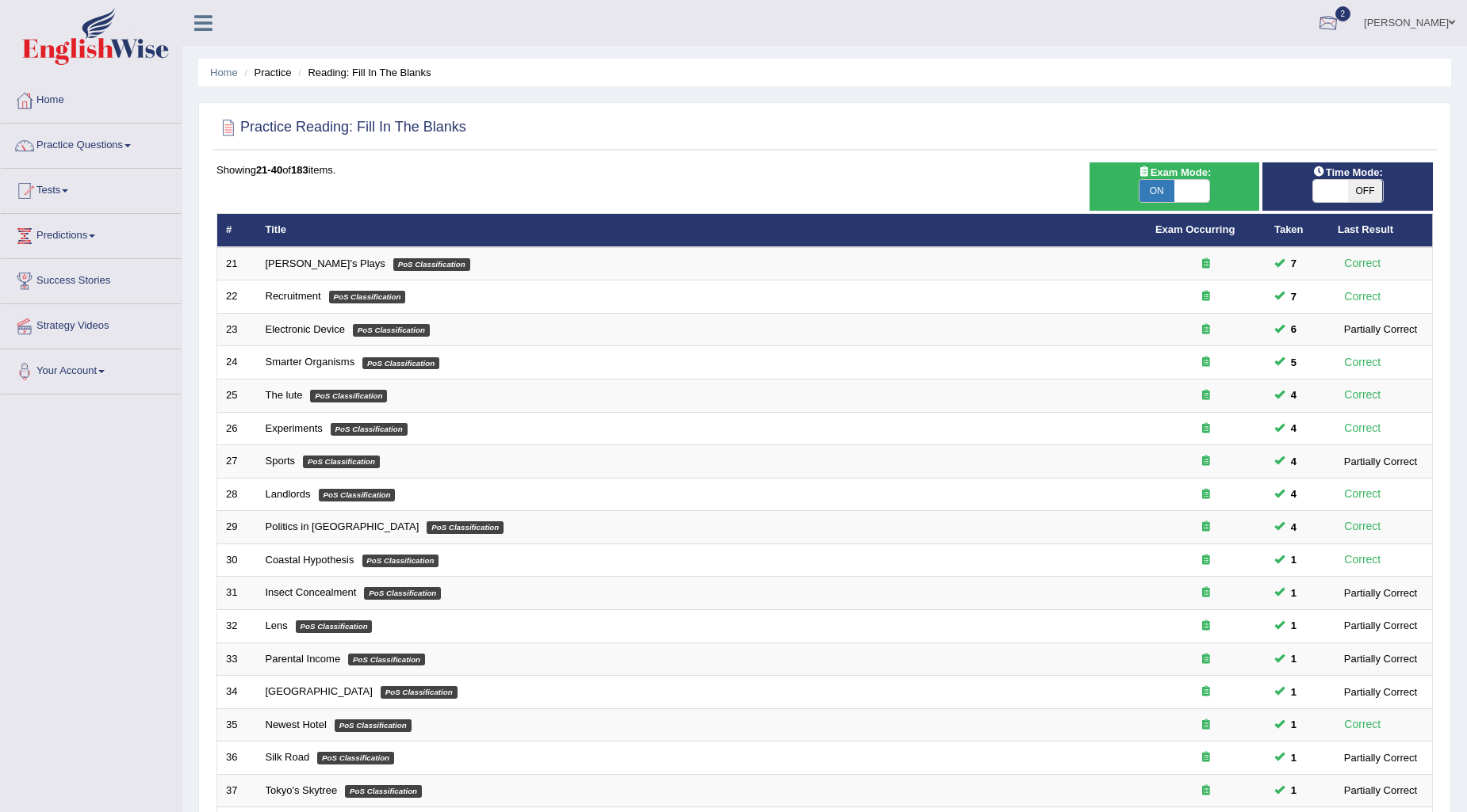
click at [1397, 41] on link "Suraj Shrestha" at bounding box center [1409, 20] width 115 height 41
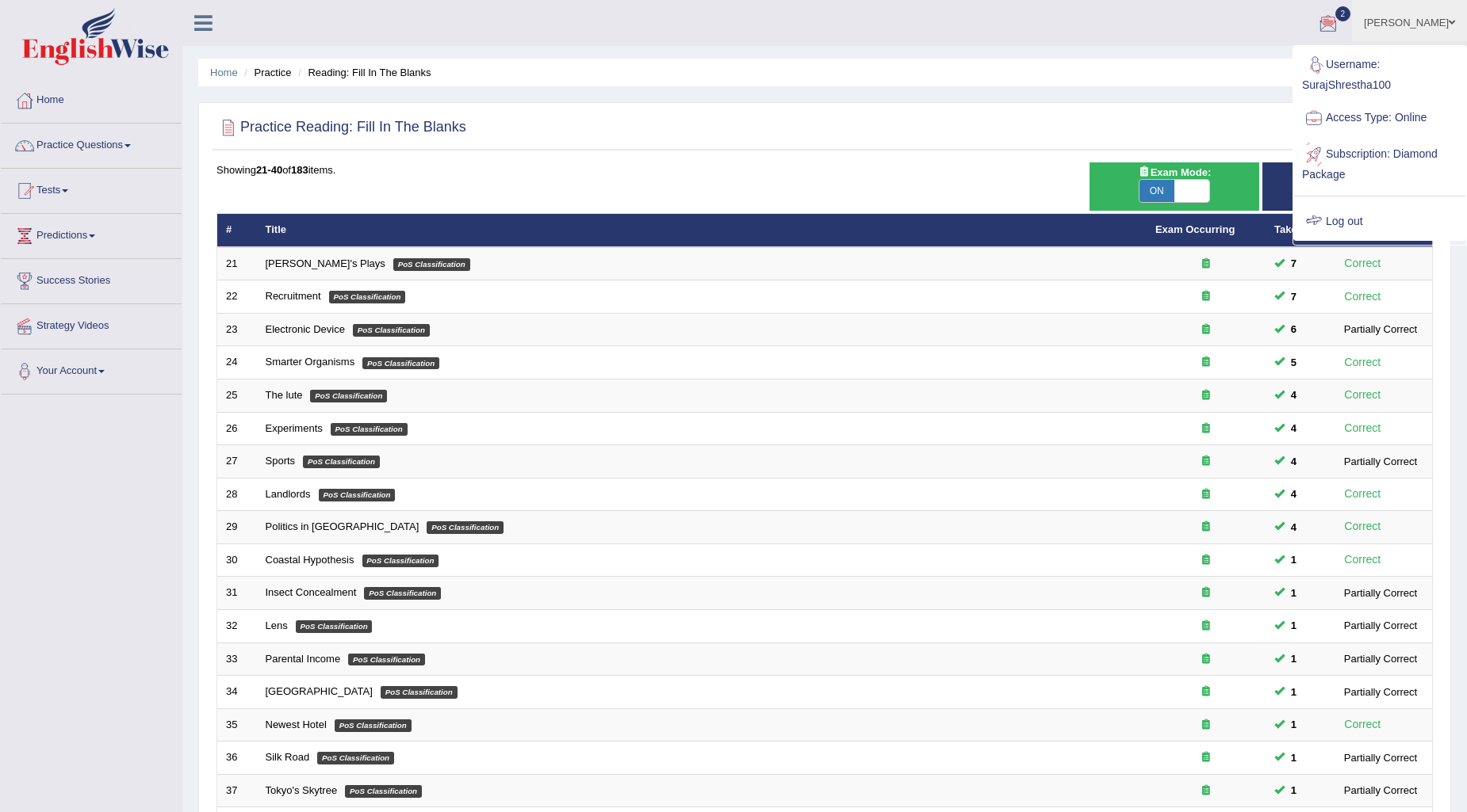
click at [1336, 224] on link "Log out" at bounding box center [1380, 221] width 171 height 36
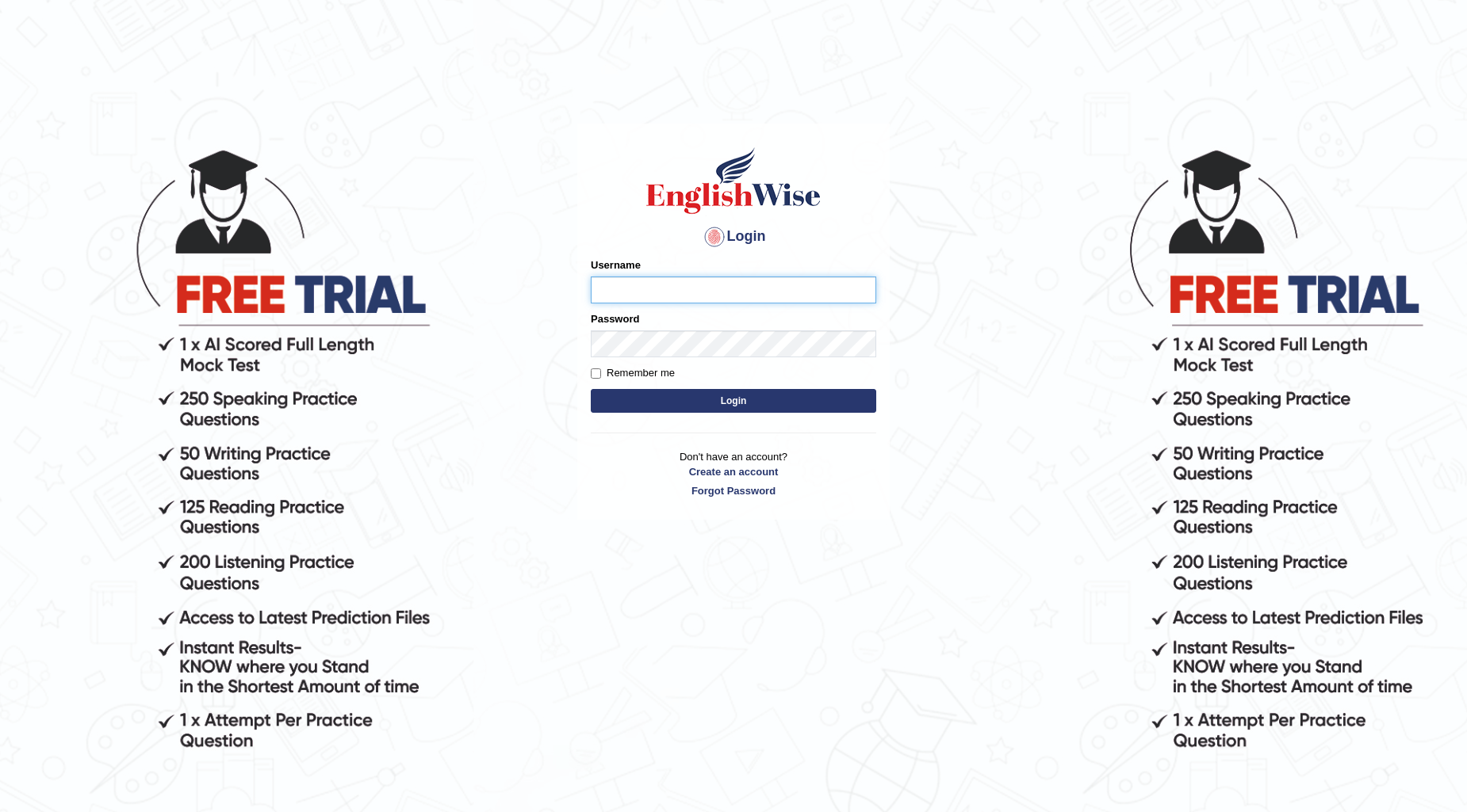
click at [591, 389] on button "Login" at bounding box center [734, 400] width 286 height 24
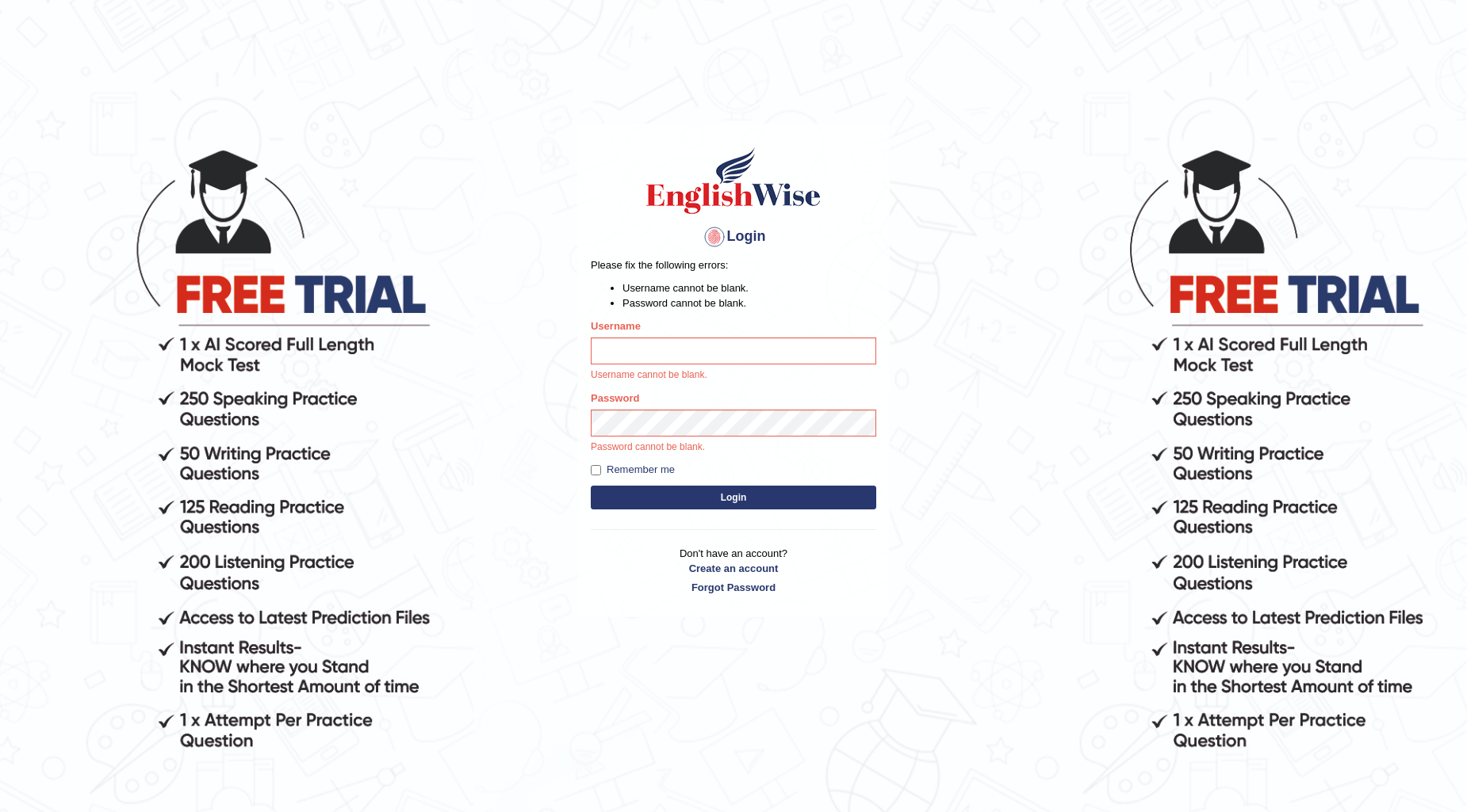
click at [1026, 185] on body "Login Please fix the following errors: Username cannot be blank. Password canno…" at bounding box center [733, 480] width 1467 height 812
click at [730, 353] on input "Username" at bounding box center [734, 351] width 286 height 27
type input "Gabriele"
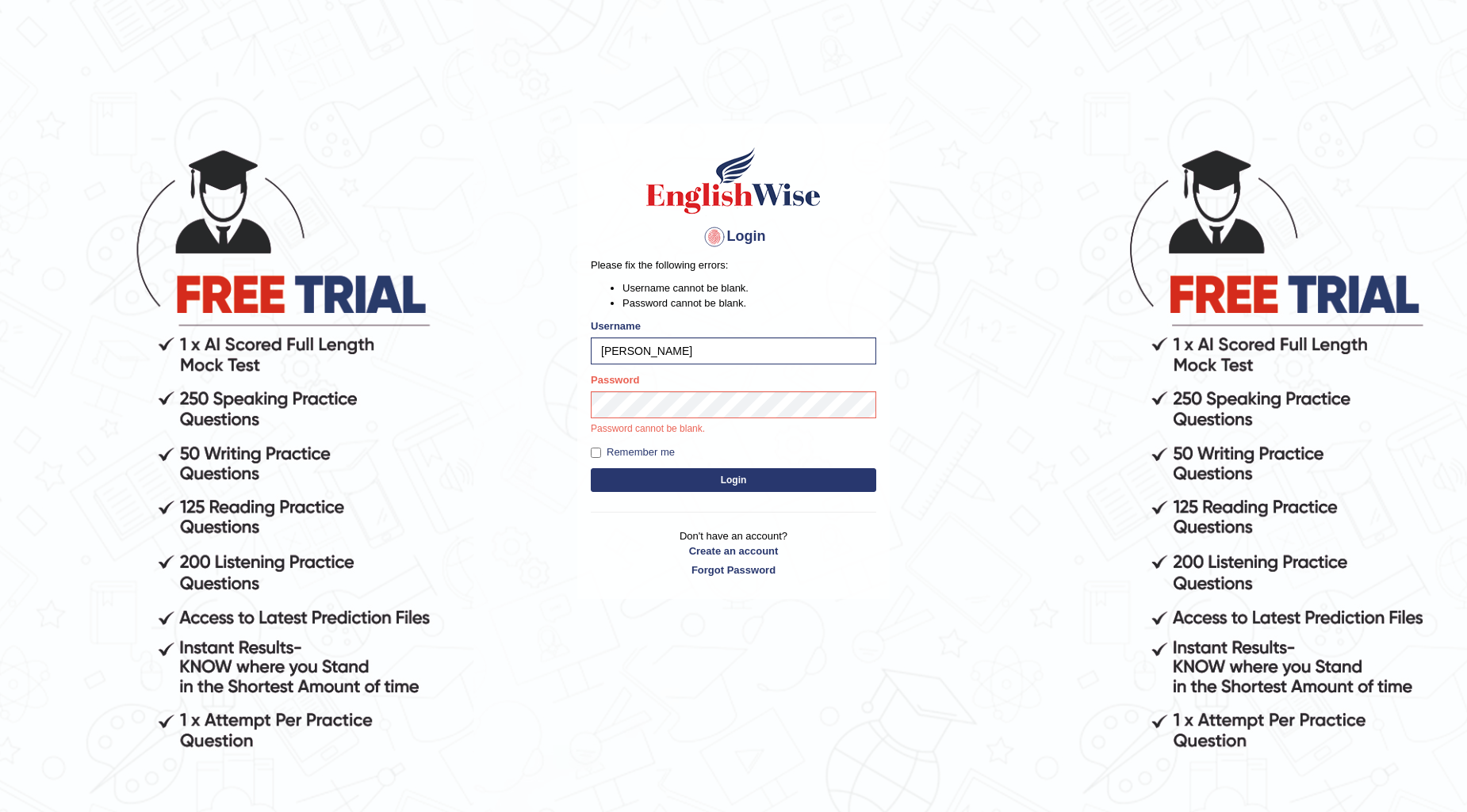
click at [763, 476] on button "Login" at bounding box center [734, 480] width 286 height 24
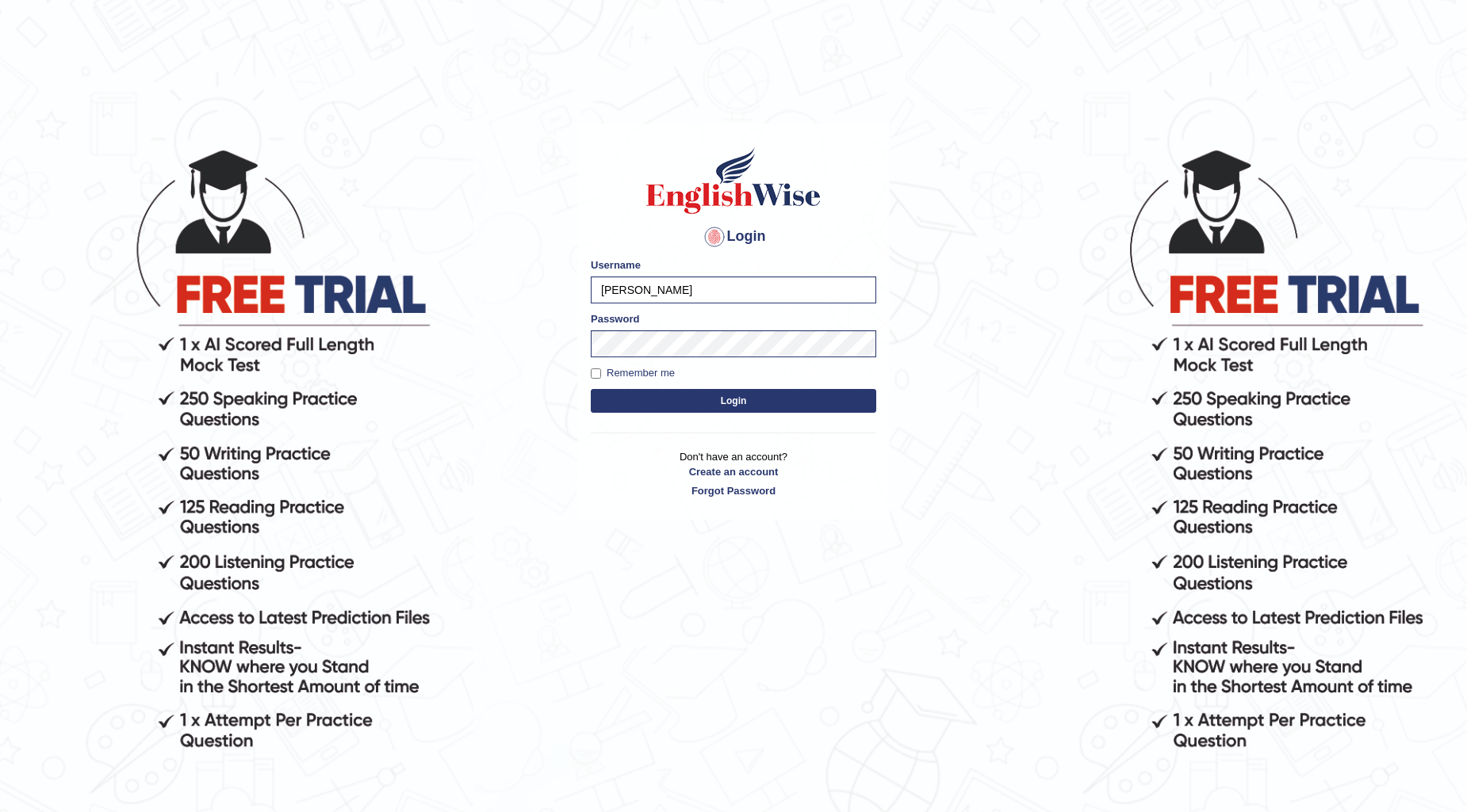
click at [774, 406] on button "Login" at bounding box center [734, 400] width 286 height 24
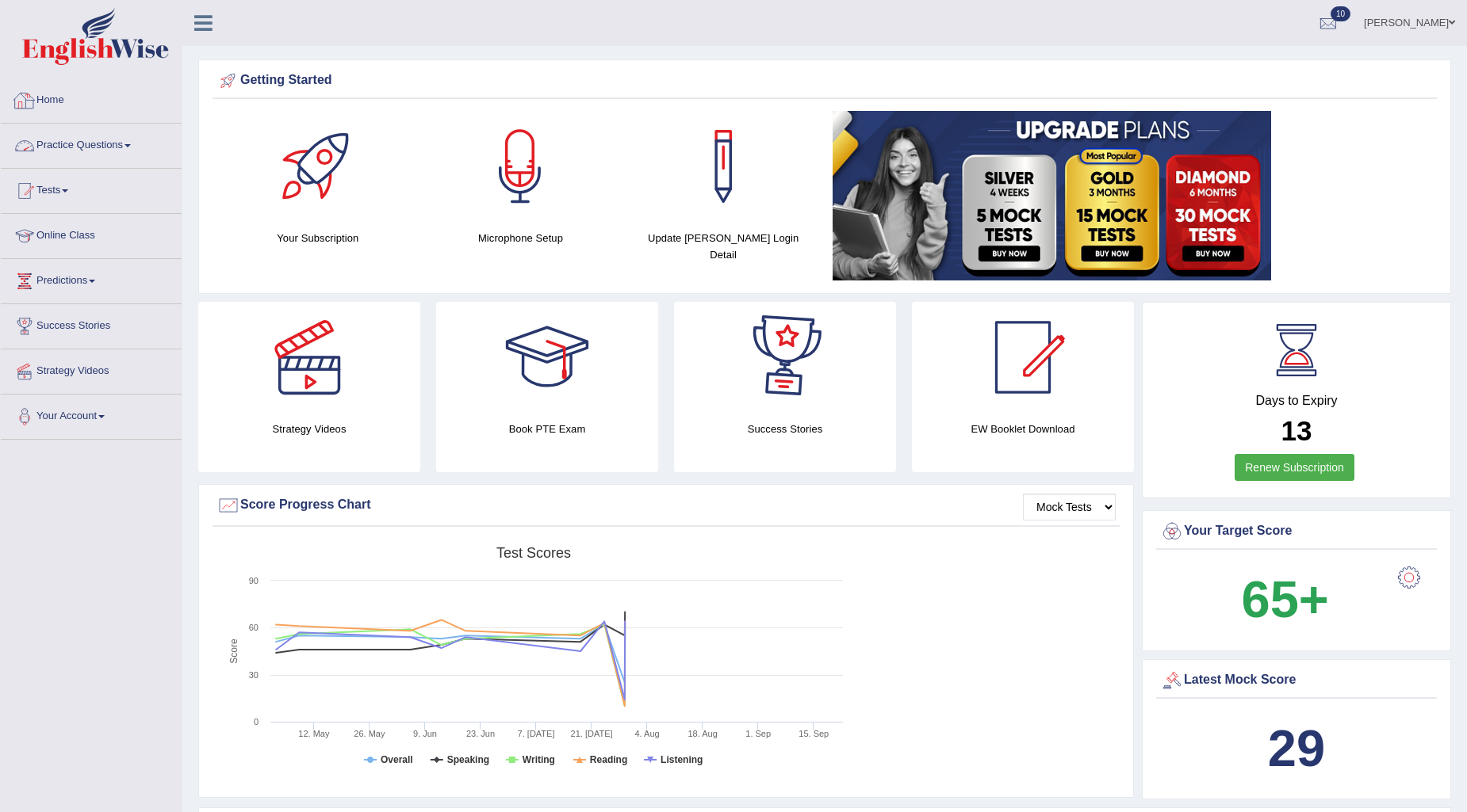
click at [115, 146] on link "Practice Questions" at bounding box center [91, 143] width 181 height 40
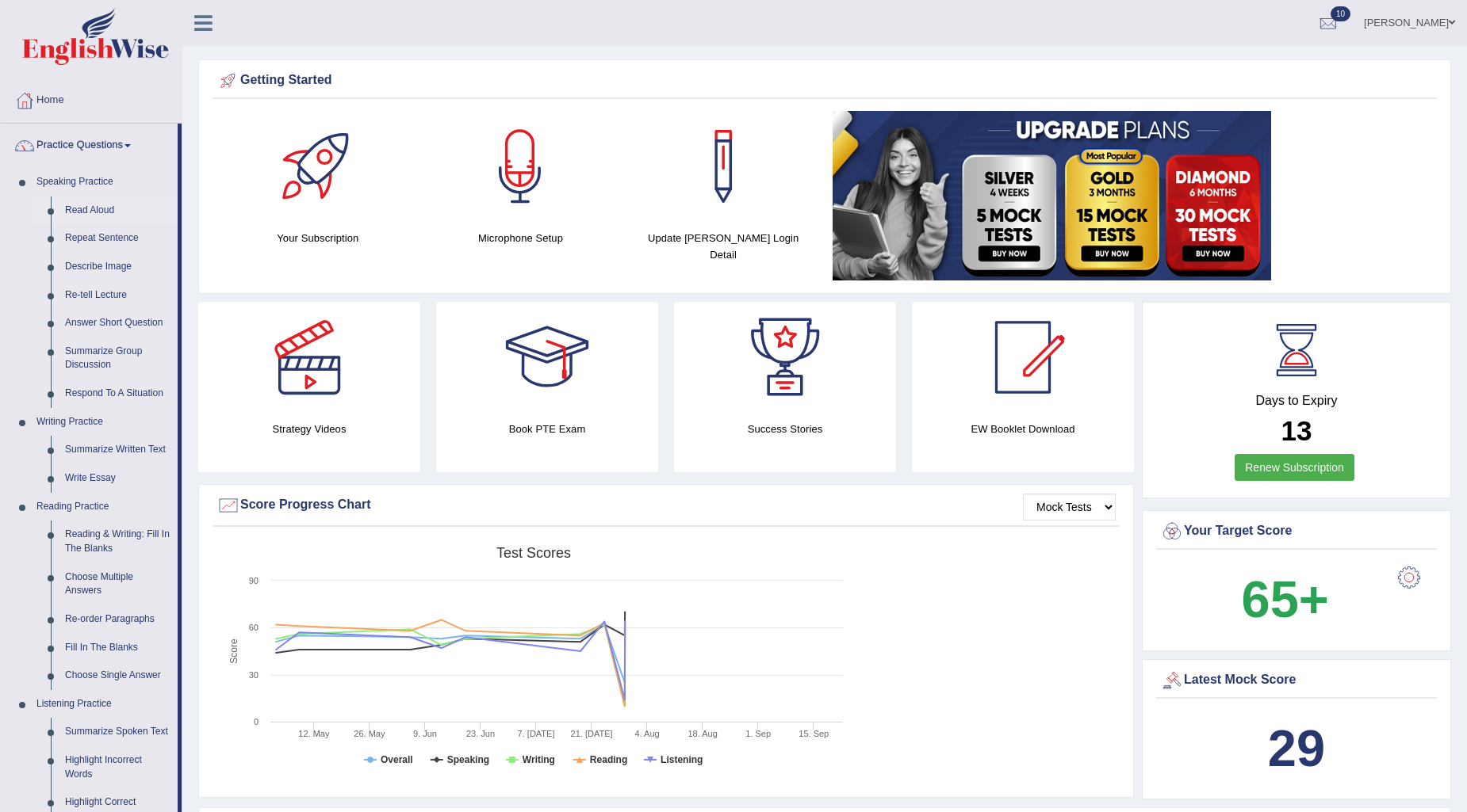
click at [90, 204] on link "Read Aloud" at bounding box center [118, 211] width 120 height 28
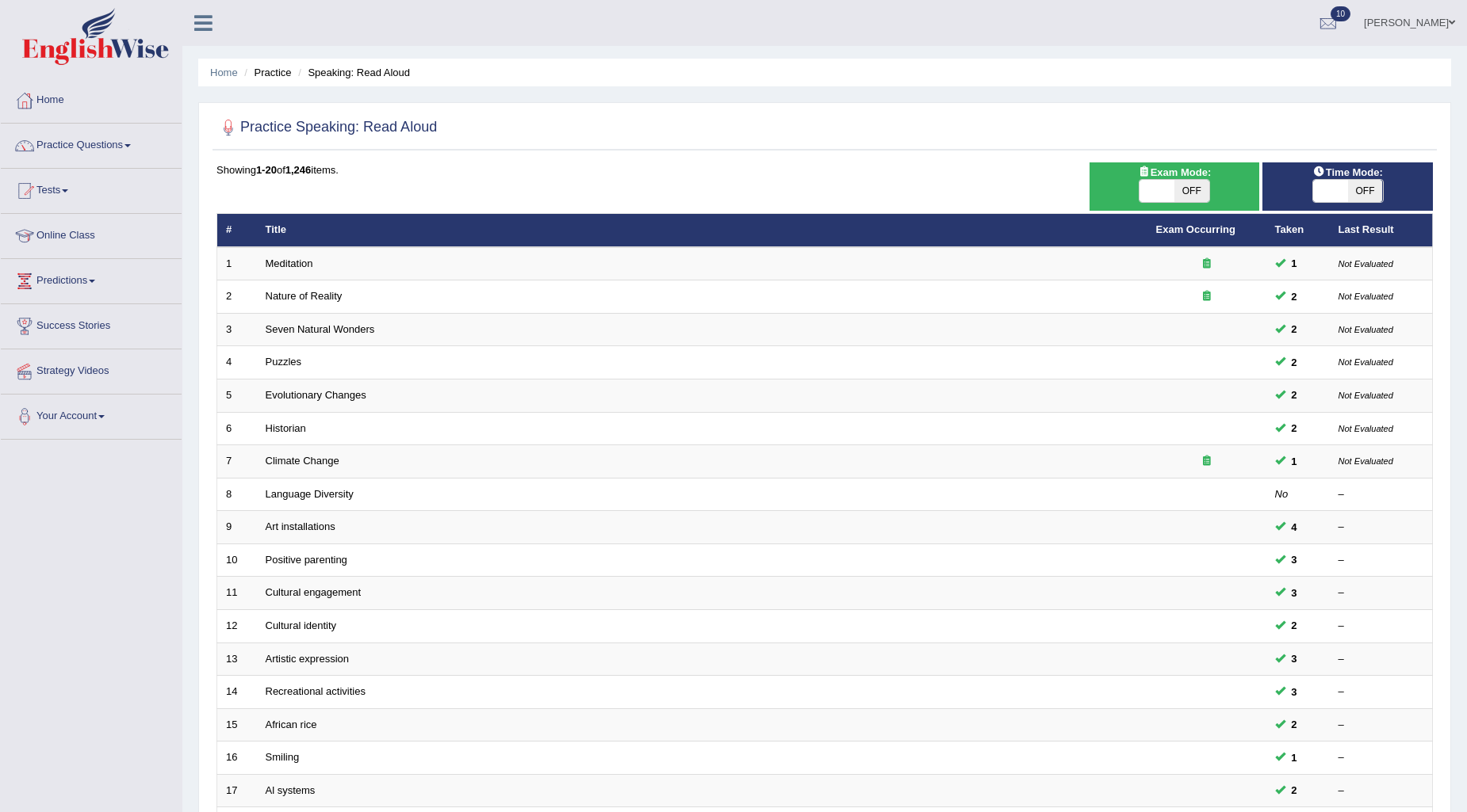
click at [1348, 194] on span at bounding box center [1330, 190] width 35 height 22
click at [1156, 184] on span at bounding box center [1157, 190] width 35 height 22
checkbox input "true"
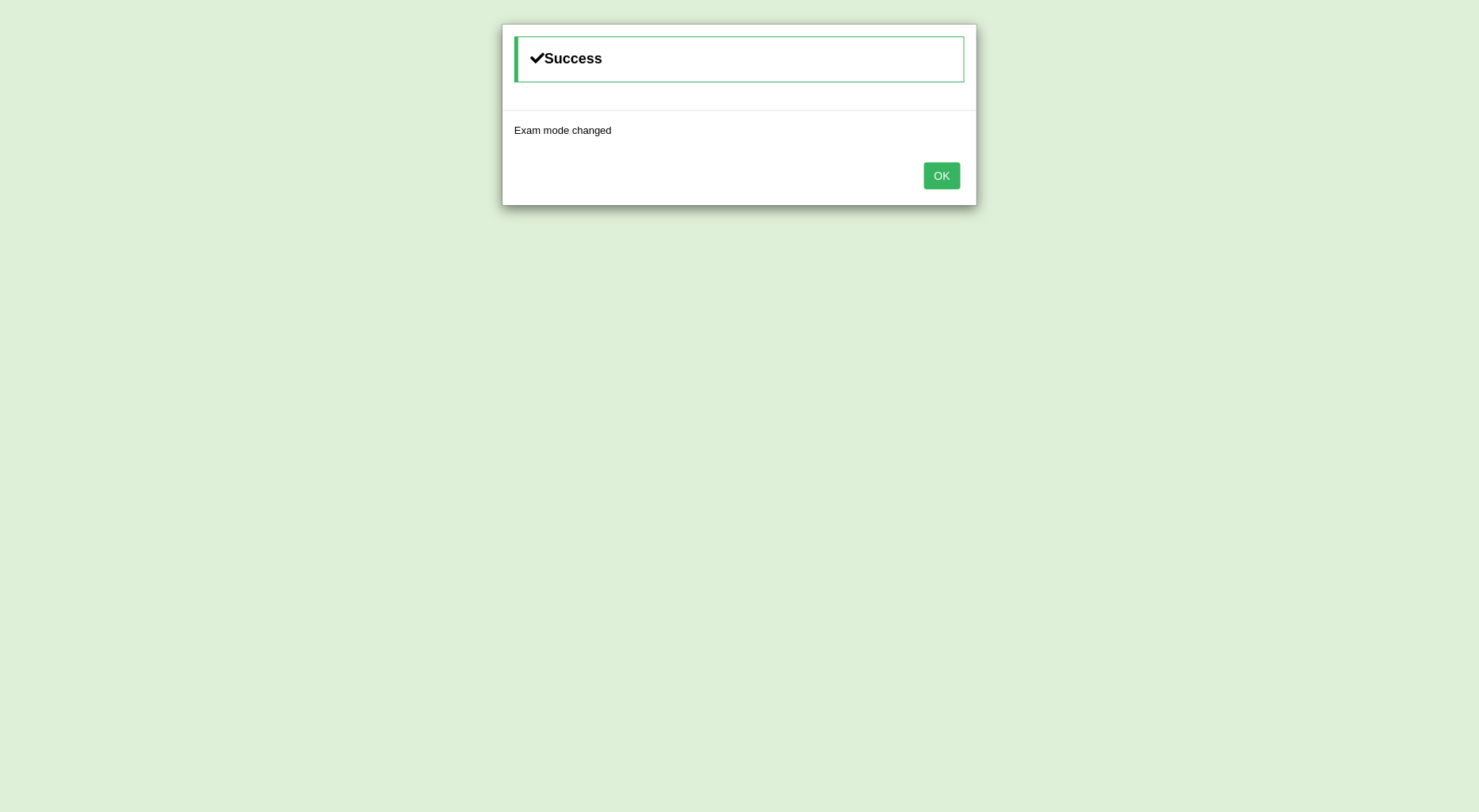
click at [941, 178] on button "OK" at bounding box center [942, 175] width 36 height 27
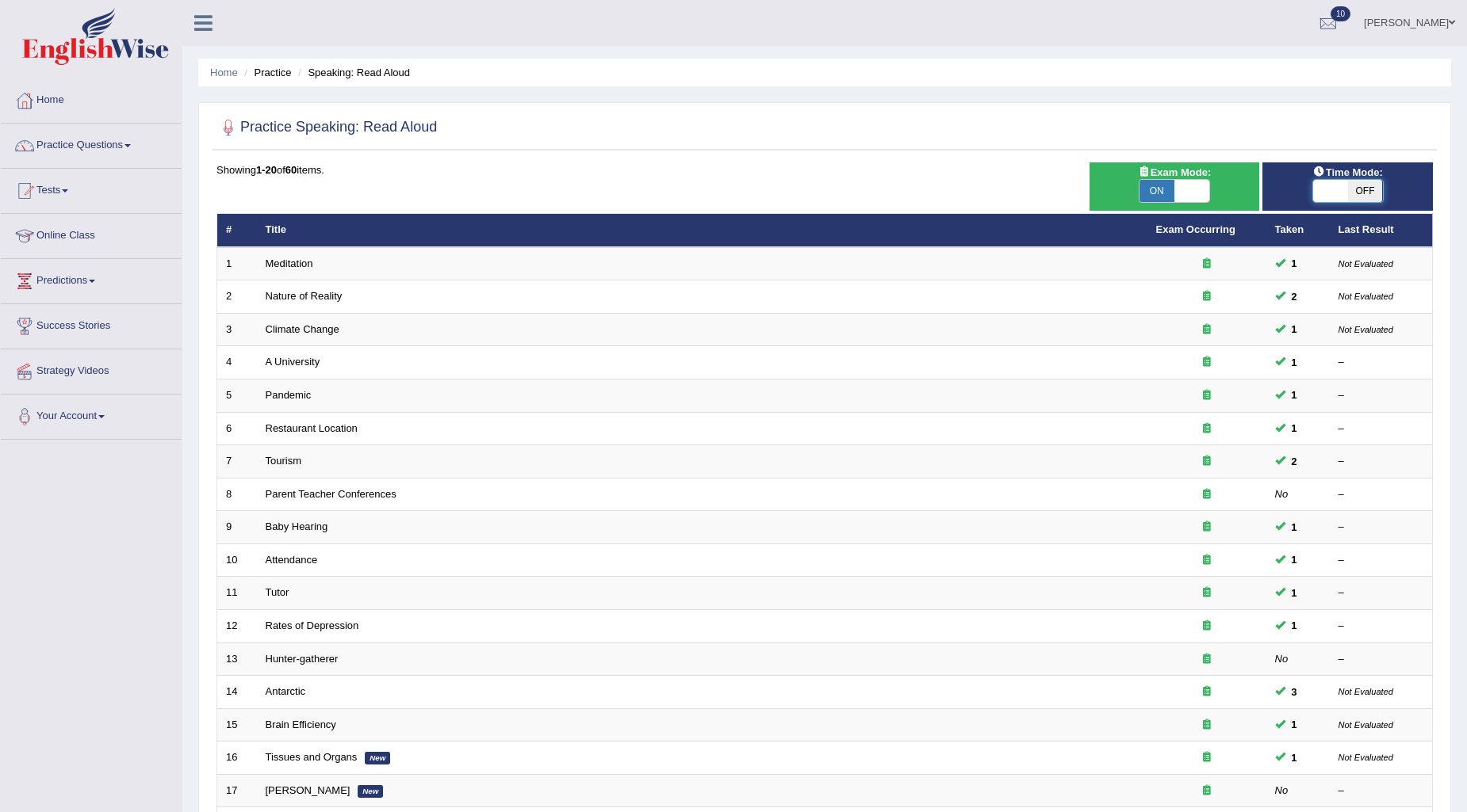
click at [1336, 184] on span at bounding box center [1330, 190] width 35 height 22
checkbox input "true"
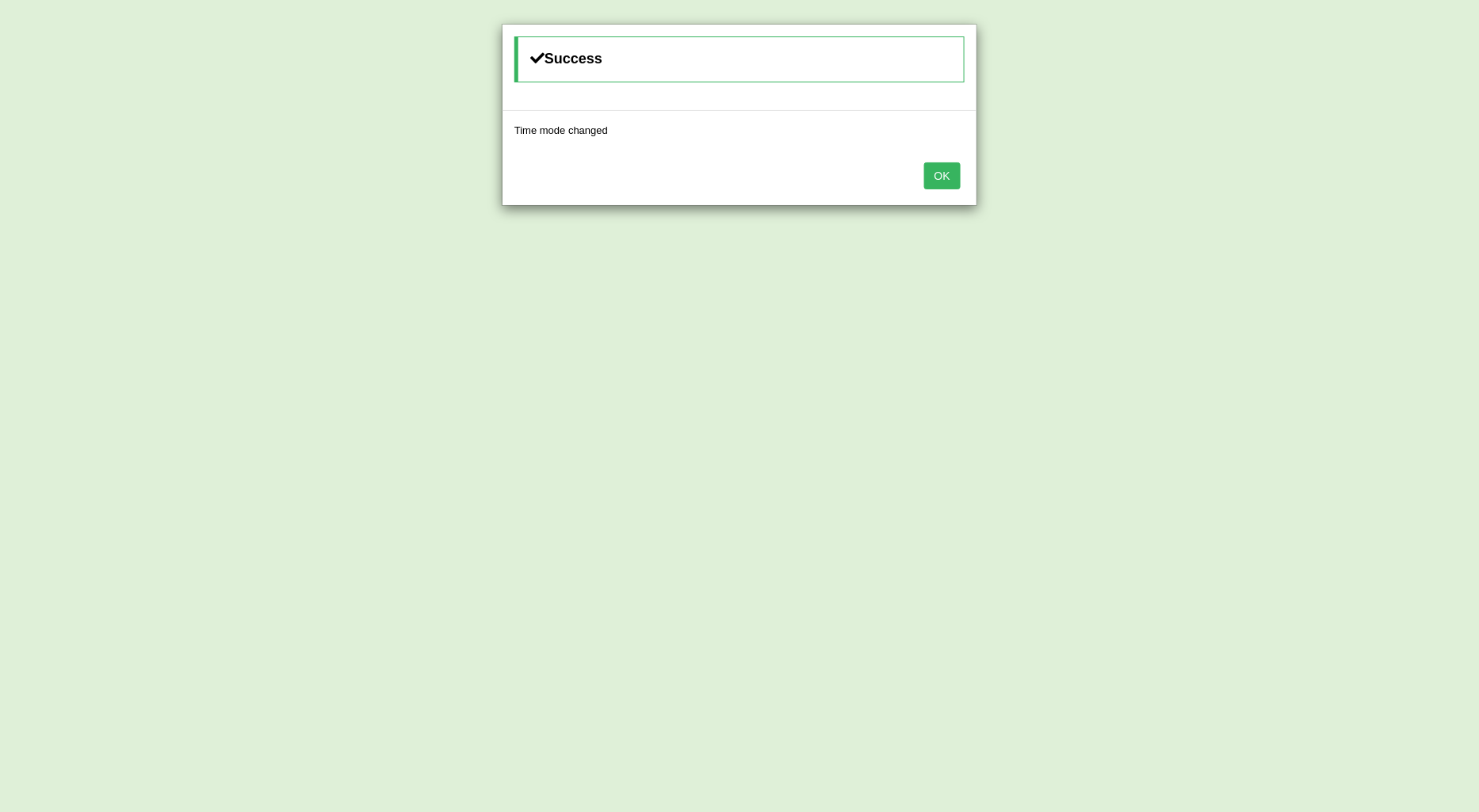
click at [938, 176] on button "OK" at bounding box center [942, 175] width 36 height 27
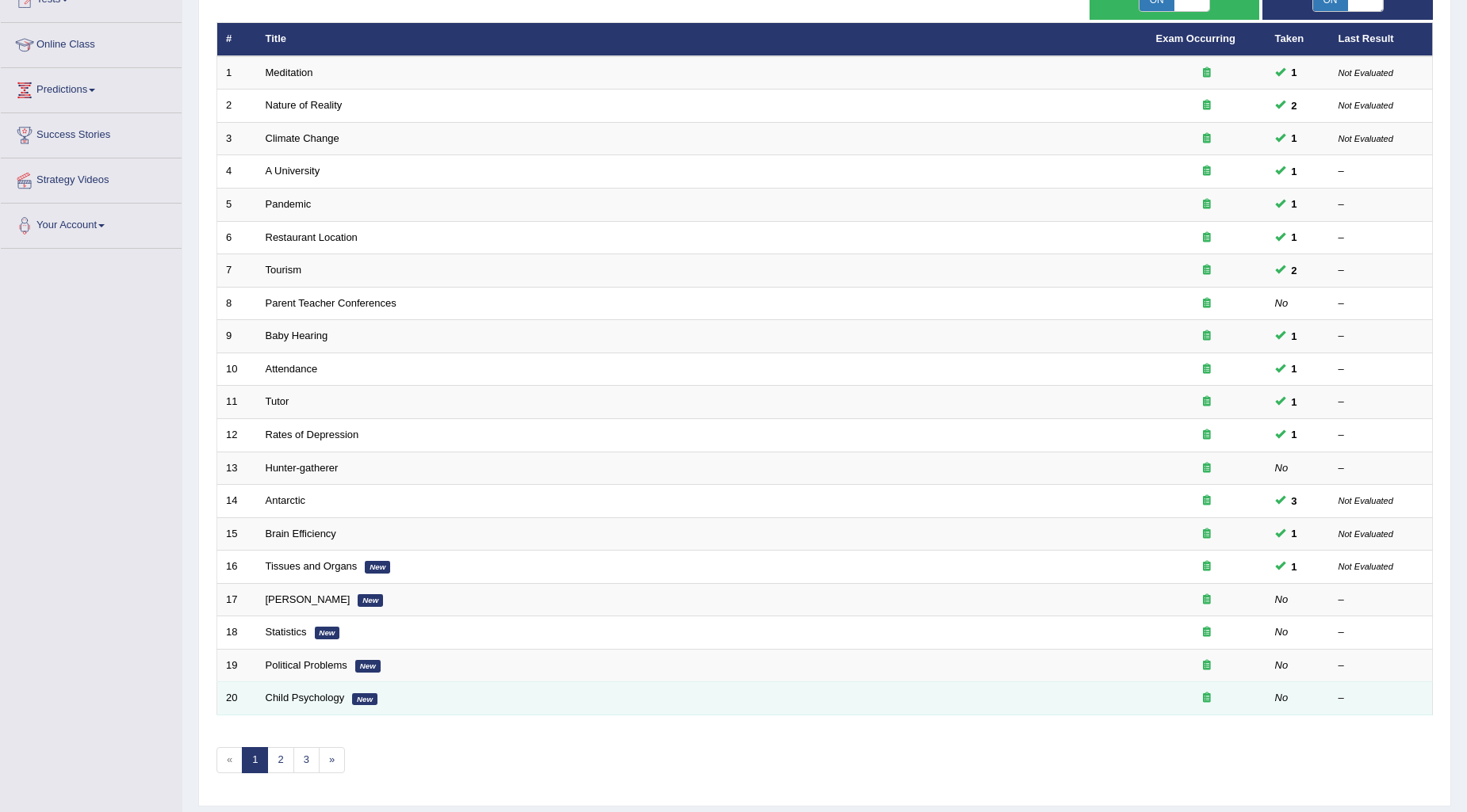
scroll to position [148, 0]
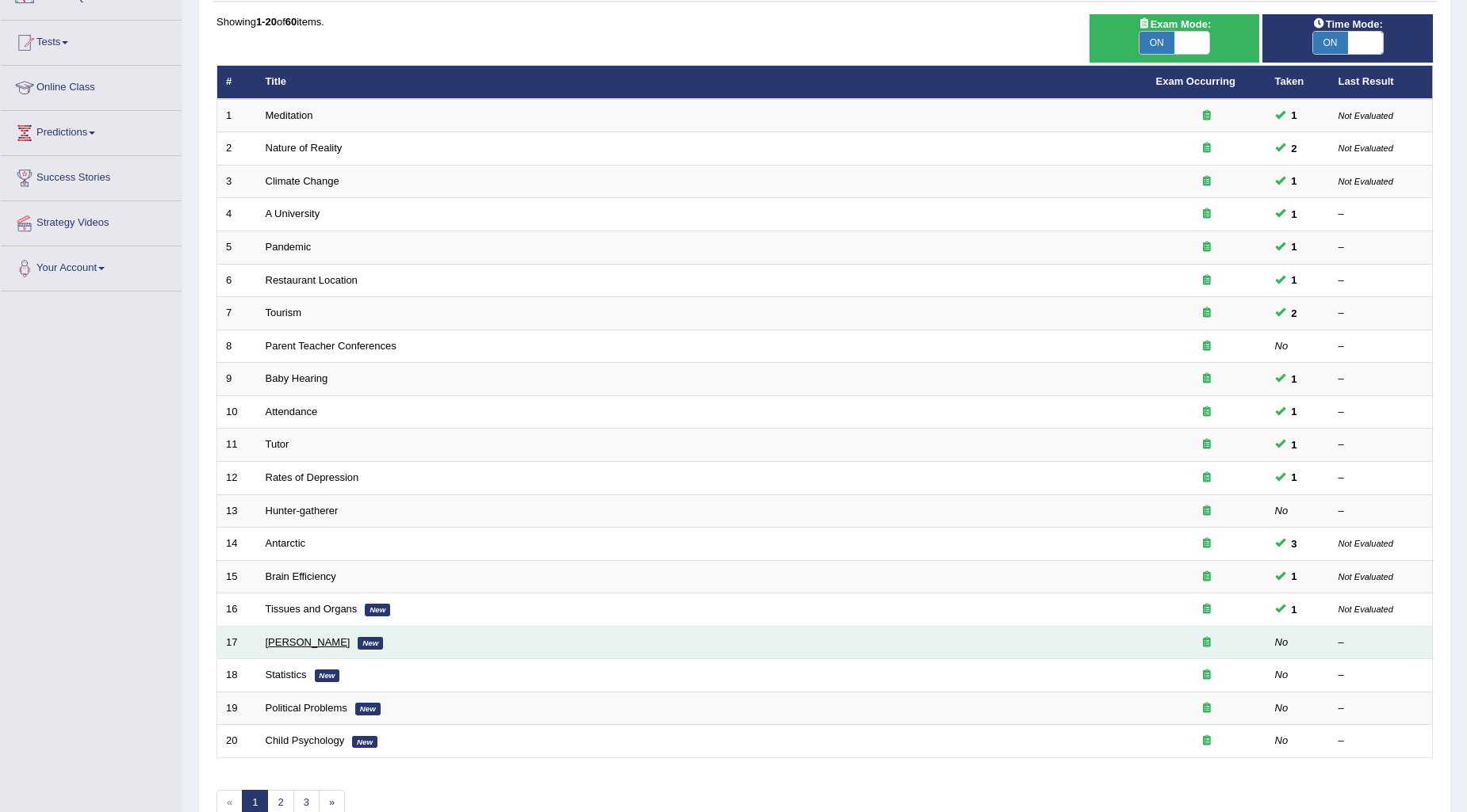
click at [282, 642] on link "[PERSON_NAME]" at bounding box center [308, 642] width 85 height 11
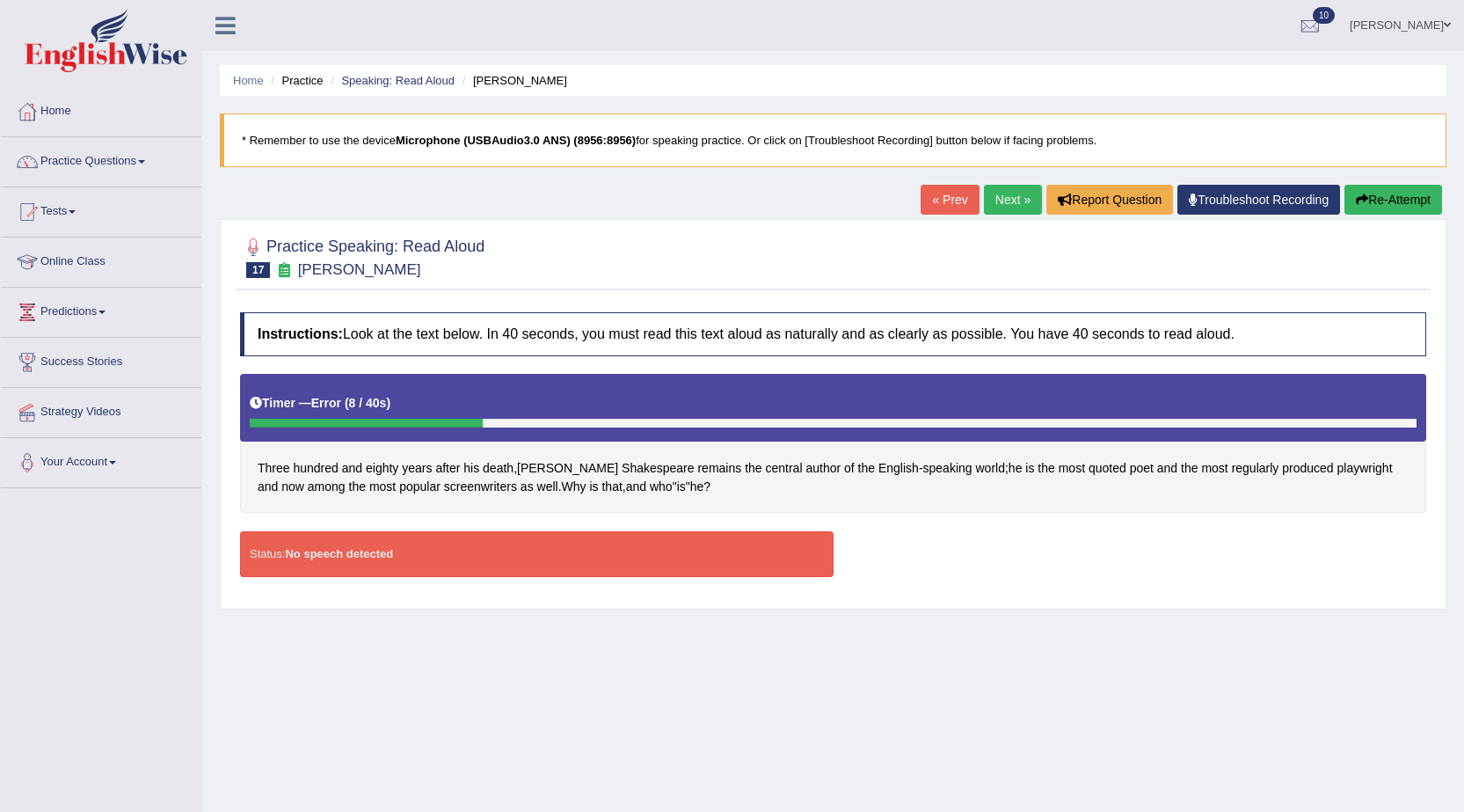
click at [468, 564] on div "Status: No speech detected" at bounding box center [536, 554] width 594 height 45
click at [591, 139] on b "Microphone (USBAudio3.0 ANS) (8956:8956)" at bounding box center [515, 140] width 240 height 13
click at [768, 152] on blockquote "* Remember to use the device Microphone (USBAudio3.0 ANS) (8956:8956) for speak…" at bounding box center [834, 140] width 1227 height 54
drag, startPoint x: 798, startPoint y: 149, endPoint x: 911, endPoint y: 153, distance: 113.1
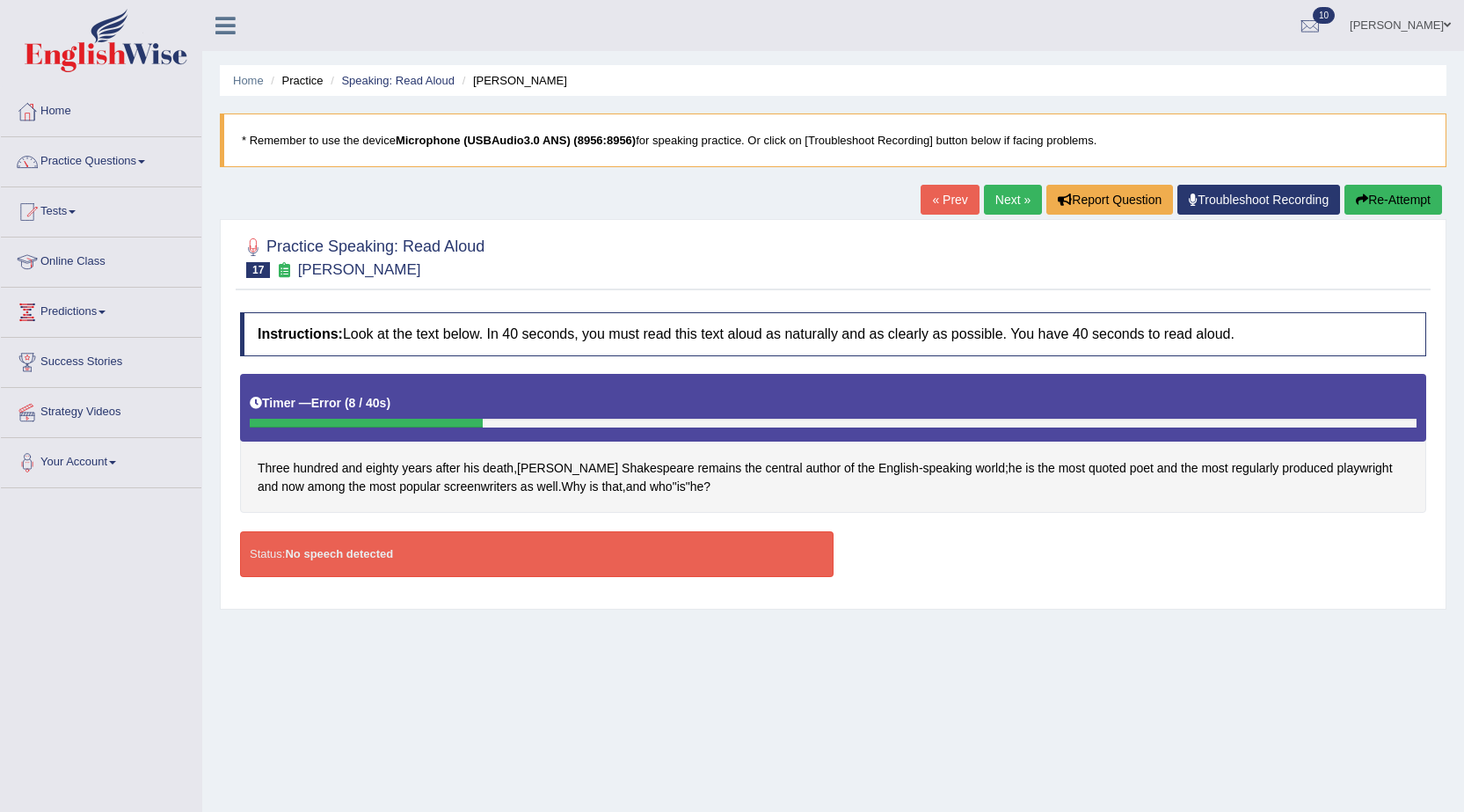
click at [801, 150] on blockquote "* Remember to use the device Microphone (USBAudio3.0 ANS) (8956:8956) for speak…" at bounding box center [834, 140] width 1227 height 54
click at [1273, 200] on link "Troubleshoot Recording" at bounding box center [1258, 200] width 162 height 30
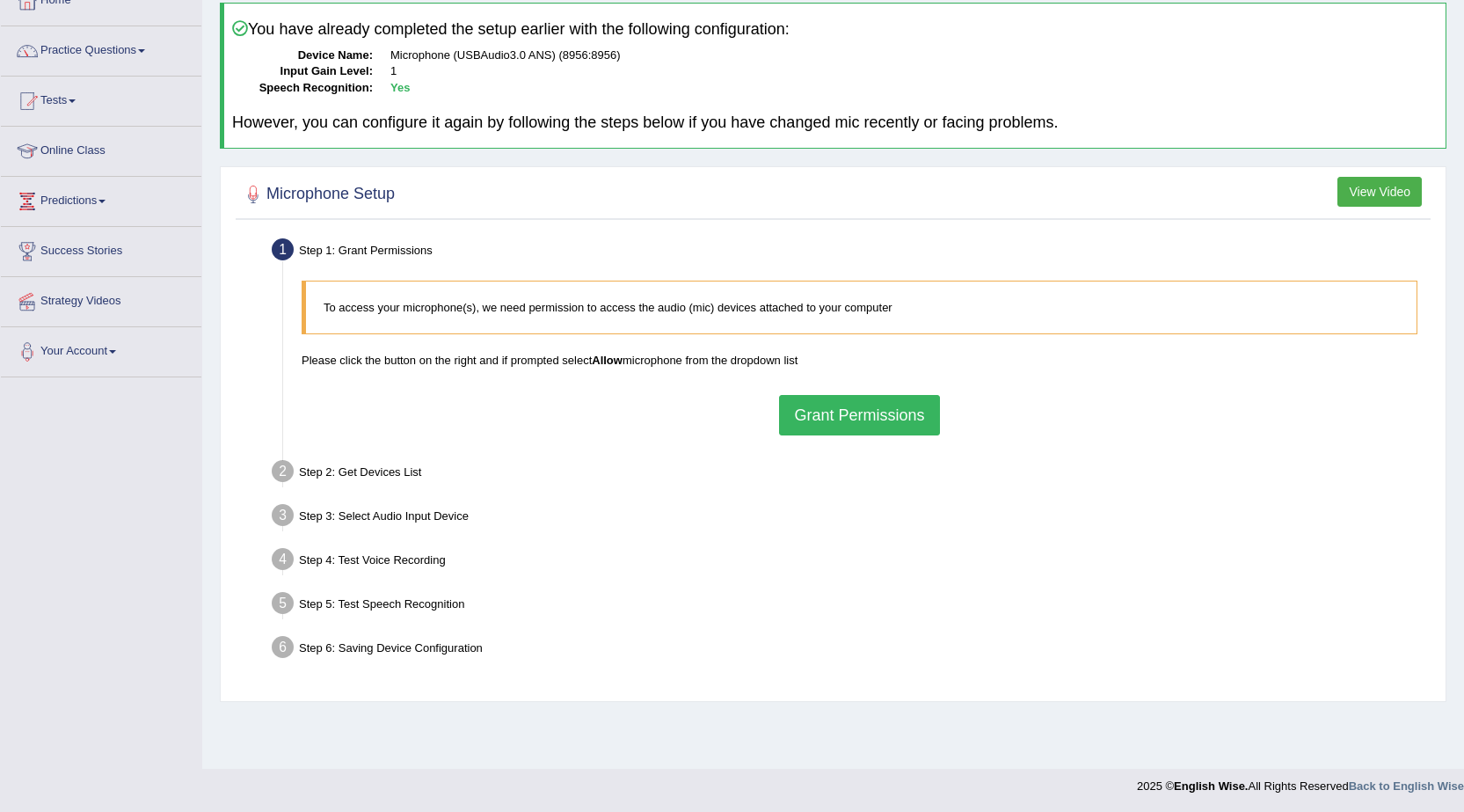
scroll to position [112, 0]
click at [868, 410] on button "Grant Permissions" at bounding box center [859, 414] width 160 height 40
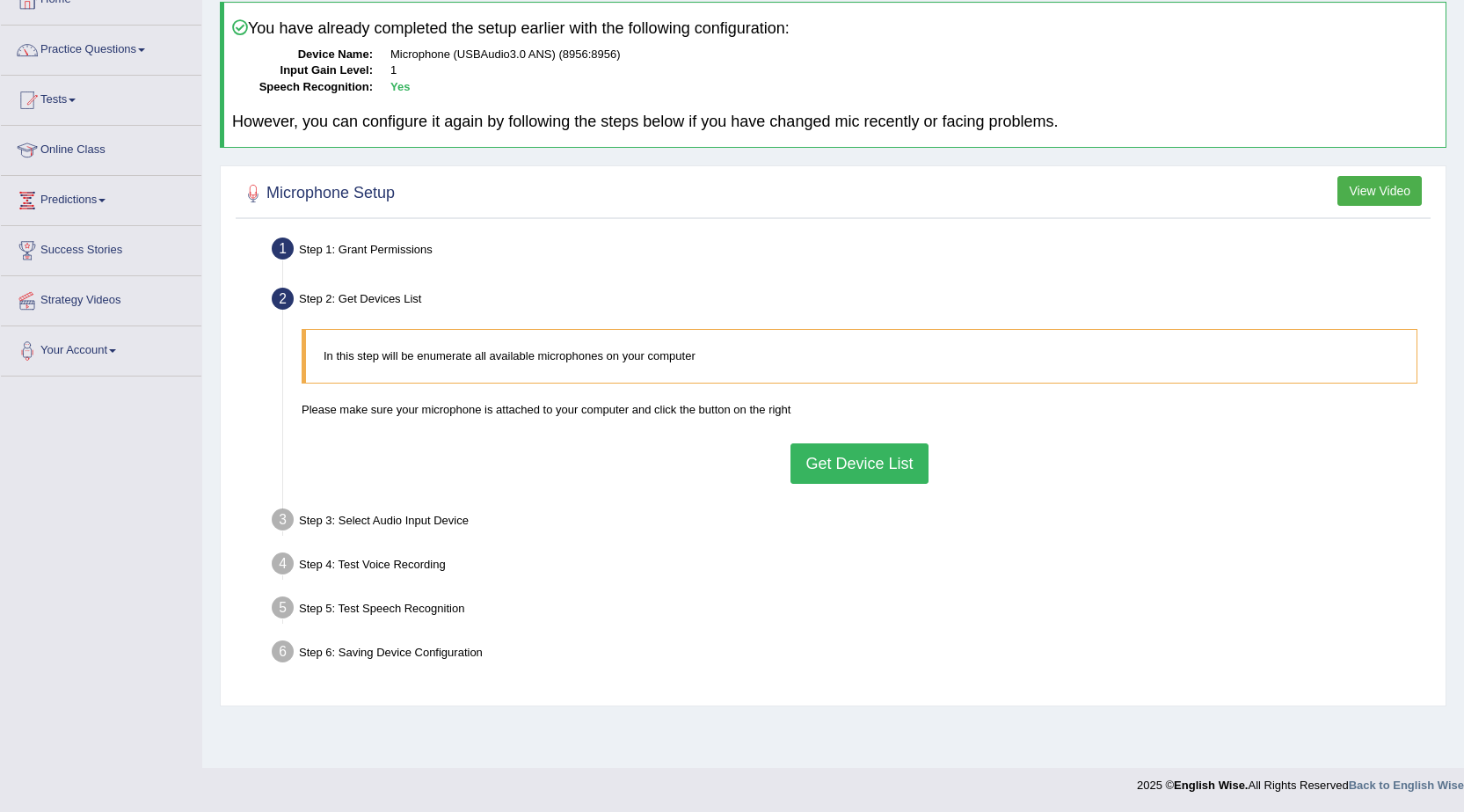
click at [871, 463] on button "Get Device List" at bounding box center [859, 463] width 137 height 40
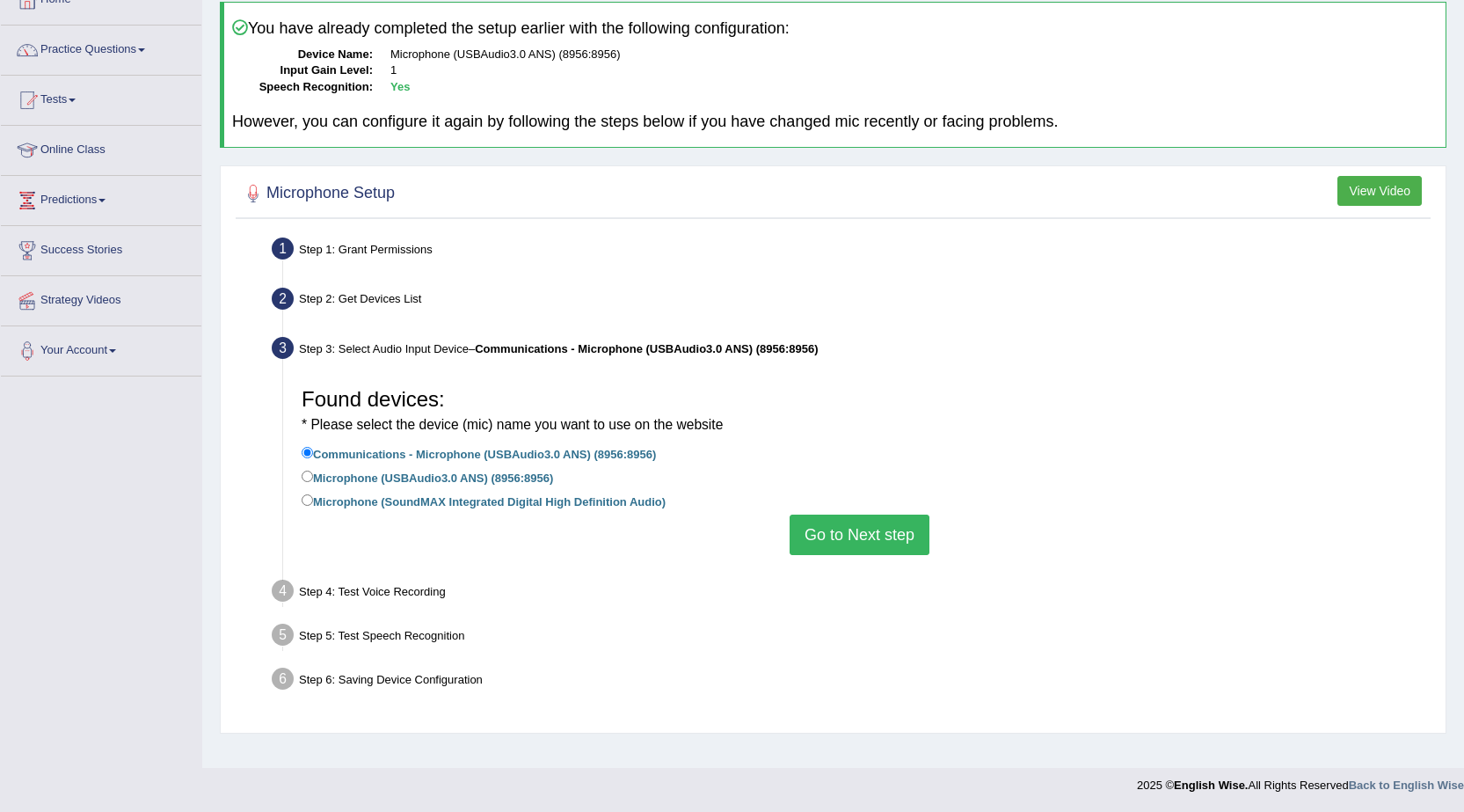
click at [872, 527] on button "Go to Next step" at bounding box center [859, 534] width 140 height 40
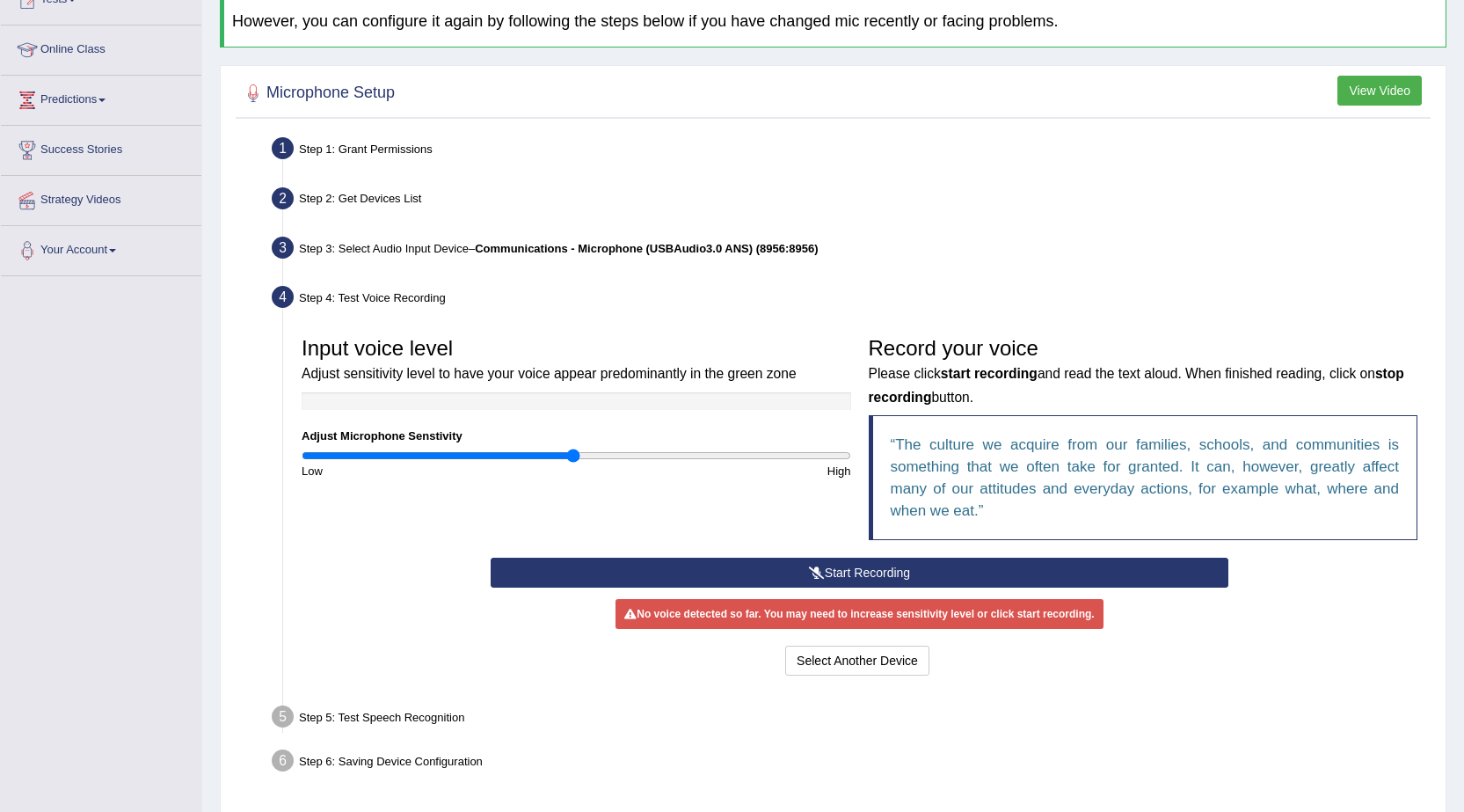
scroll to position [273, 0]
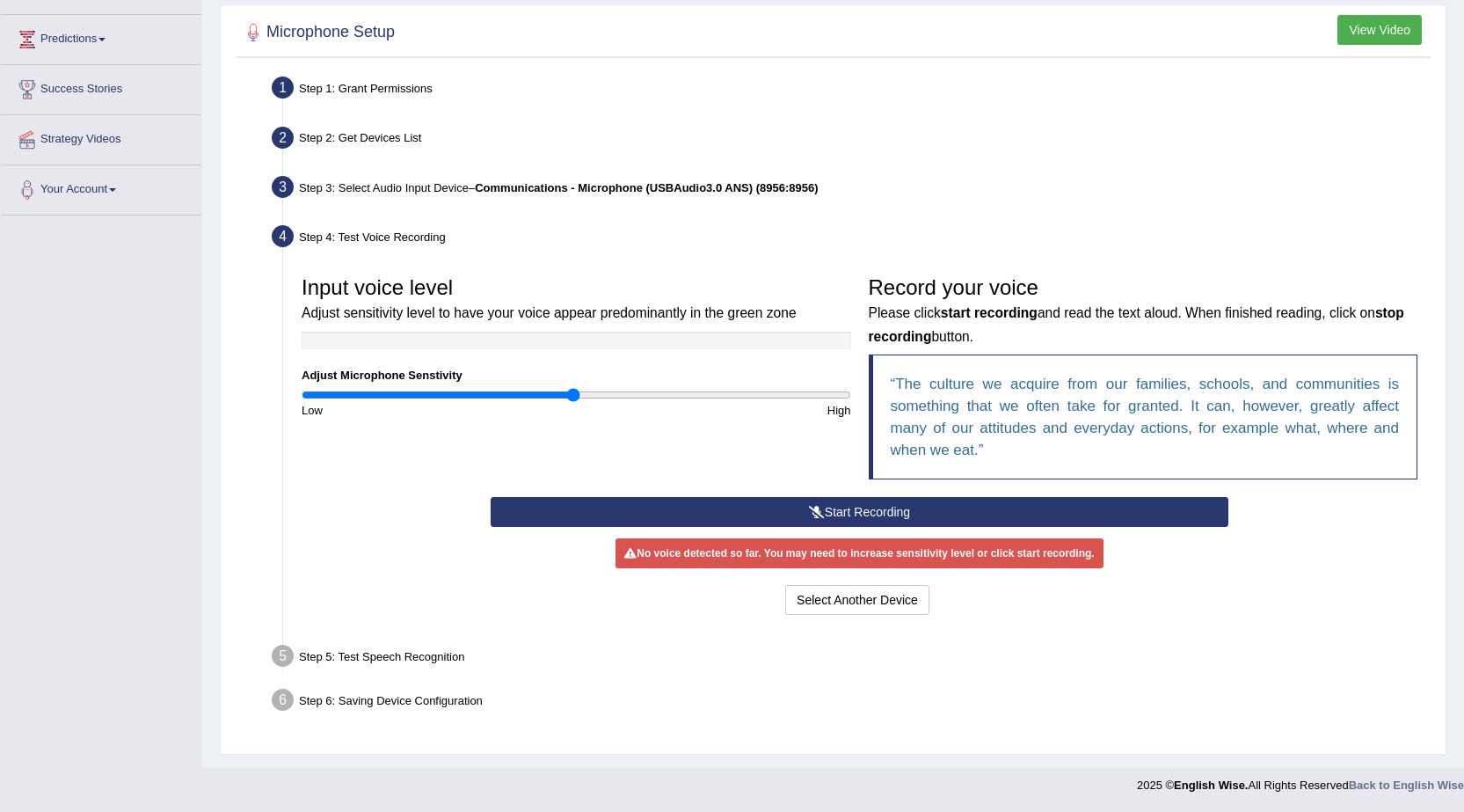
click at [854, 522] on button "Start Recording" at bounding box center [860, 512] width 738 height 30
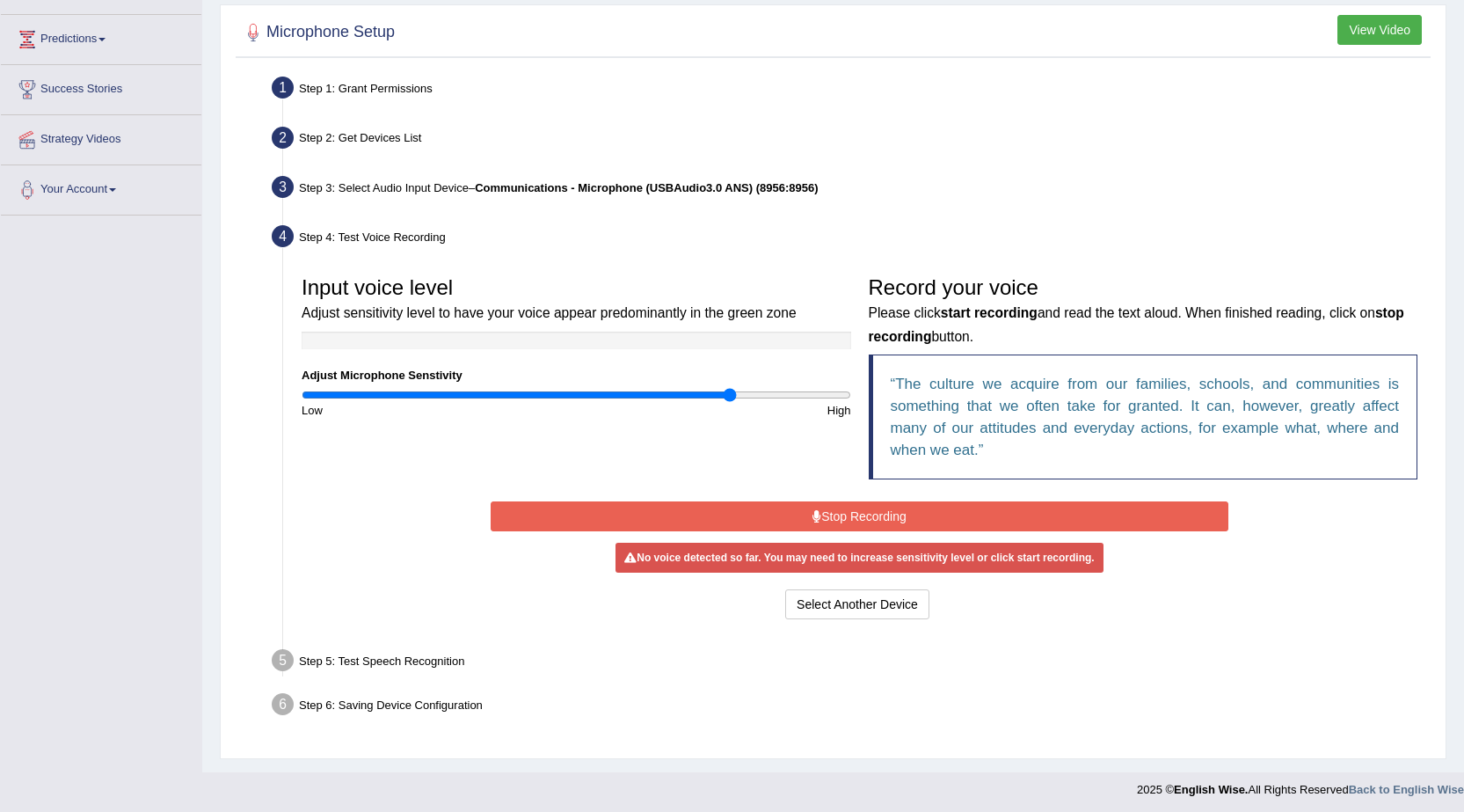
click at [731, 396] on input "range" at bounding box center [576, 394] width 550 height 14
click at [792, 397] on input "range" at bounding box center [576, 394] width 550 height 14
click at [912, 517] on button "Stop Recording" at bounding box center [860, 516] width 738 height 30
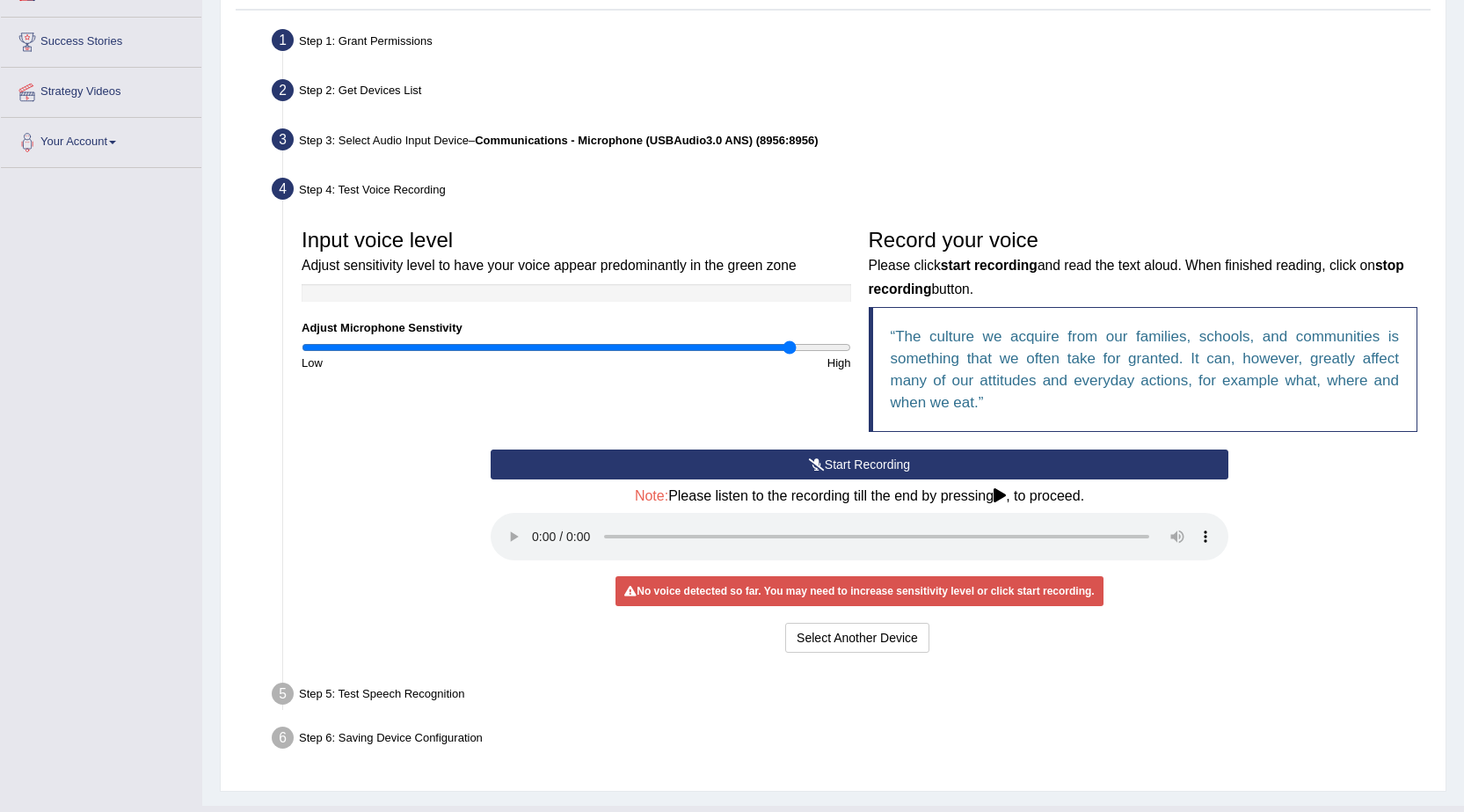
scroll to position [352, 0]
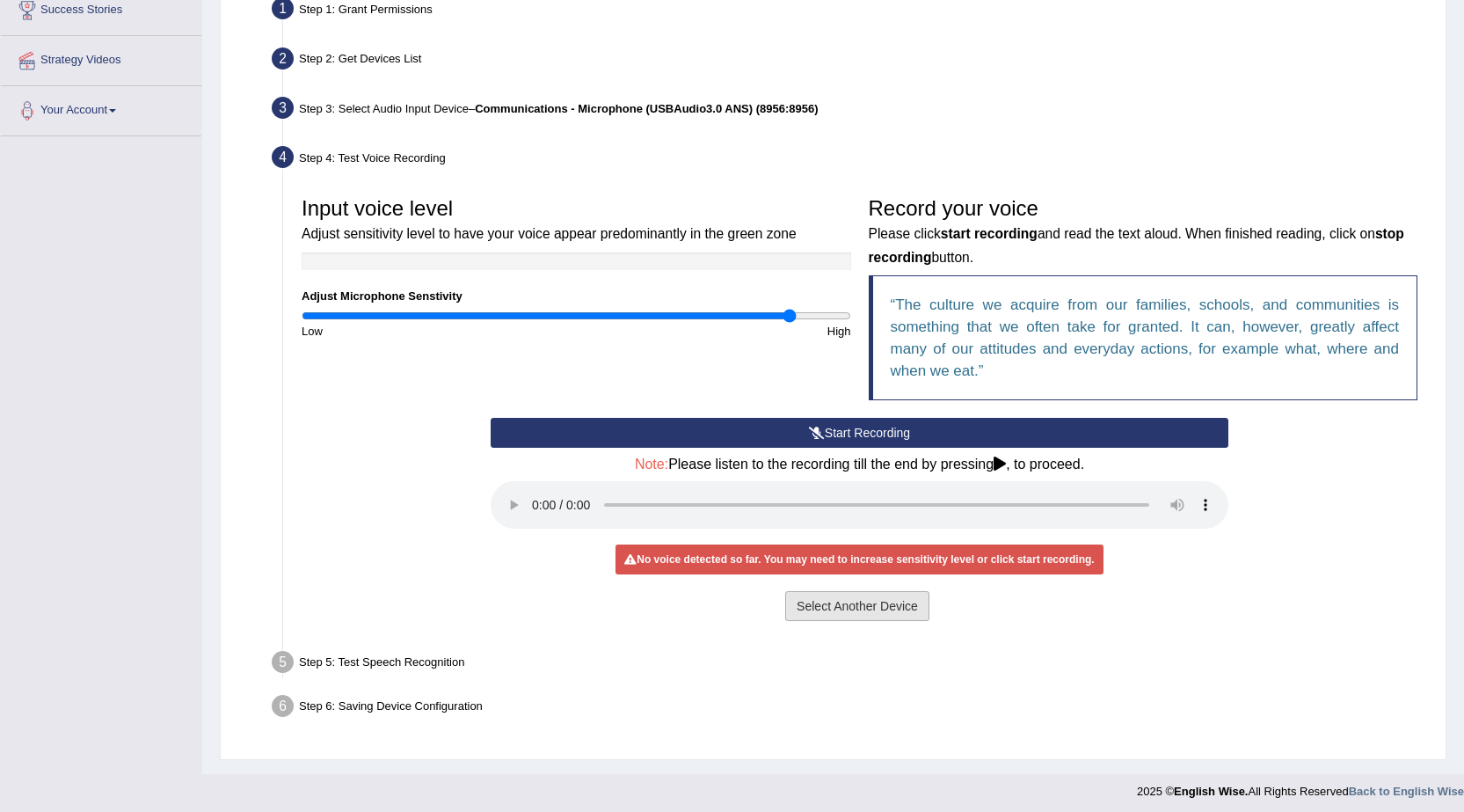
click at [836, 600] on button "Select Another Device" at bounding box center [857, 606] width 144 height 30
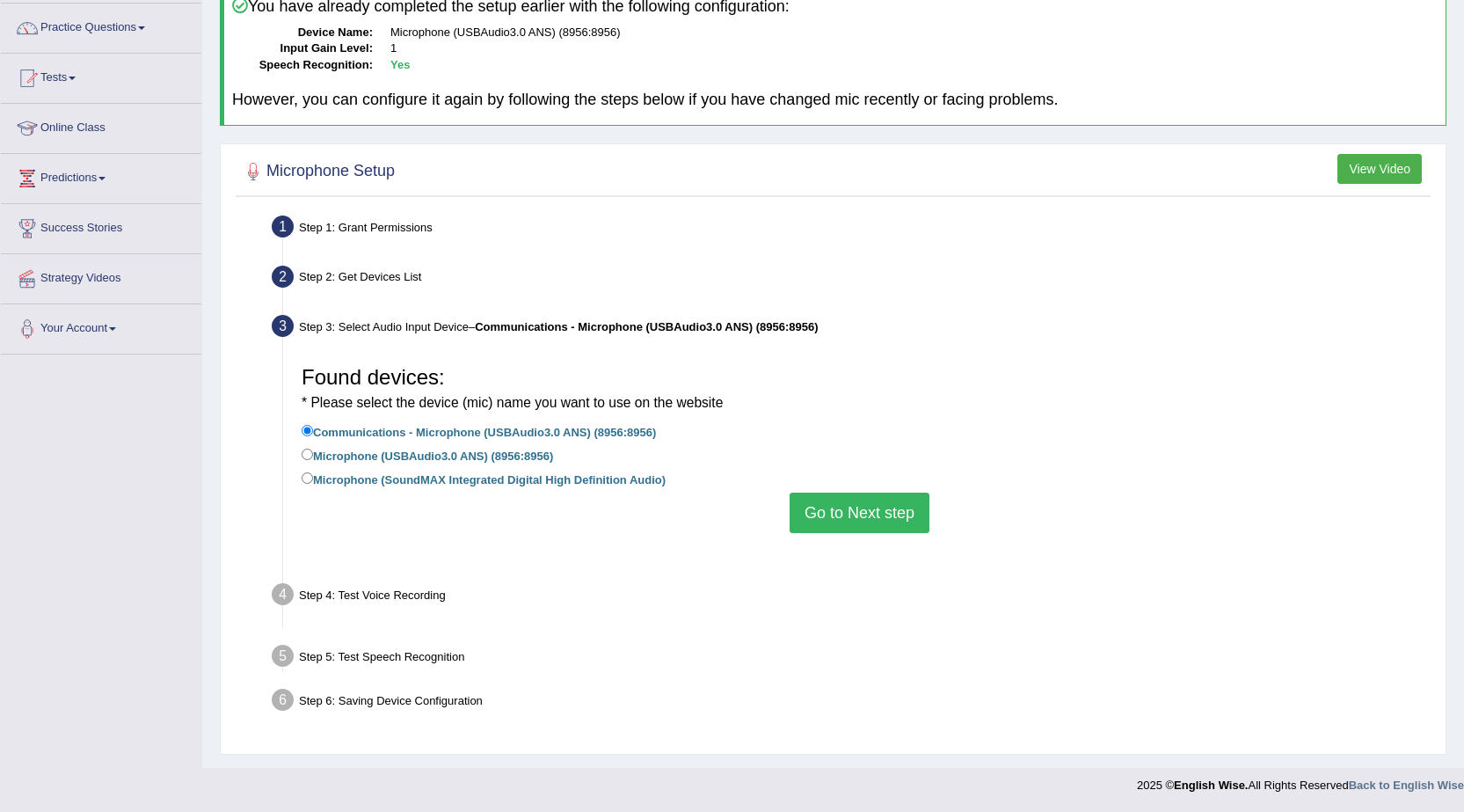
scroll to position [112, 0]
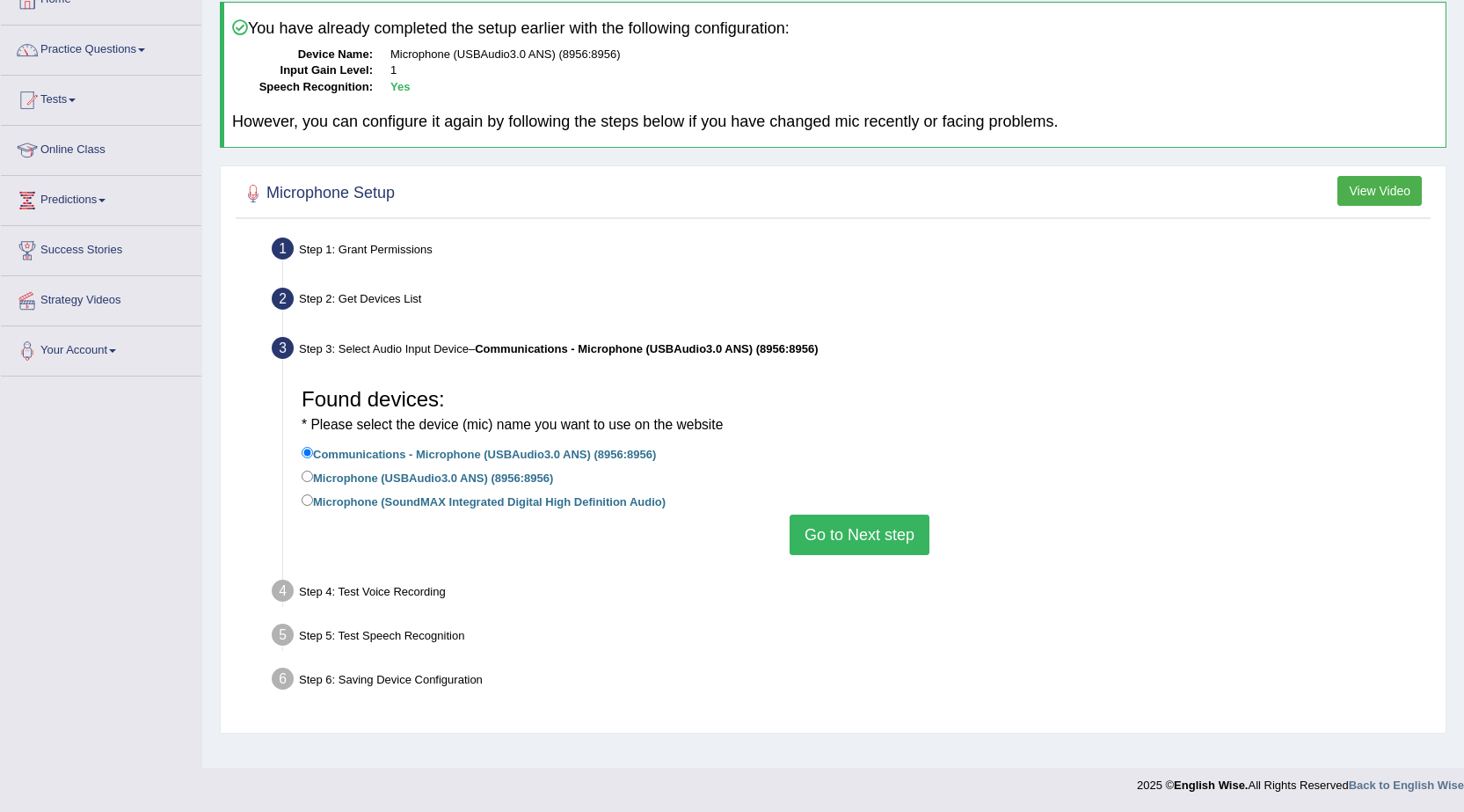
click at [860, 536] on button "Go to Next step" at bounding box center [859, 534] width 140 height 40
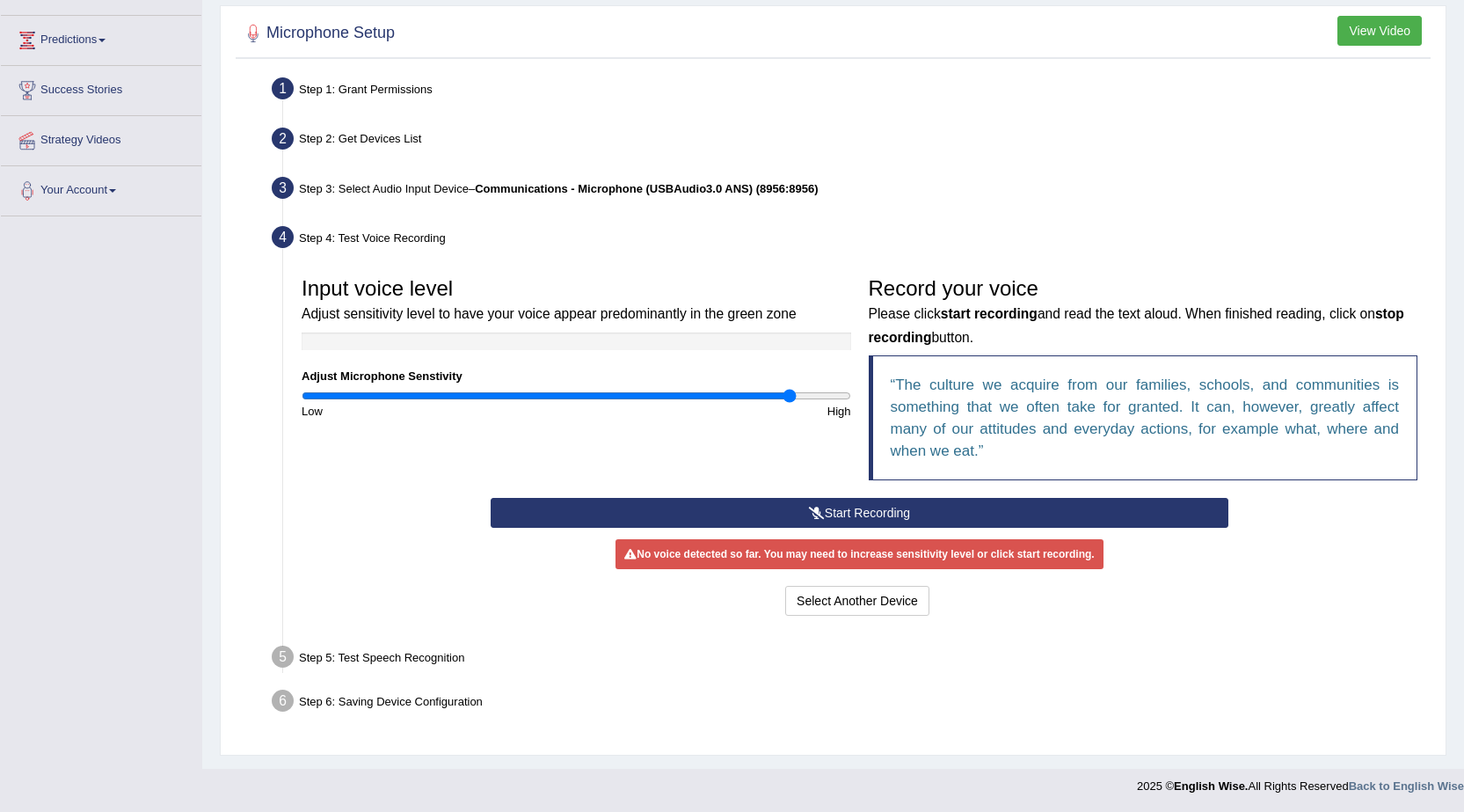
scroll to position [273, 0]
type input "1.94"
click at [829, 396] on input "range" at bounding box center [576, 394] width 550 height 14
click at [835, 510] on button "Start Recording" at bounding box center [860, 512] width 738 height 30
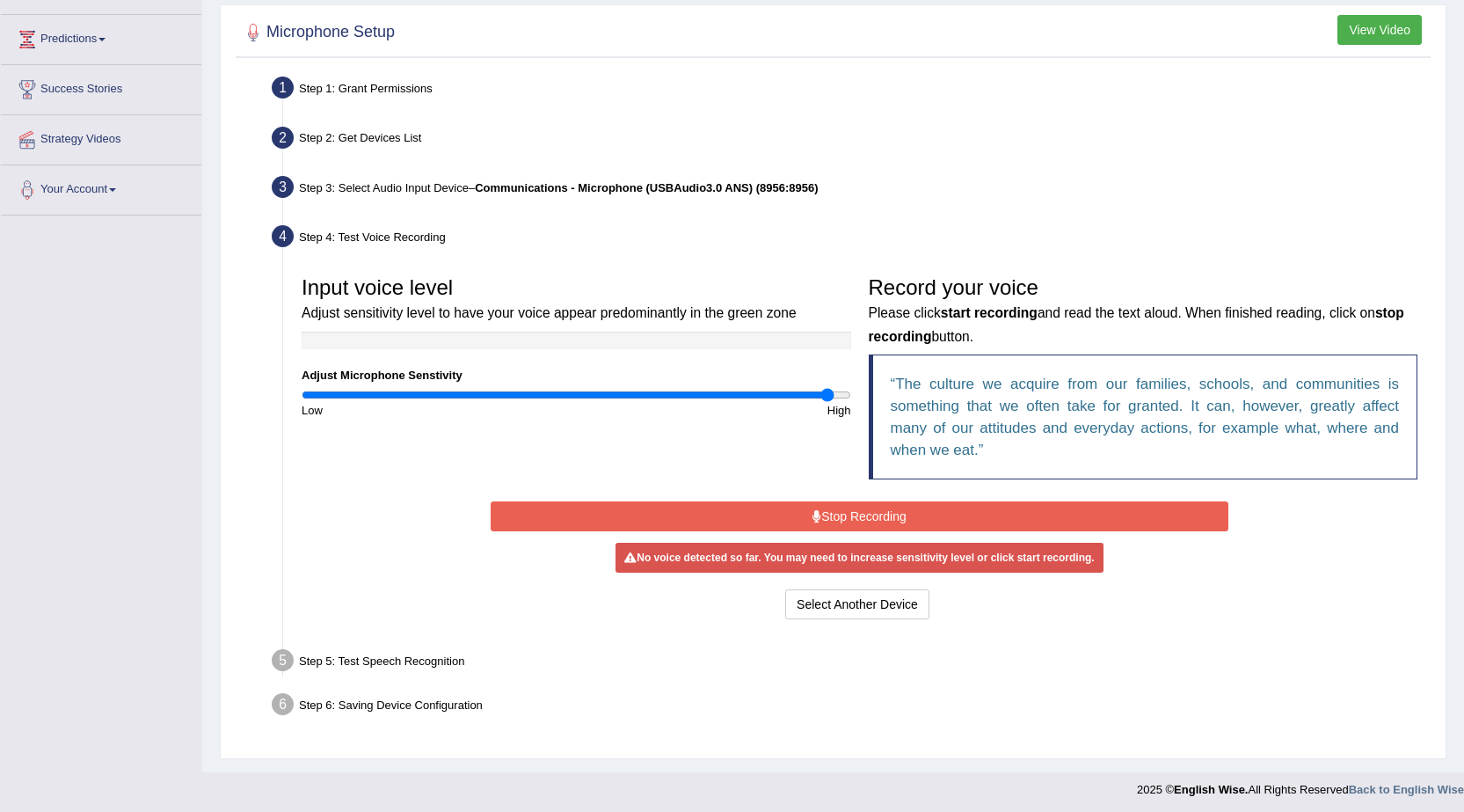
click at [1039, 505] on button "Stop Recording" at bounding box center [860, 516] width 738 height 30
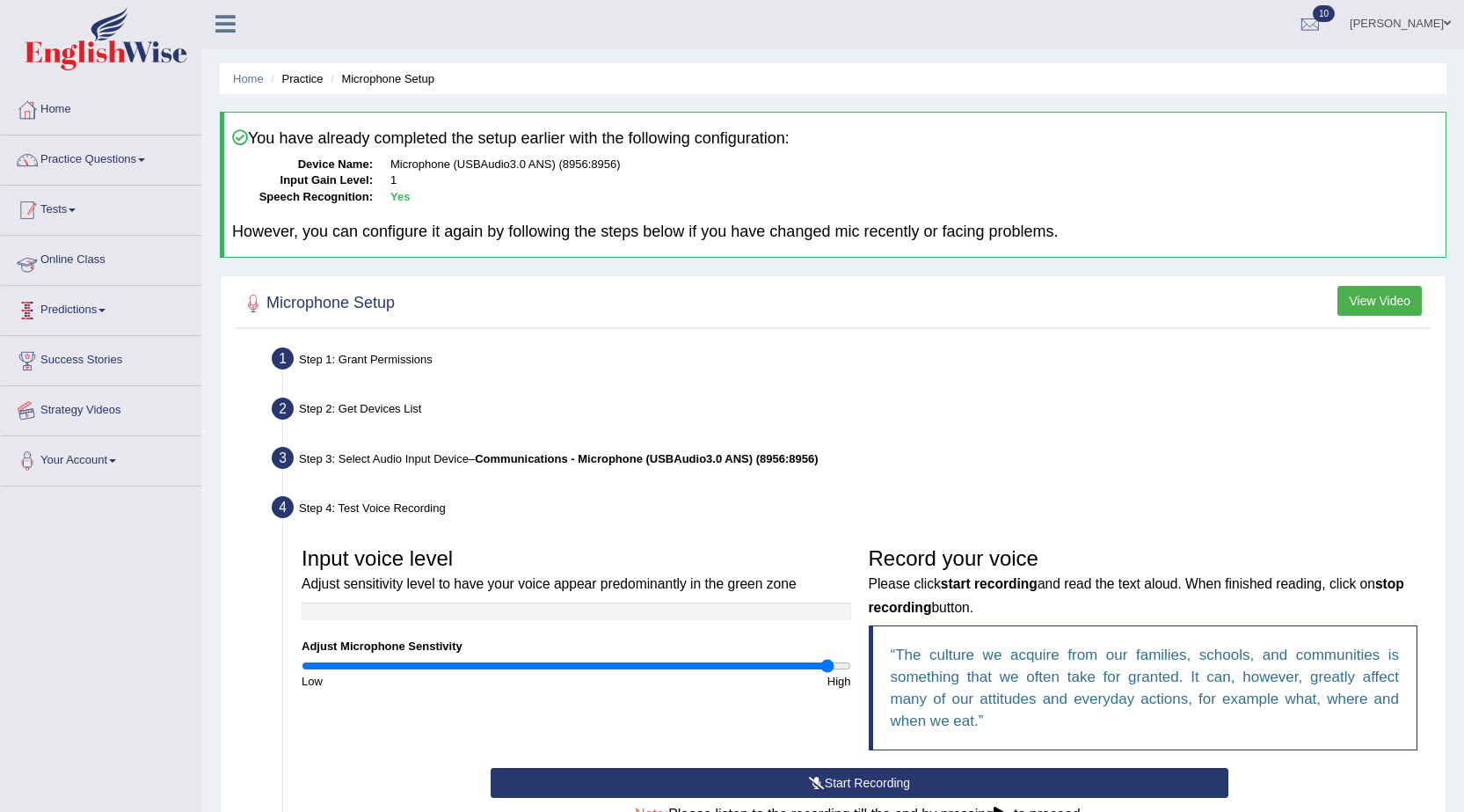
scroll to position [0, 0]
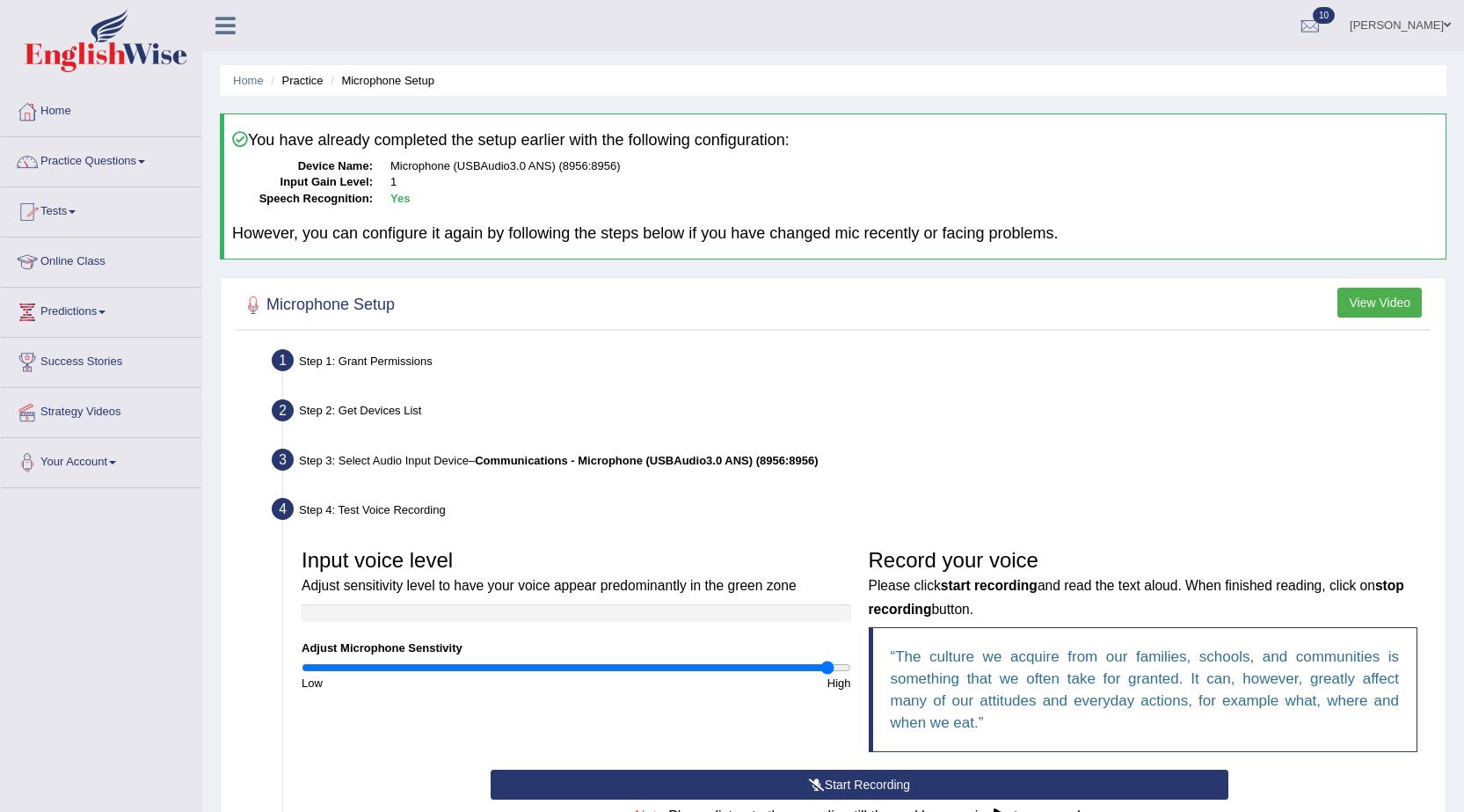
click at [1394, 30] on link "Flavia Gabriele costa" at bounding box center [1400, 23] width 127 height 46
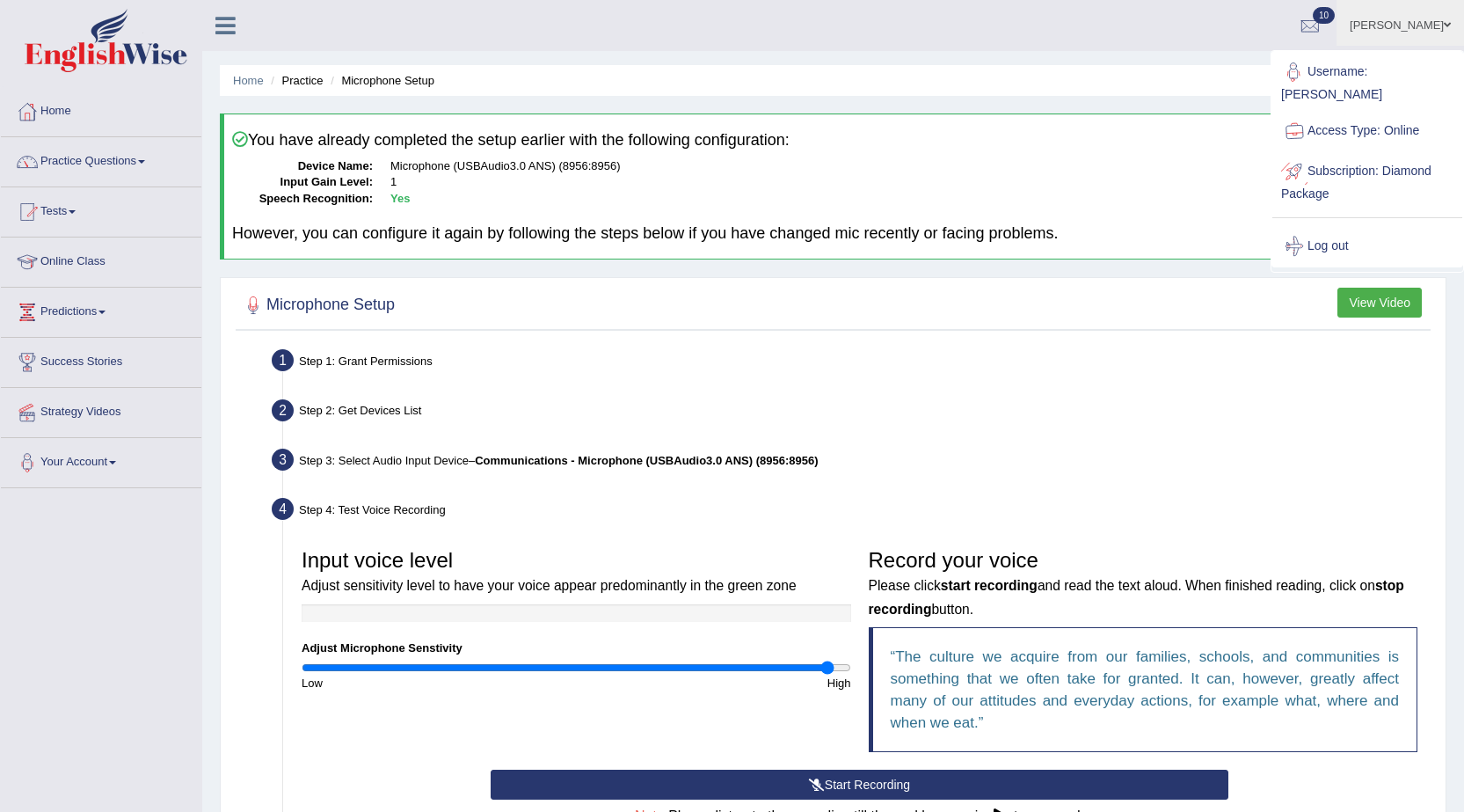
click at [1331, 230] on link "Log out" at bounding box center [1368, 246] width 190 height 40
